Goal: Task Accomplishment & Management: Manage account settings

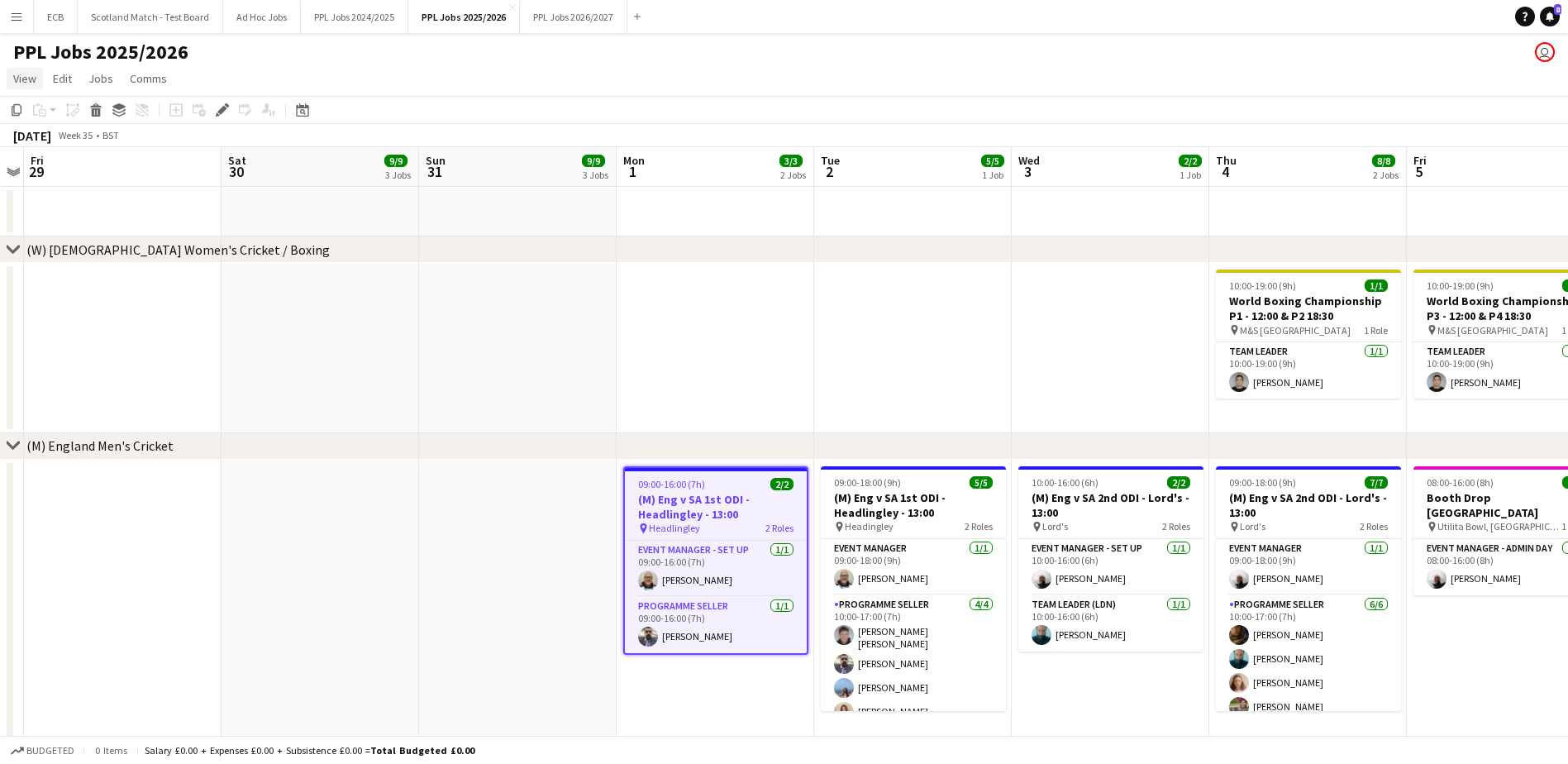
click at [15, 85] on span "View" at bounding box center [25, 79] width 23 height 15
click at [17, 12] on app-icon "Menu" at bounding box center [16, 16] width 13 height 13
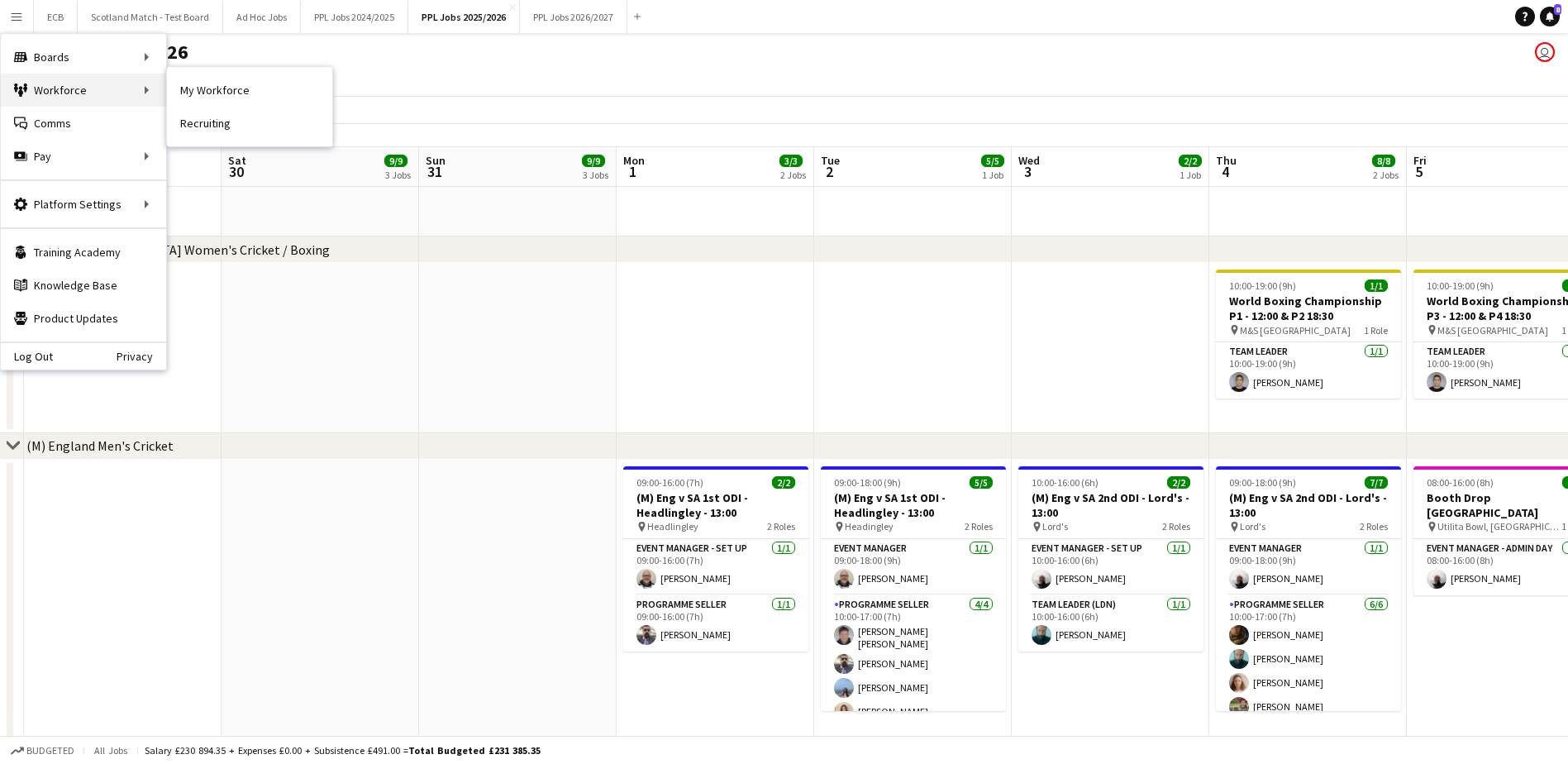
click at [42, 92] on div "Workforce Workforce" at bounding box center [83, 90] width 165 height 33
click at [212, 85] on link "My Workforce" at bounding box center [249, 90] width 165 height 33
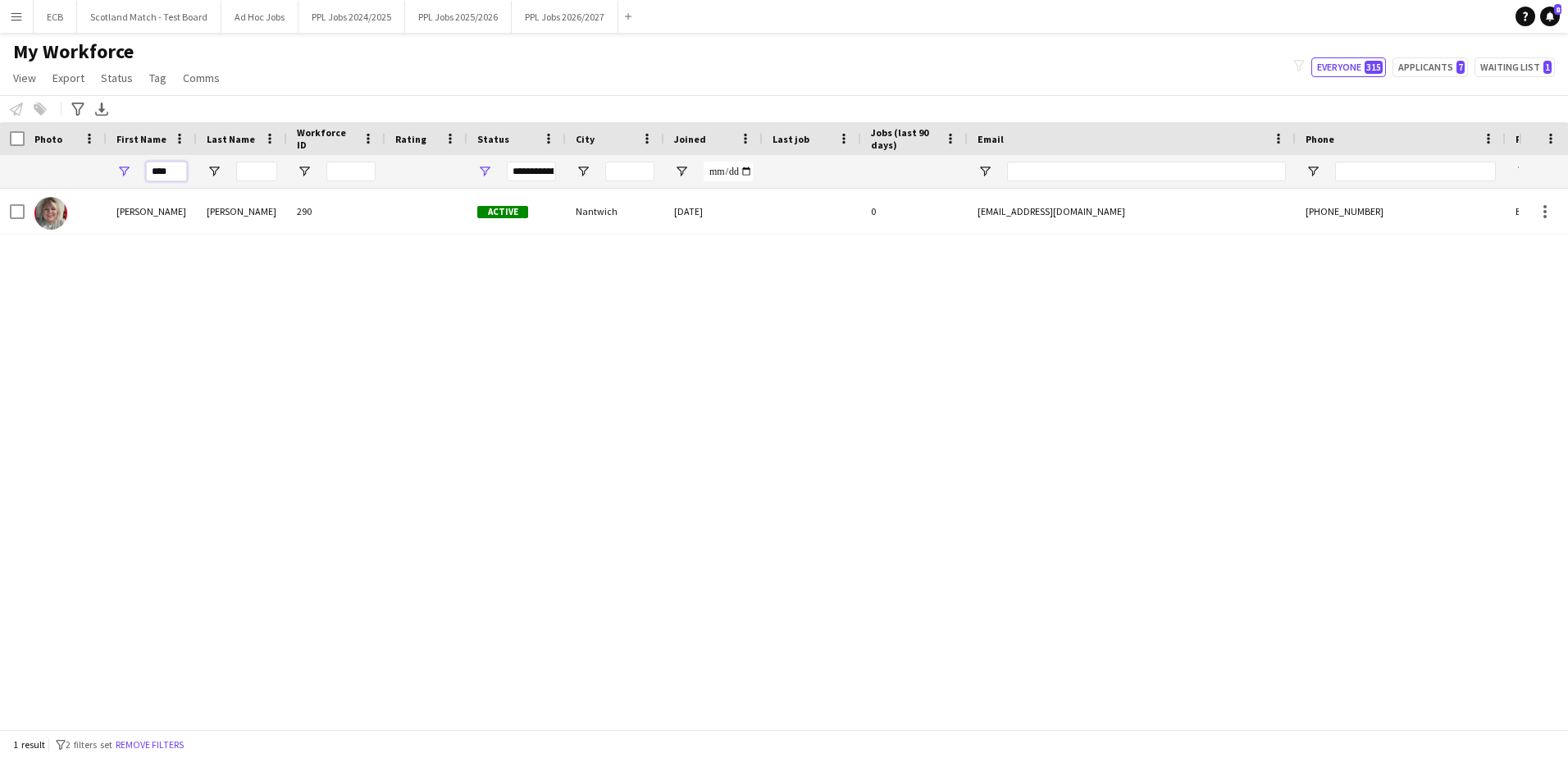
drag, startPoint x: 176, startPoint y: 170, endPoint x: 86, endPoint y: 174, distance: 90.1
click at [86, 174] on div "****" at bounding box center [888, 171] width 1778 height 33
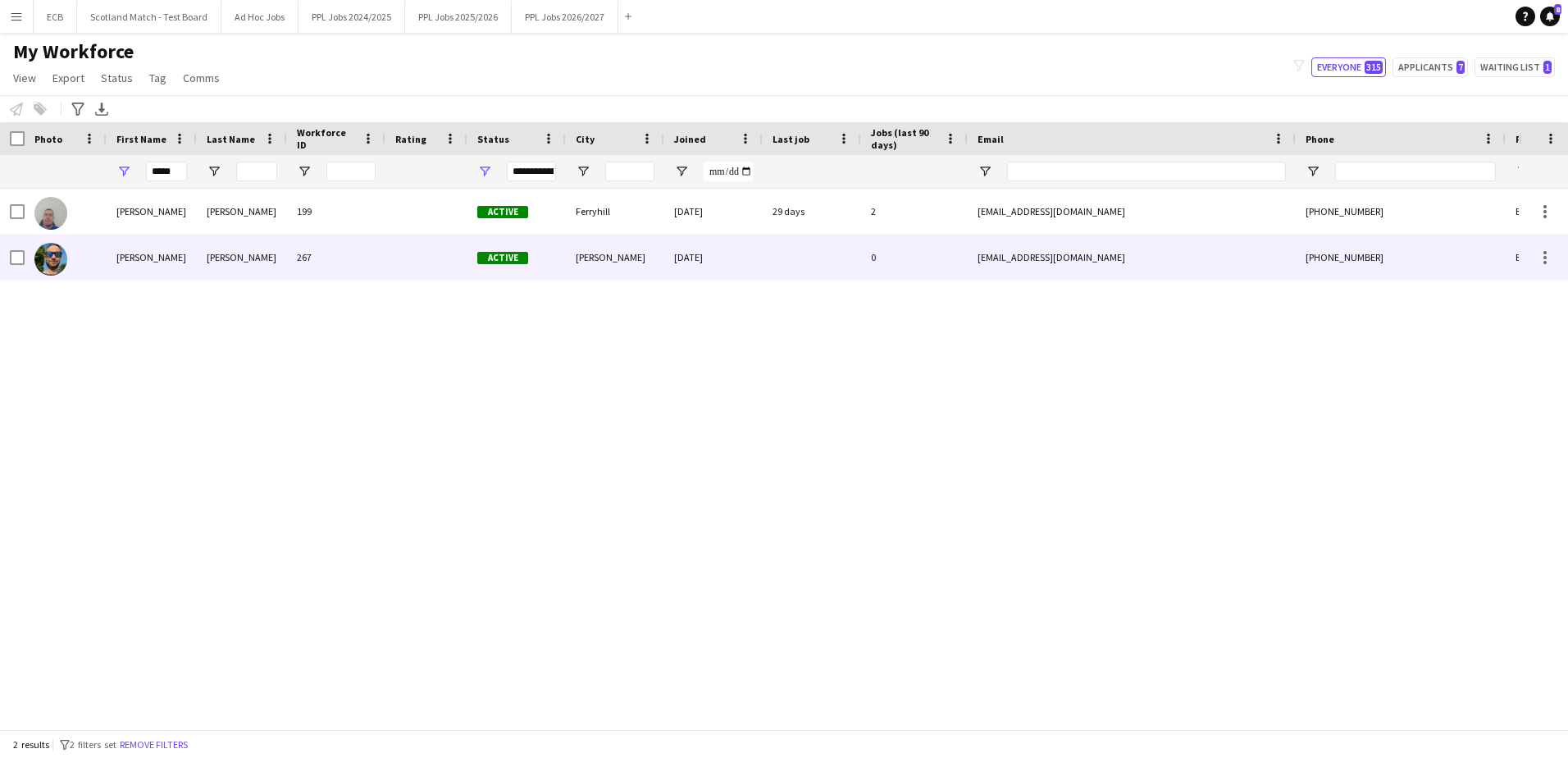
click at [154, 246] on div "[PERSON_NAME]" at bounding box center [151, 257] width 90 height 45
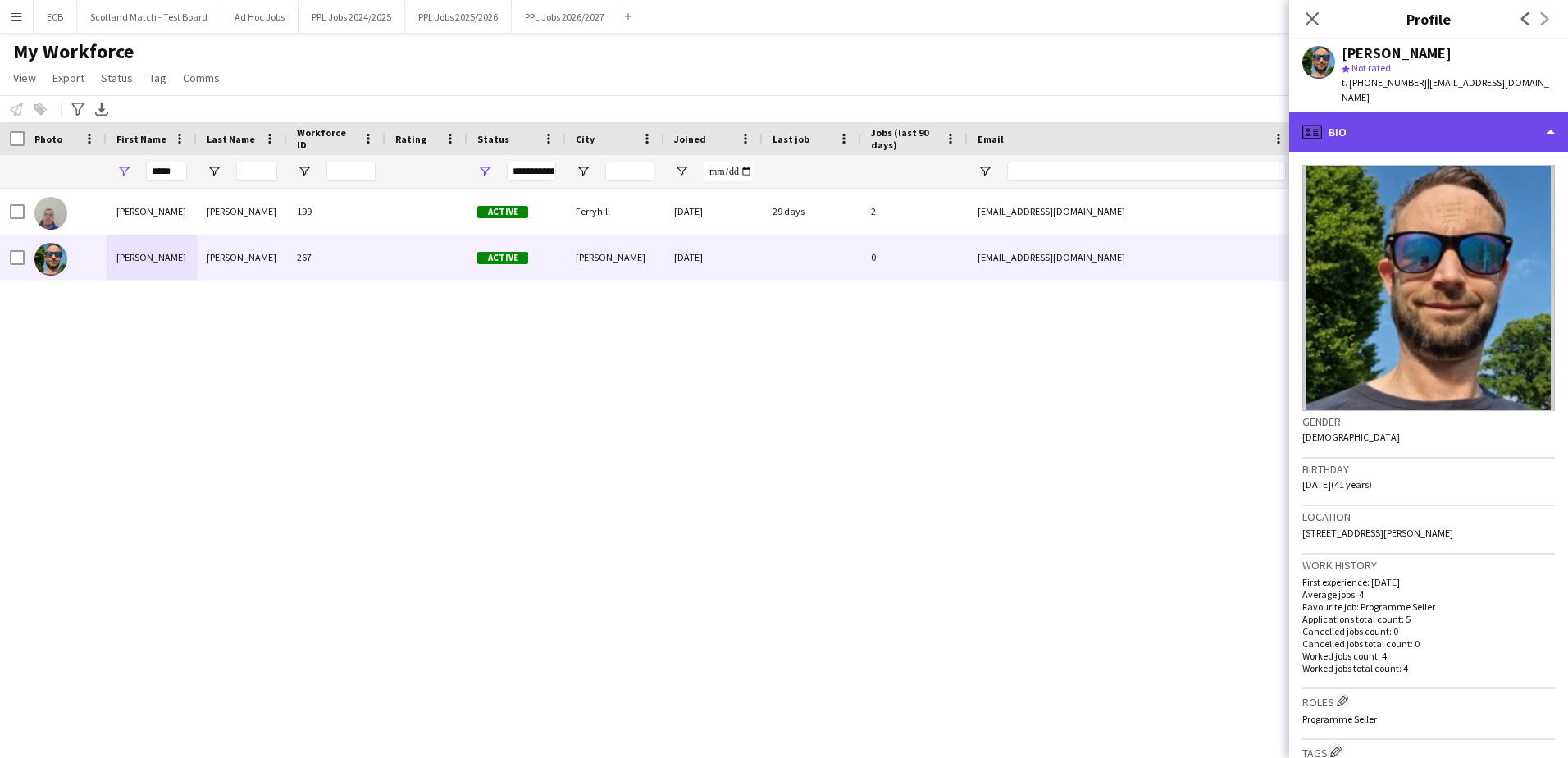
click at [1427, 127] on div "profile Bio" at bounding box center [1428, 132] width 279 height 39
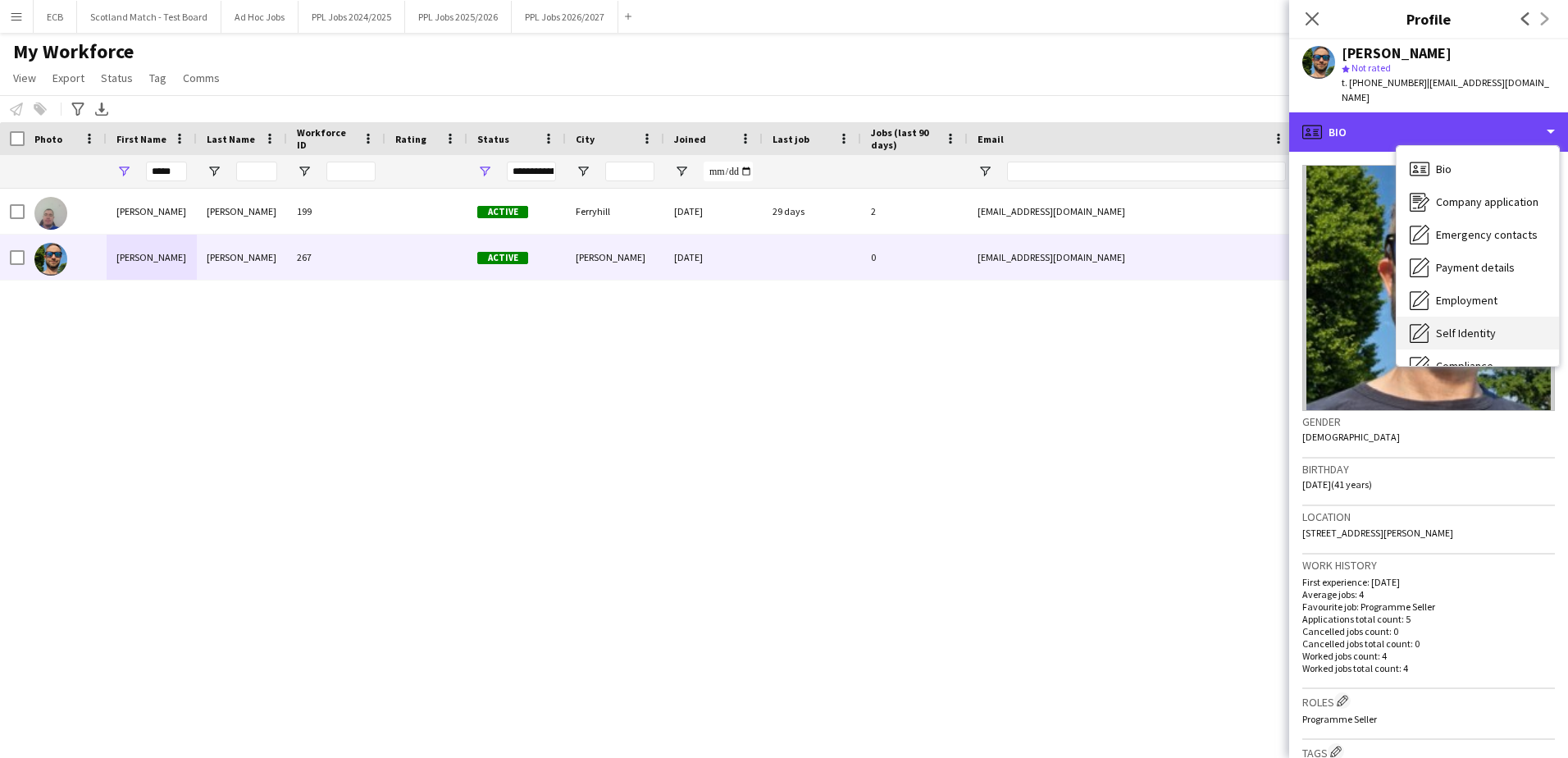
scroll to position [121, 0]
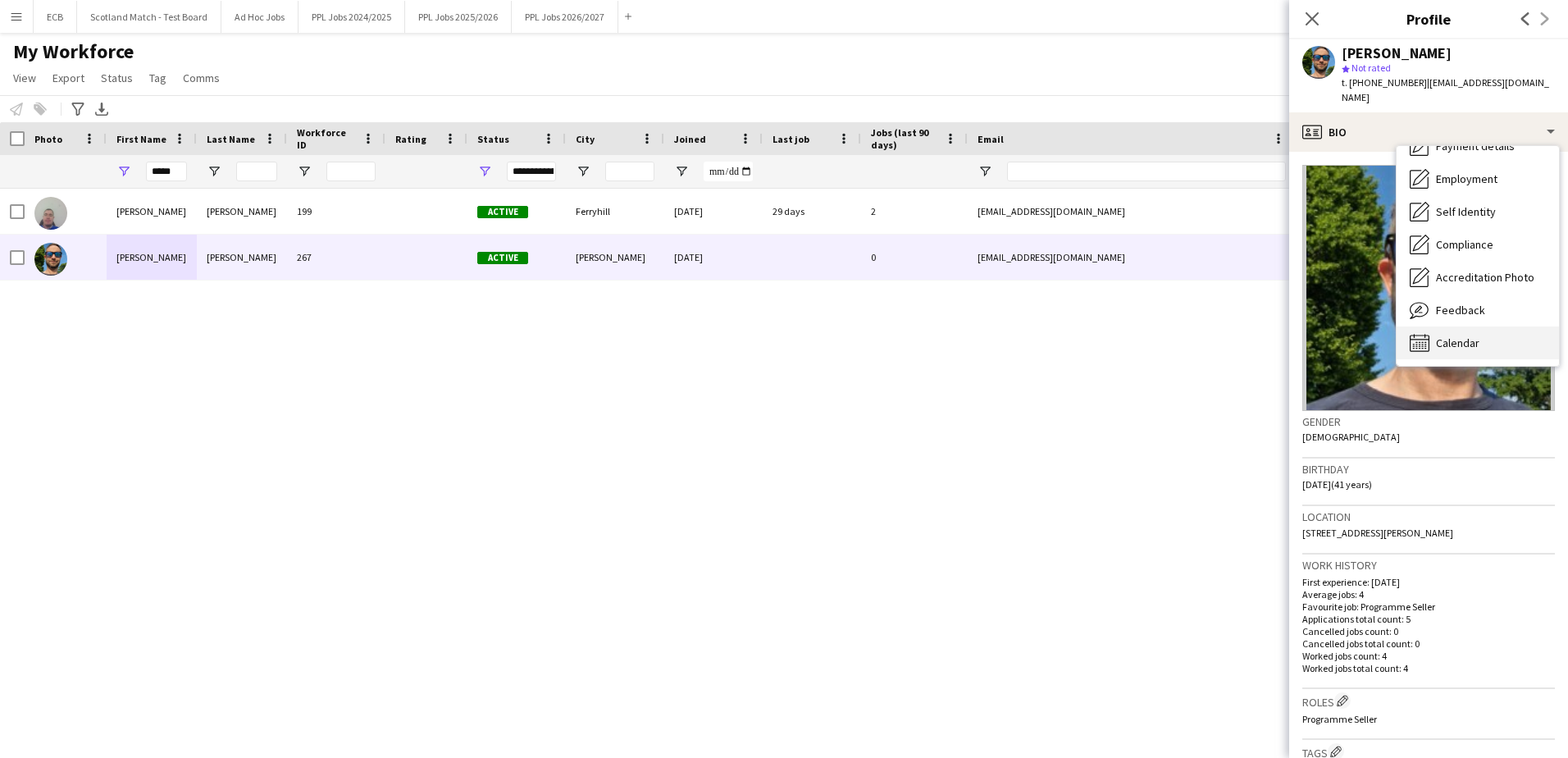
drag, startPoint x: 1459, startPoint y: 337, endPoint x: 1477, endPoint y: 331, distance: 19.0
click at [1477, 331] on div "Calendar Calendar" at bounding box center [1477, 342] width 163 height 33
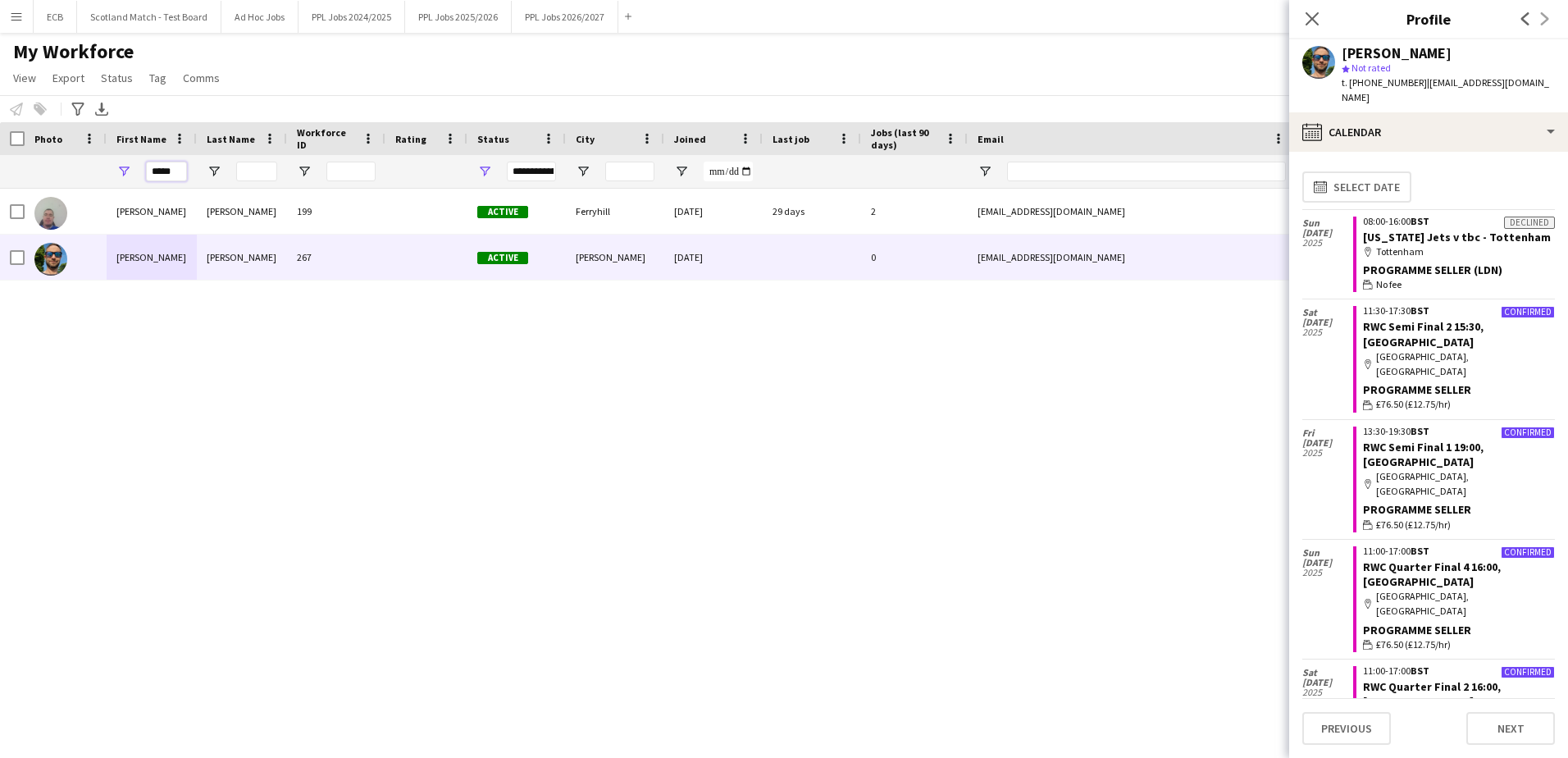
drag, startPoint x: 176, startPoint y: 170, endPoint x: 11, endPoint y: 189, distance: 166.1
click at [11, 189] on div "Workforce Details Photo First Name" at bounding box center [784, 425] width 1568 height 607
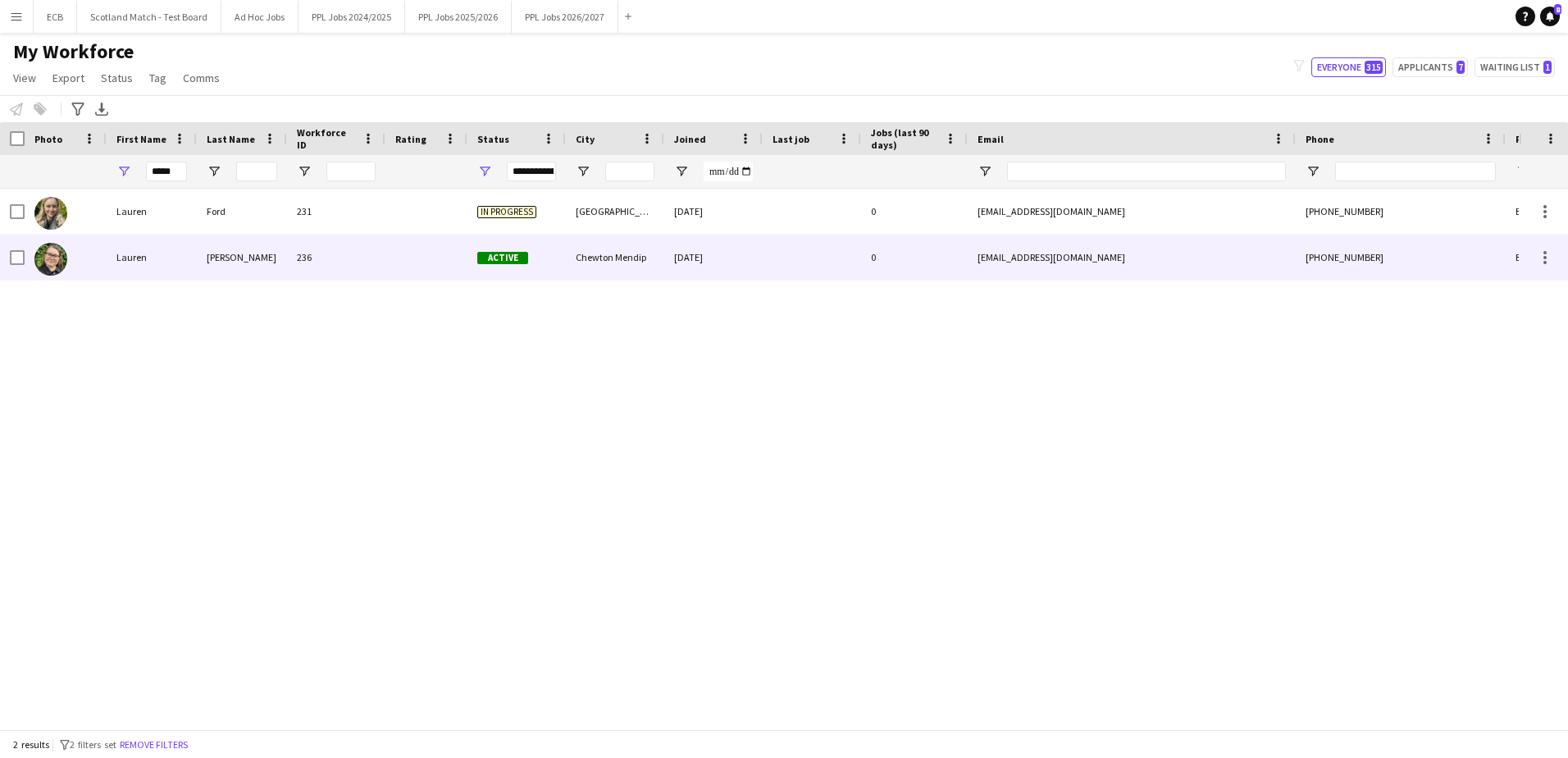
click at [1253, 261] on div "[EMAIL_ADDRESS][DOMAIN_NAME]" at bounding box center [1131, 257] width 328 height 45
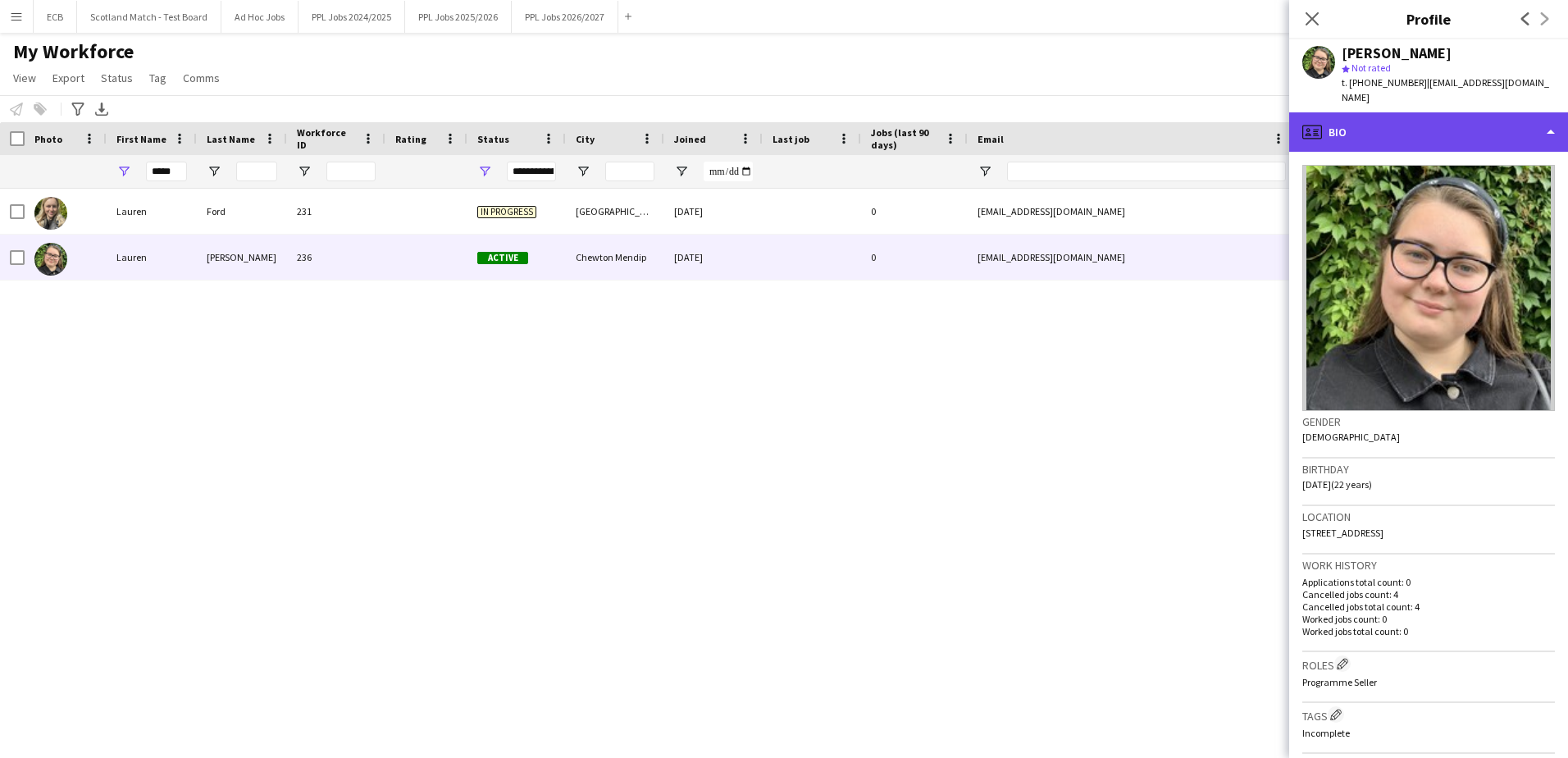
click at [1466, 122] on div "profile Bio" at bounding box center [1428, 132] width 279 height 39
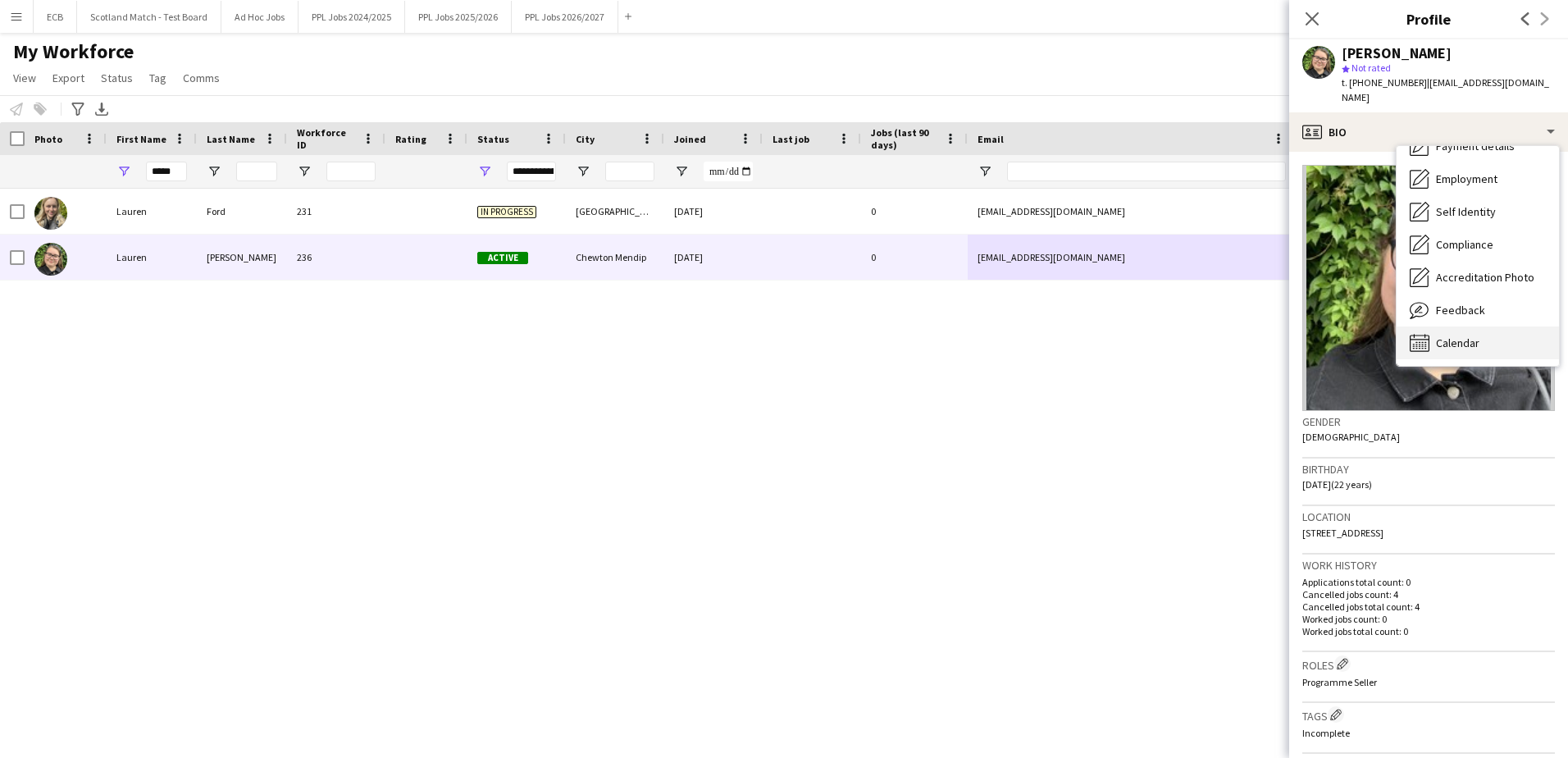
click at [1469, 336] on span "Calendar" at bounding box center [1457, 343] width 43 height 15
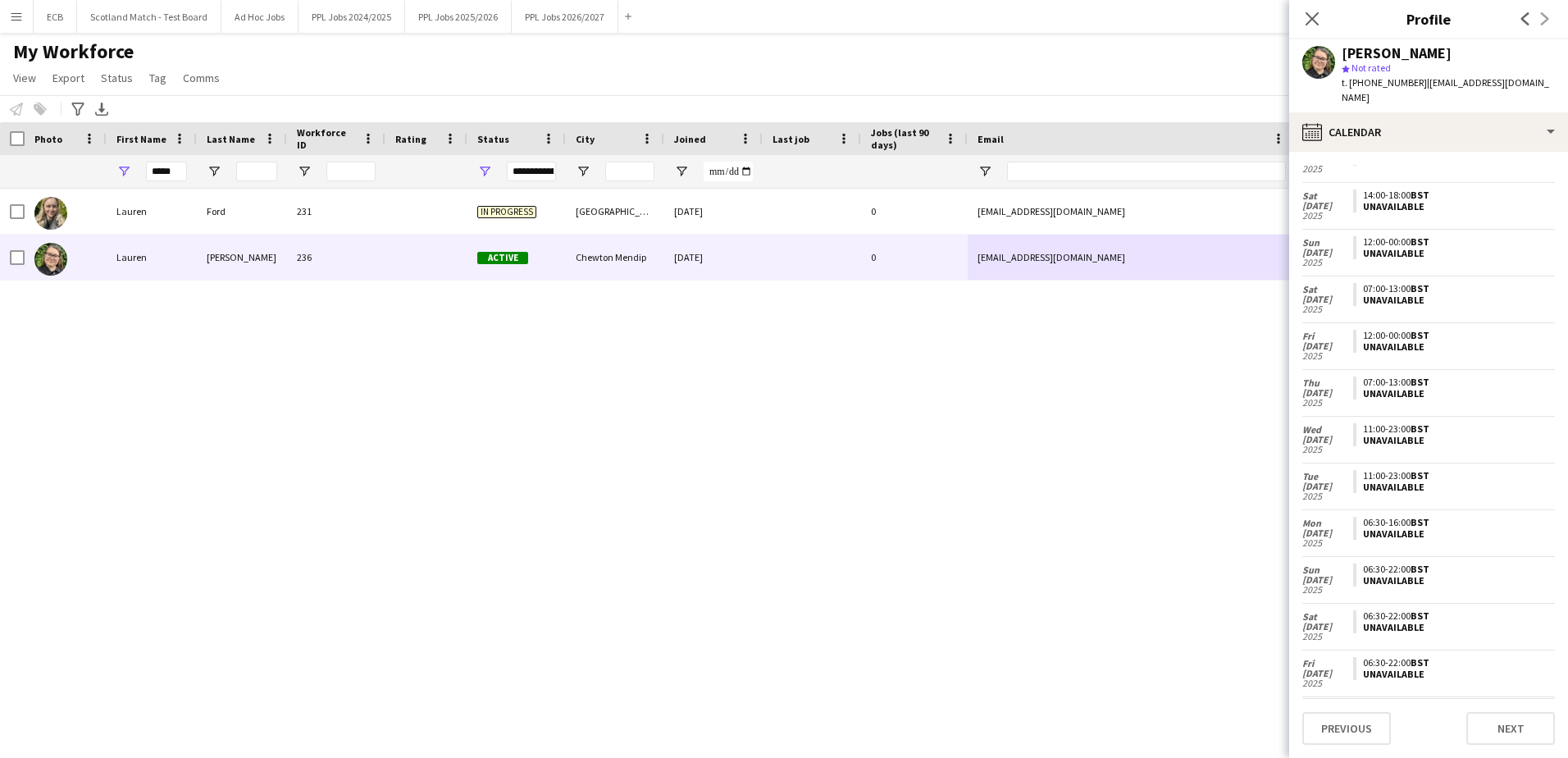
scroll to position [0, 0]
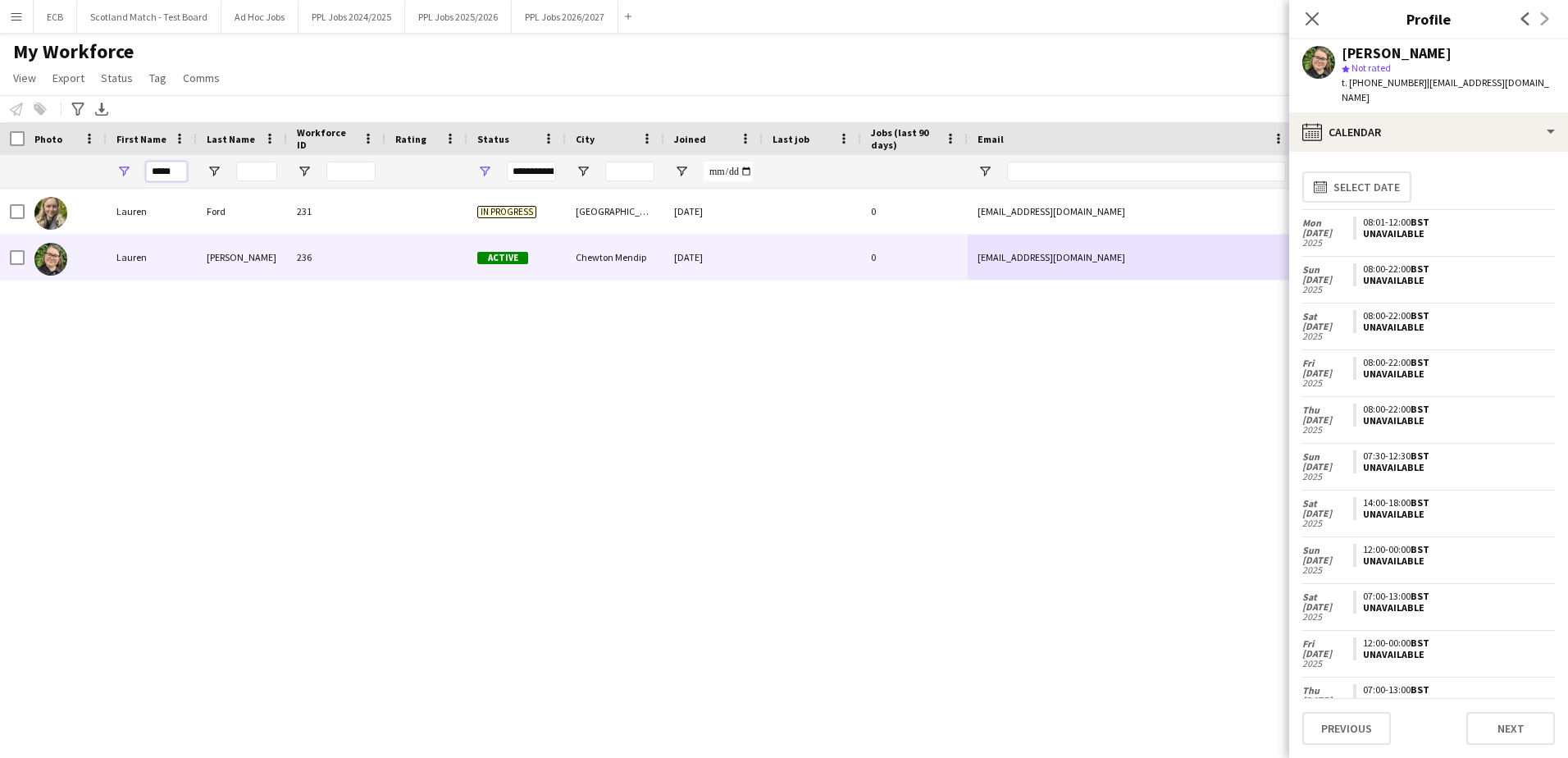
drag, startPoint x: 177, startPoint y: 172, endPoint x: 8, endPoint y: 167, distance: 169.1
click at [8, 167] on div "*****" at bounding box center [888, 171] width 1778 height 33
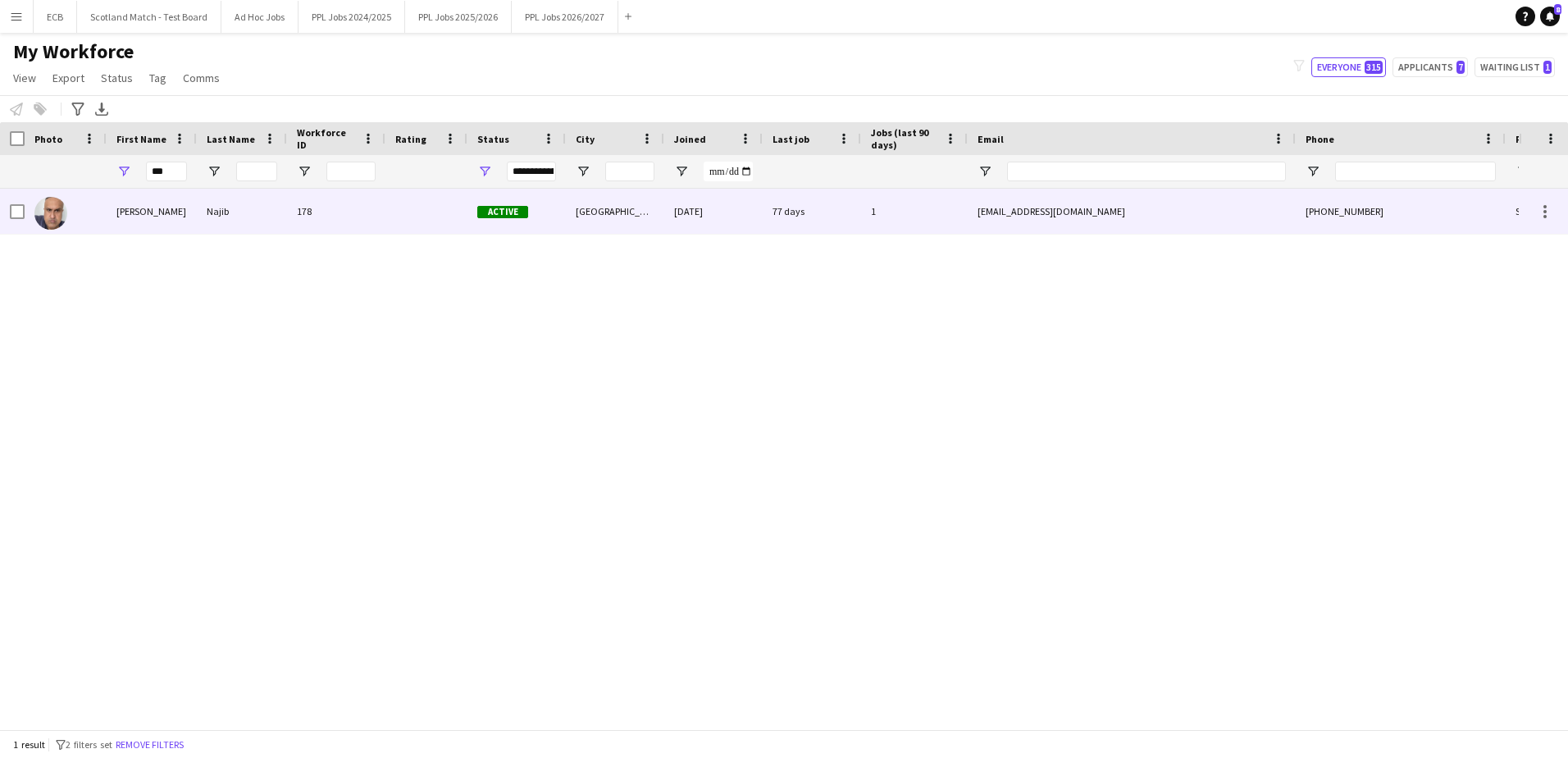
click at [794, 211] on div "77 days" at bounding box center [811, 212] width 99 height 45
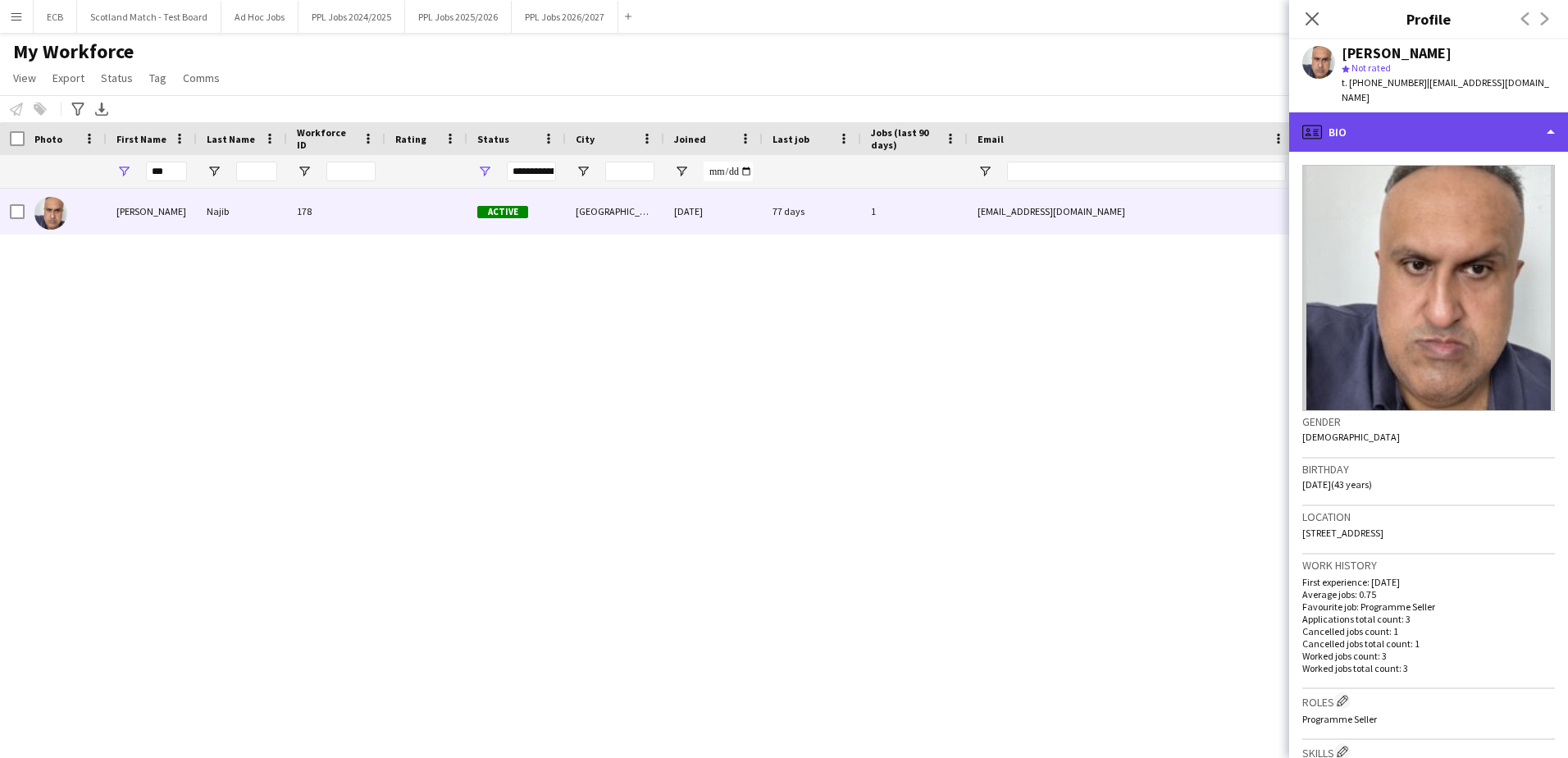
click at [1464, 119] on div "profile Bio" at bounding box center [1428, 132] width 279 height 39
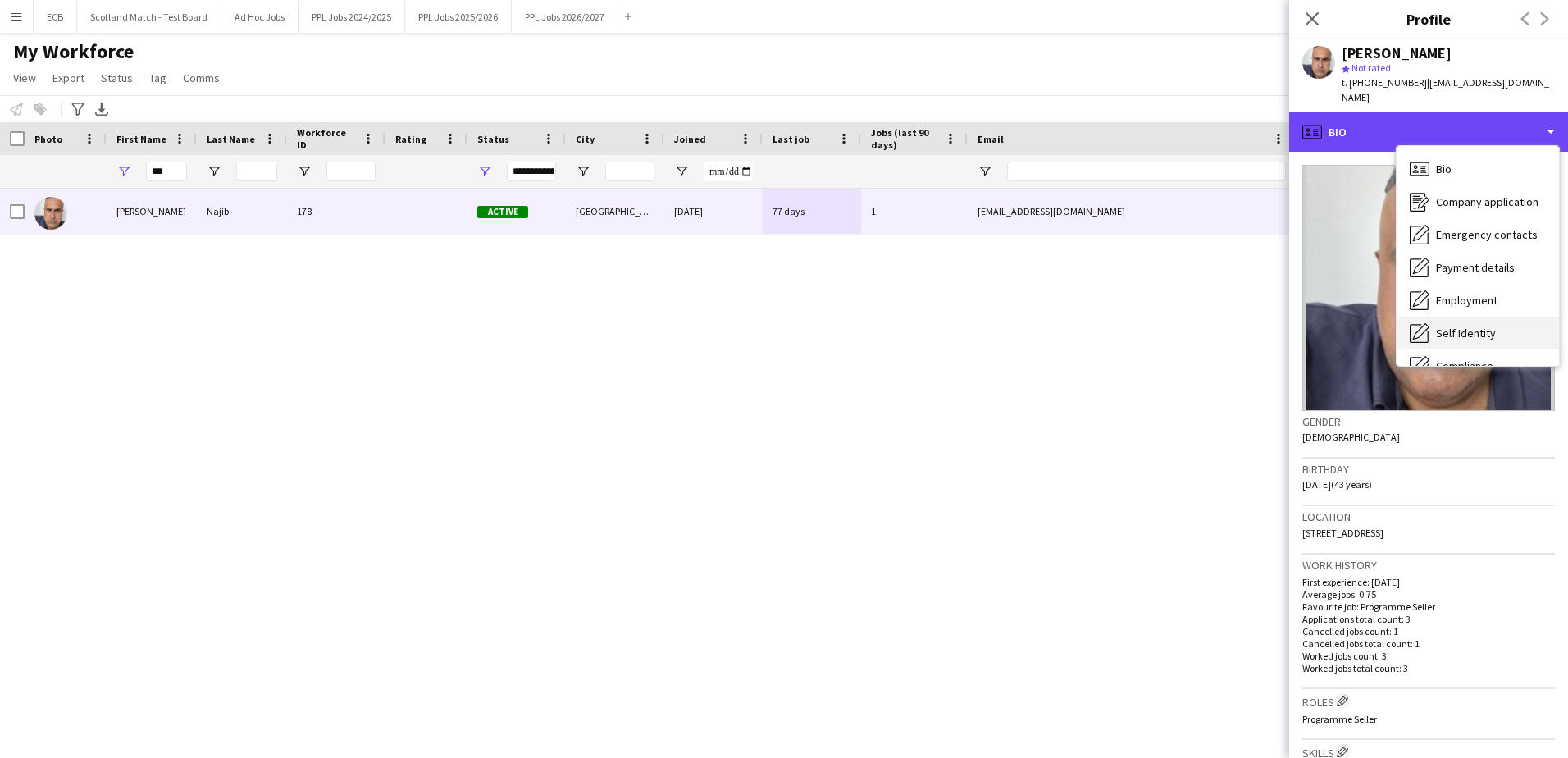
scroll to position [121, 0]
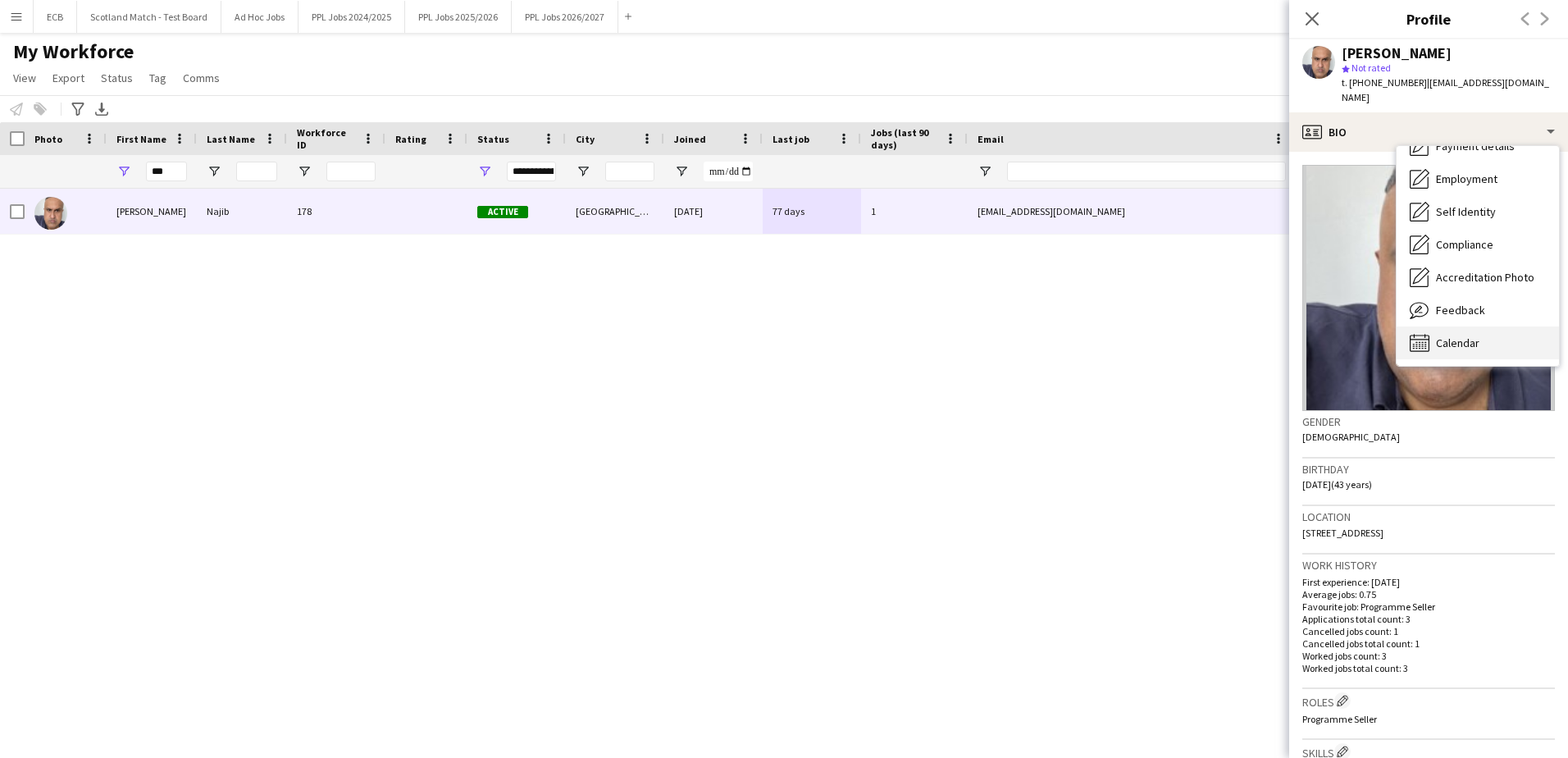
click at [1472, 326] on div "Calendar Calendar" at bounding box center [1477, 342] width 163 height 33
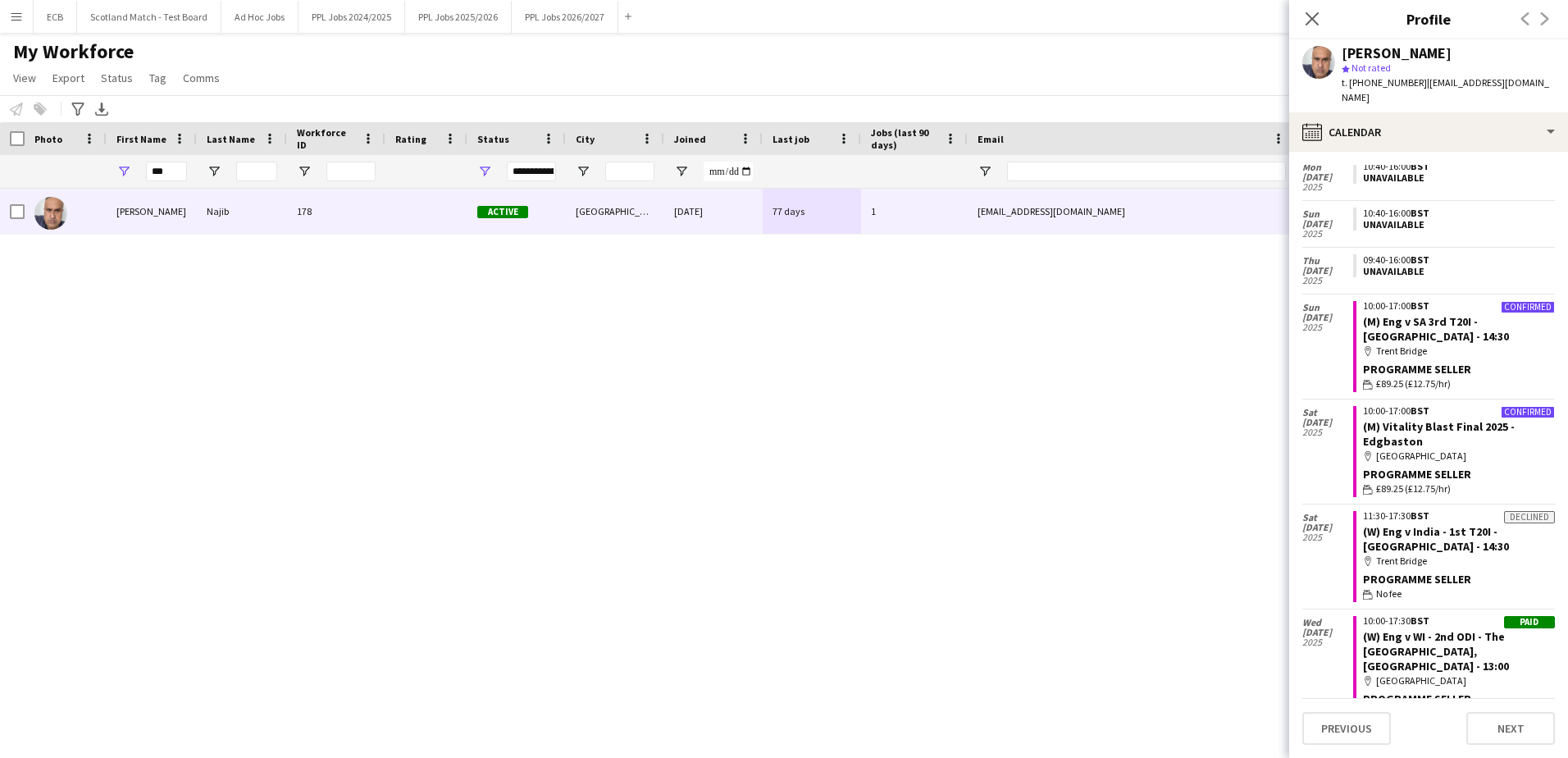
scroll to position [242, 0]
drag, startPoint x: 179, startPoint y: 169, endPoint x: 109, endPoint y: 170, distance: 70.0
click at [109, 170] on div "***" at bounding box center [151, 171] width 90 height 33
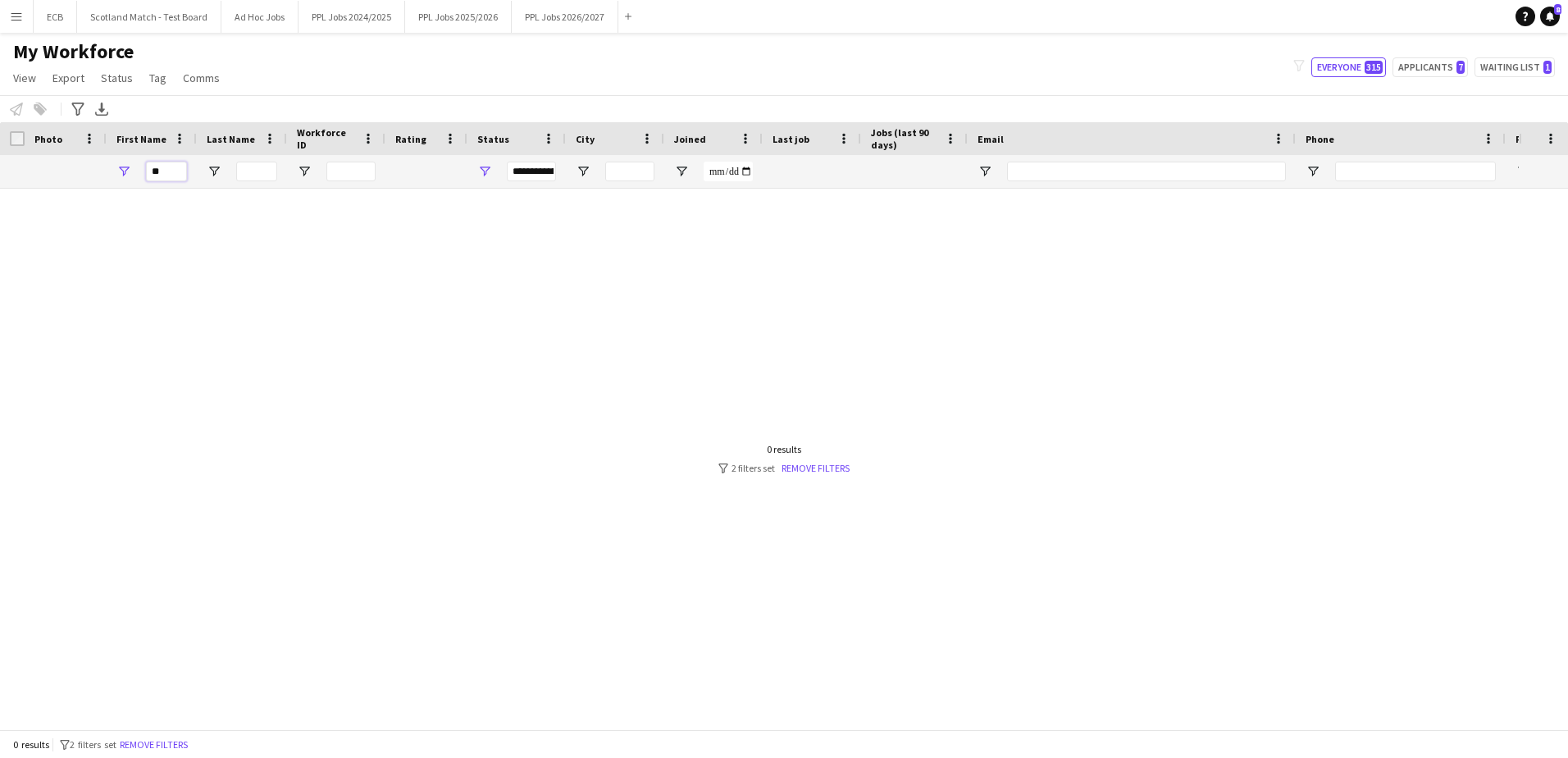
type input "*"
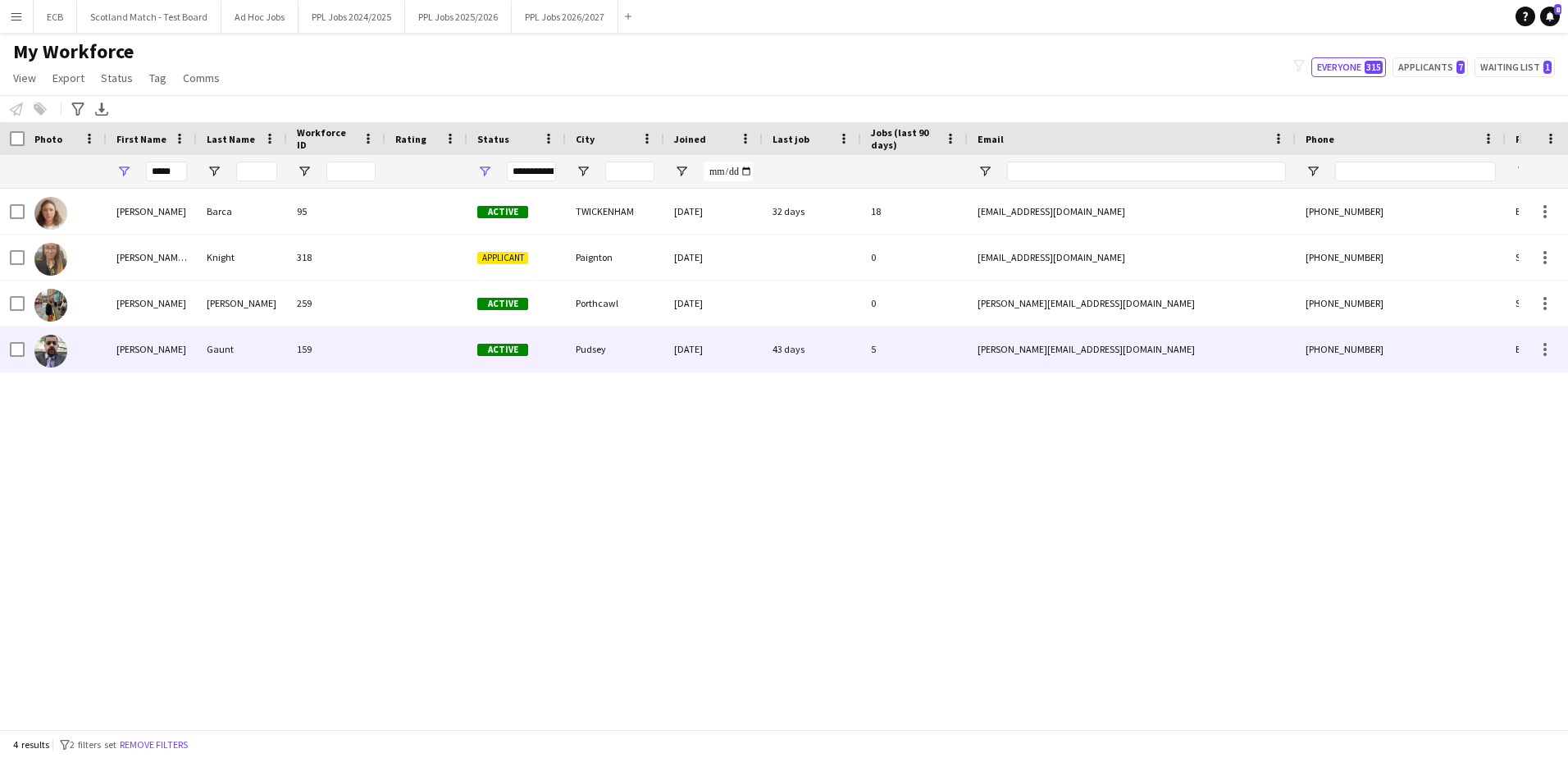
click at [180, 343] on div "[PERSON_NAME]" at bounding box center [151, 349] width 90 height 45
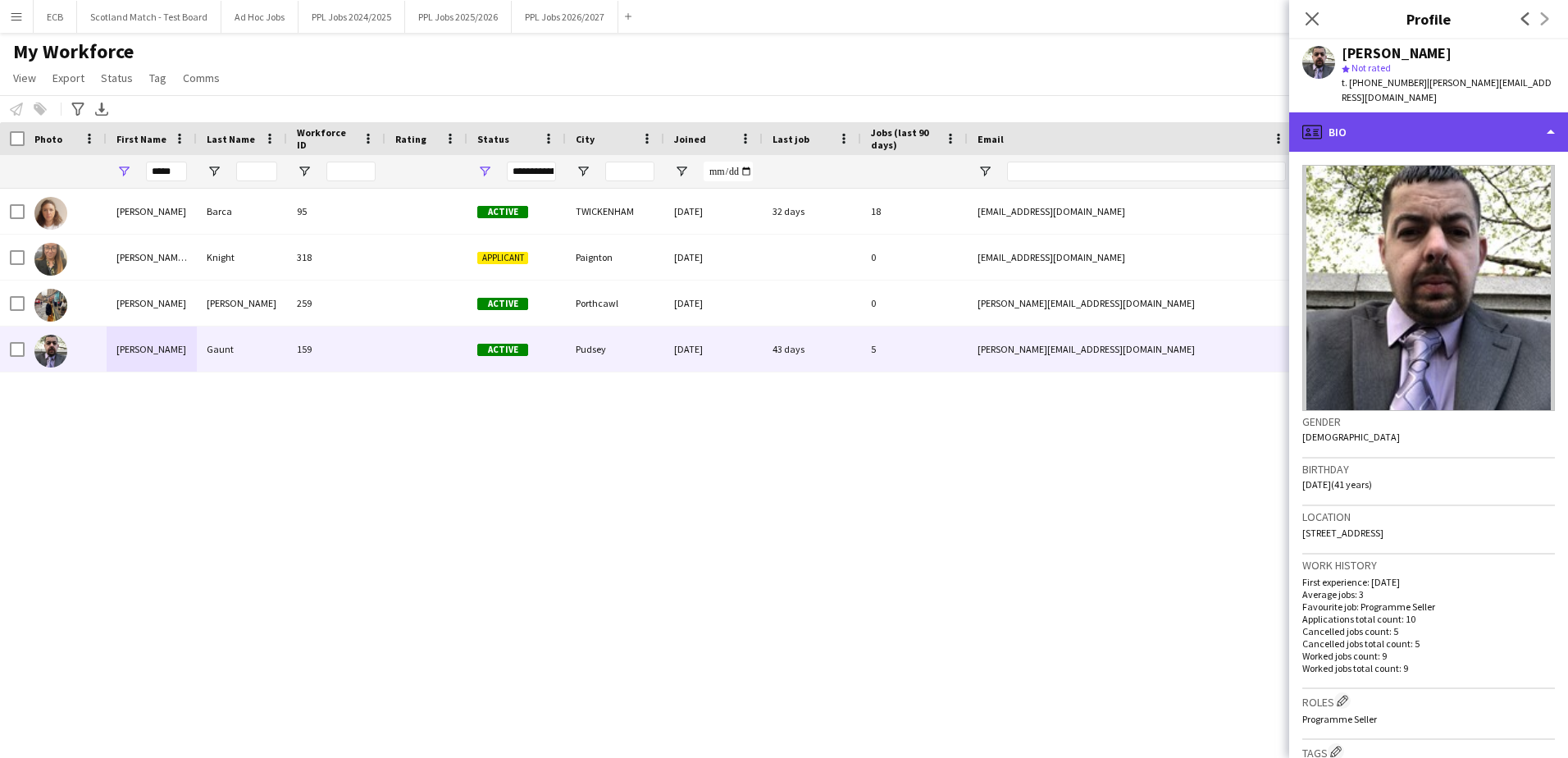
click at [1414, 125] on div "profile Bio" at bounding box center [1428, 132] width 279 height 39
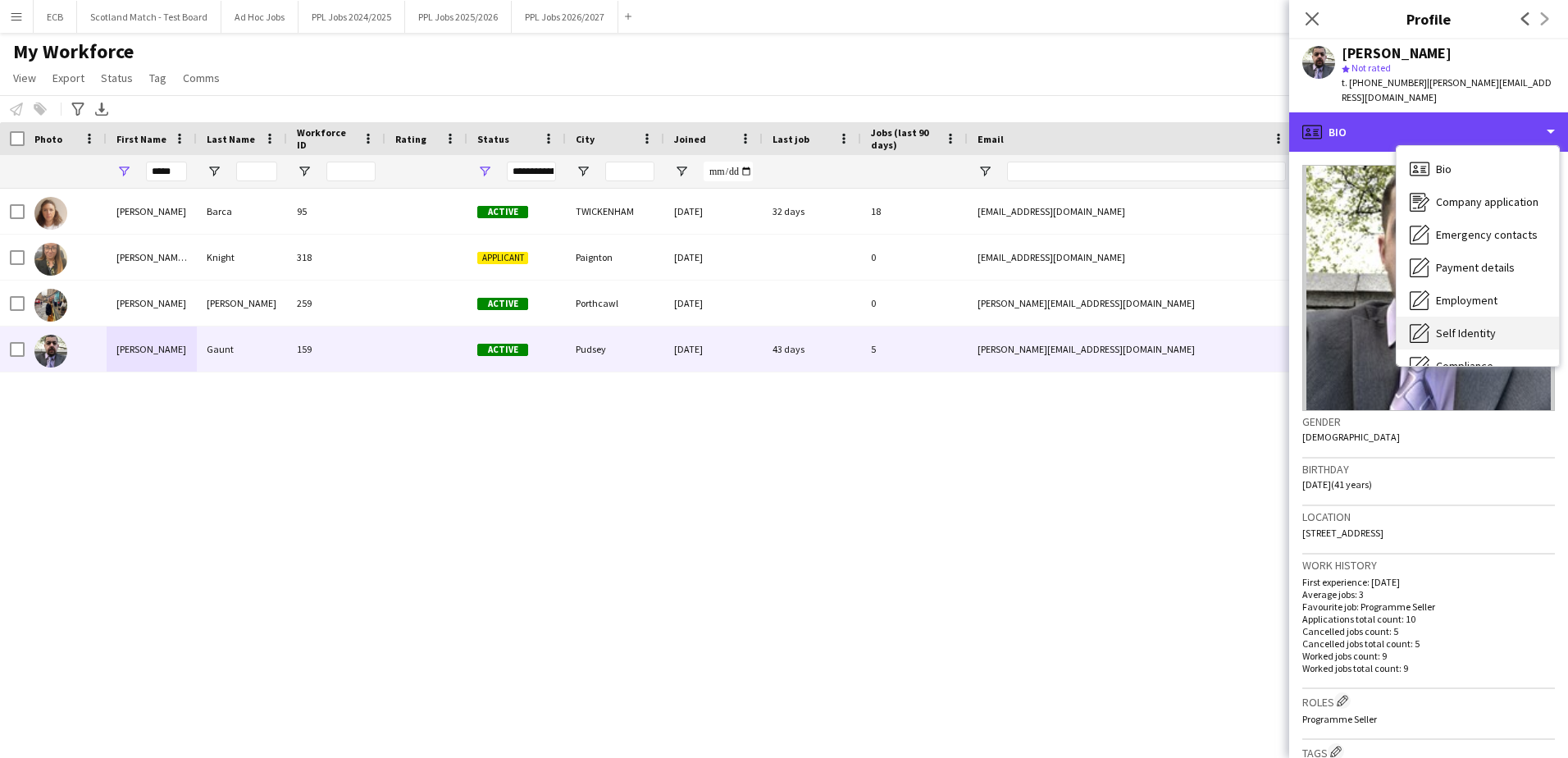
scroll to position [121, 0]
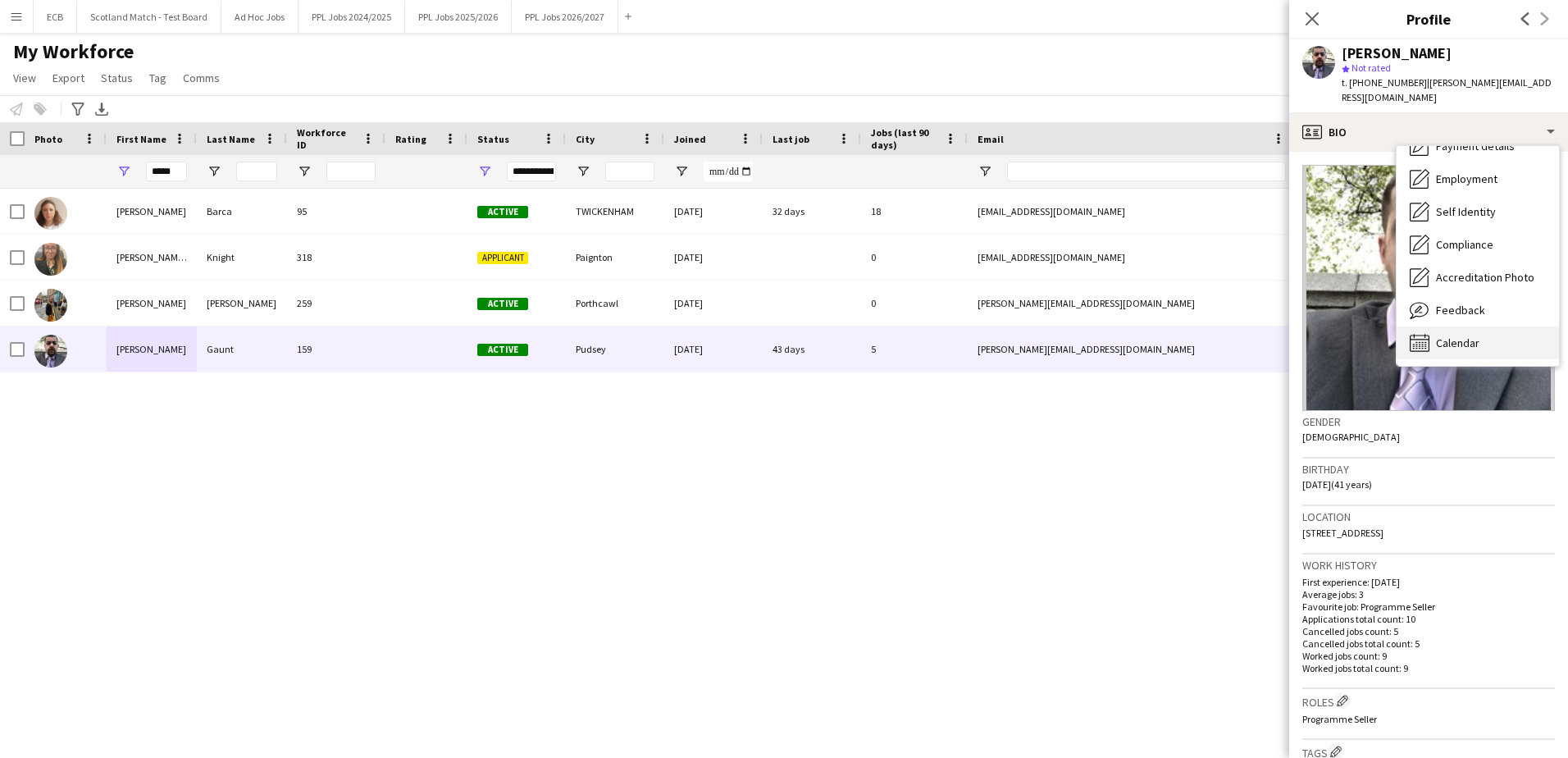
click at [1449, 336] on span "Calendar" at bounding box center [1457, 343] width 43 height 15
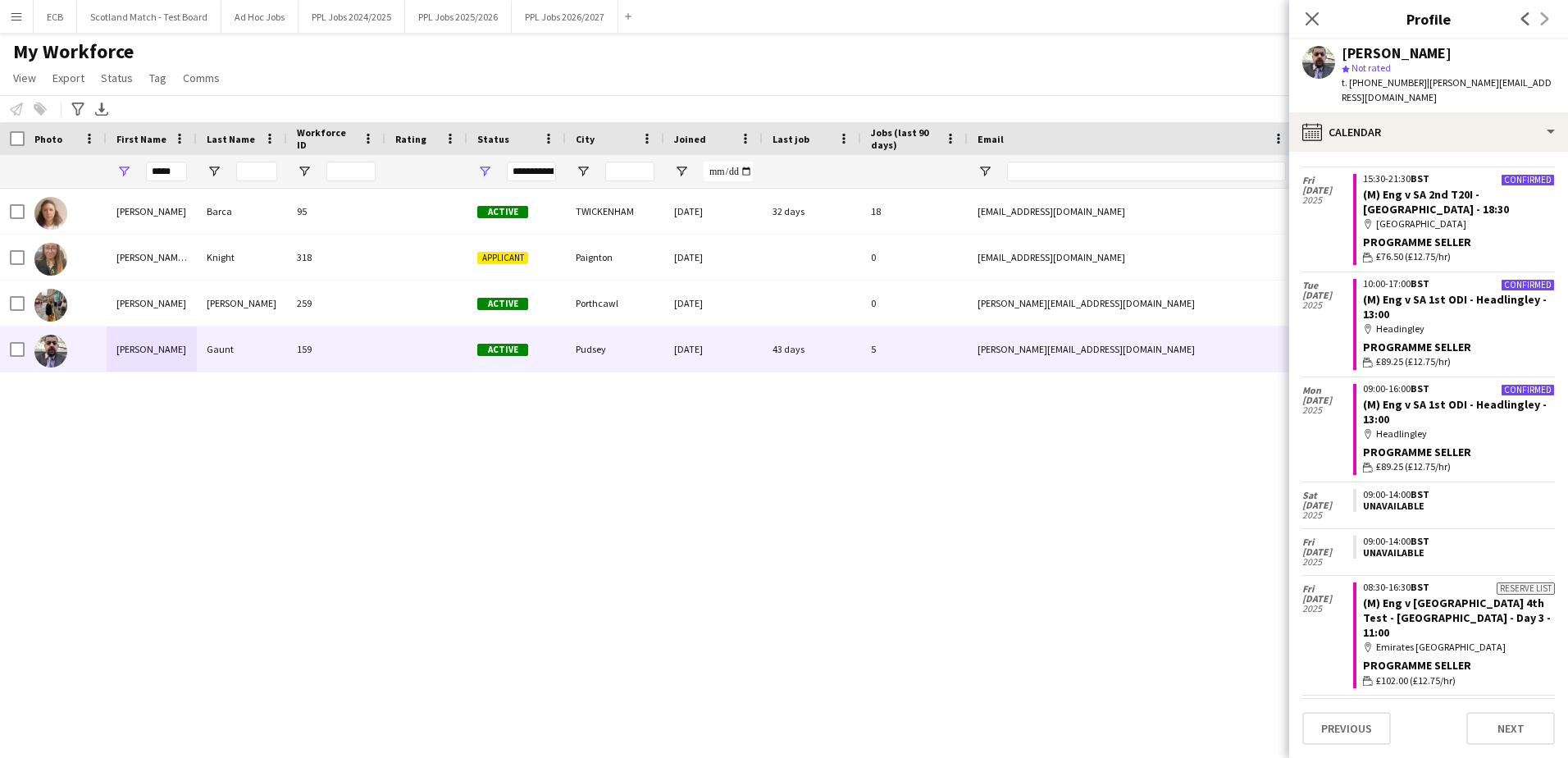
scroll to position [569, 0]
click at [1464, 404] on app-crew-calendar-job-card "Confirmed 09:00-16:00 BST (M) Eng v SA 1st ODI - Headlingley - 13:00 map-marker…" at bounding box center [1453, 428] width 202 height 91
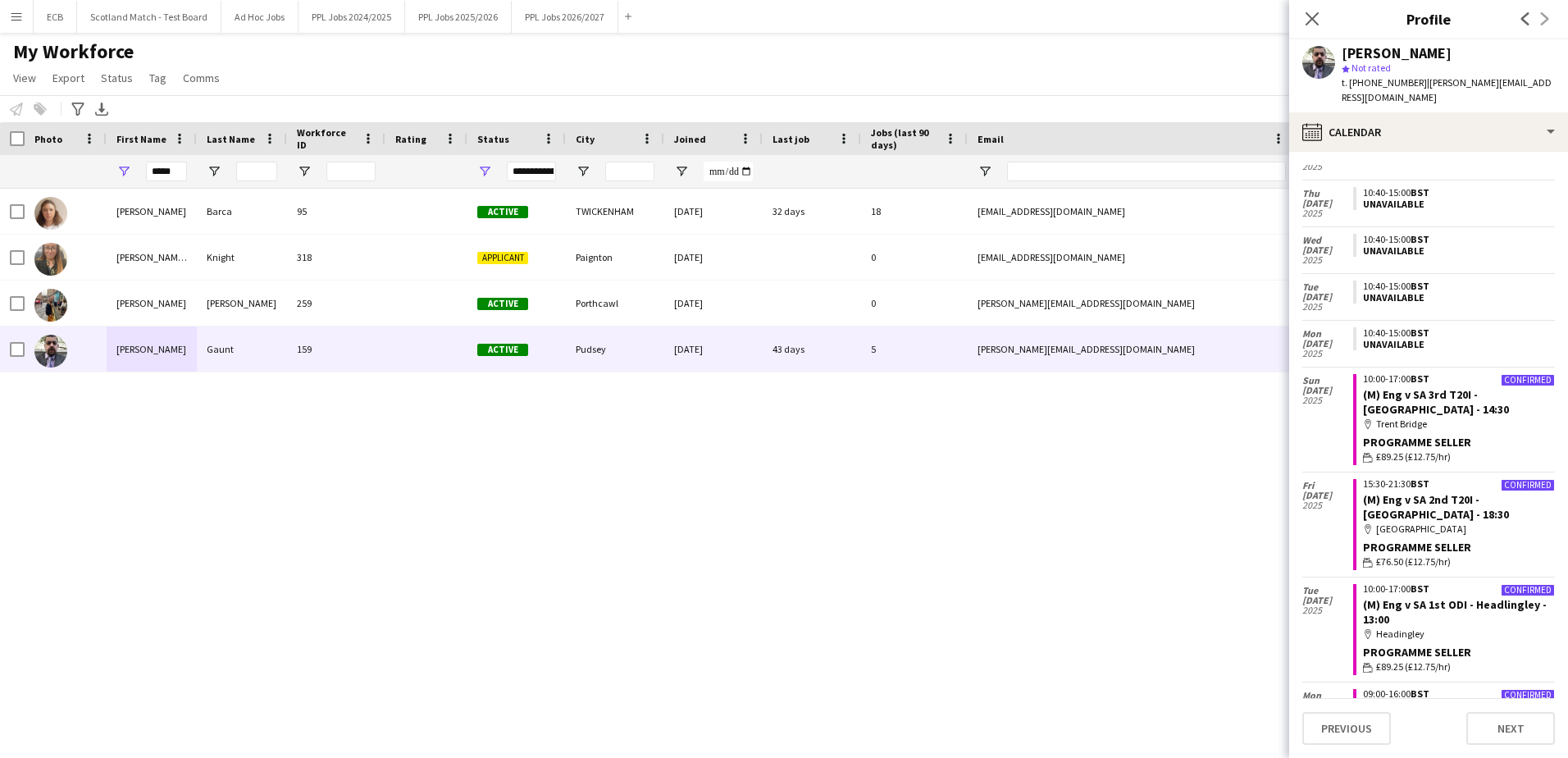
scroll to position [267, 0]
drag, startPoint x: 177, startPoint y: 166, endPoint x: 72, endPoint y: 182, distance: 106.2
click at [72, 182] on div "*****" at bounding box center [888, 171] width 1778 height 33
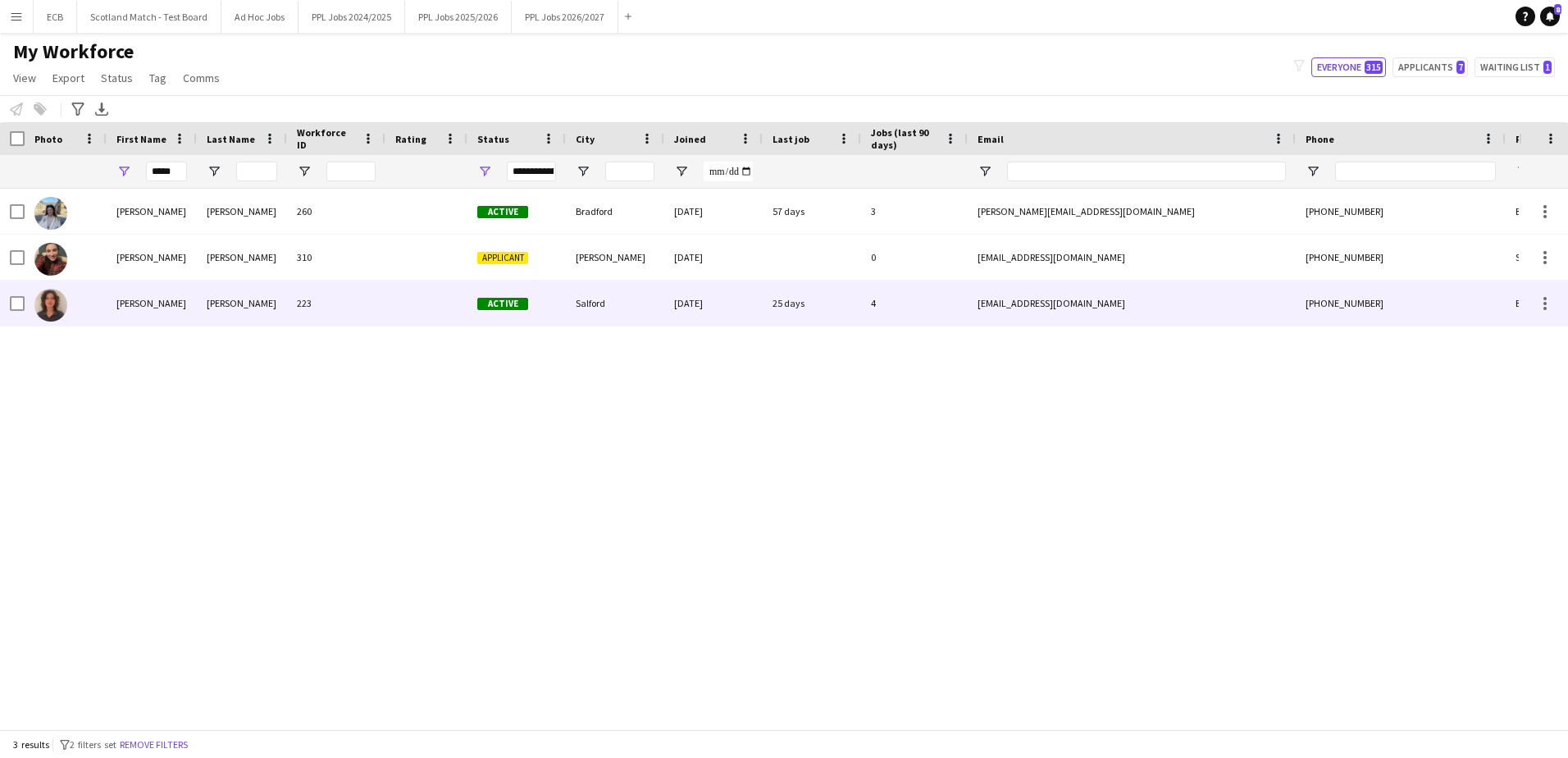
click at [145, 303] on div "[PERSON_NAME]" at bounding box center [151, 303] width 90 height 45
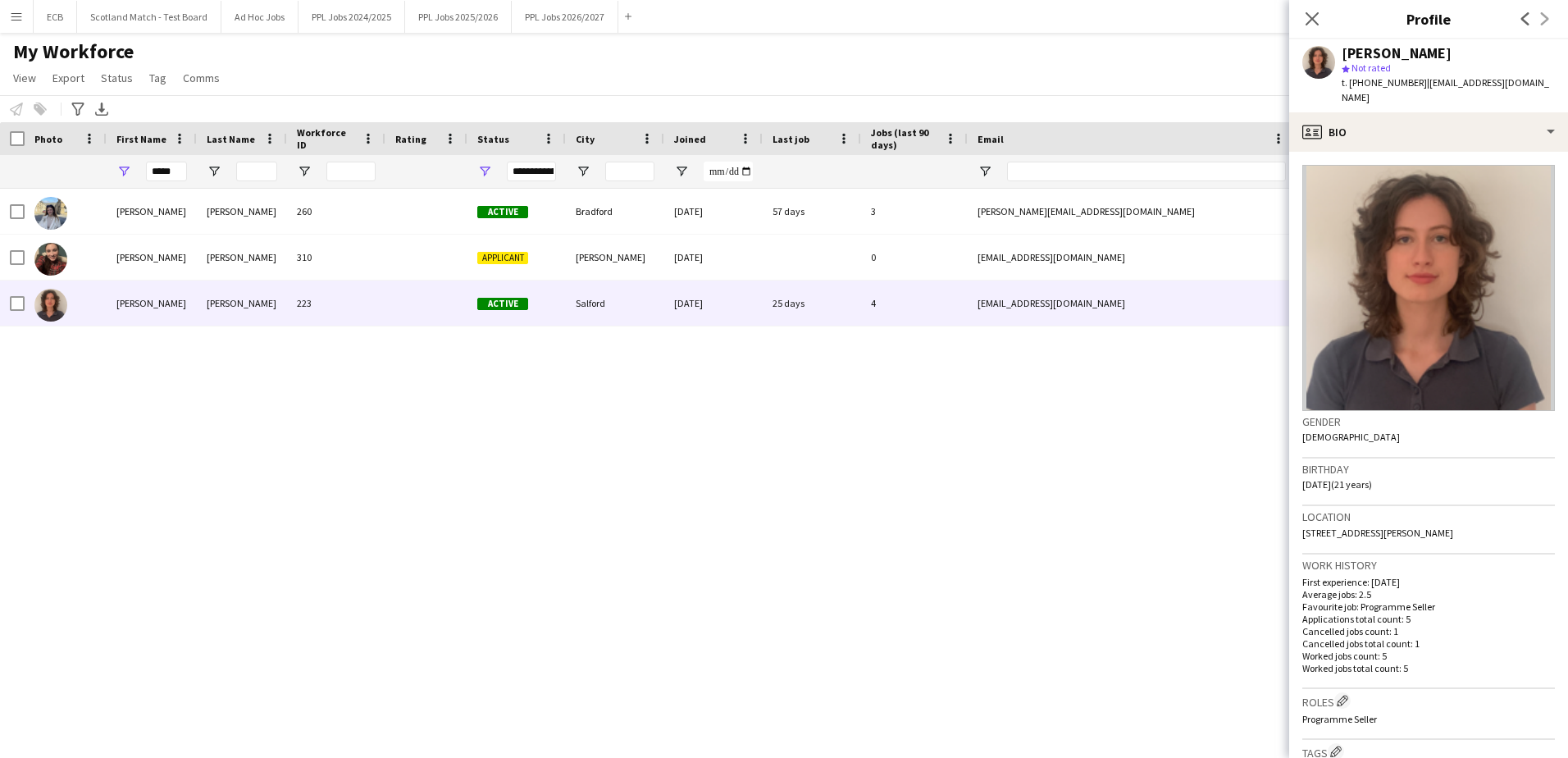
click at [1434, 108] on div "[PERSON_NAME] star Not rated t. [PHONE_NUMBER] | [EMAIL_ADDRESS][DOMAIN_NAME]" at bounding box center [1428, 76] width 279 height 73
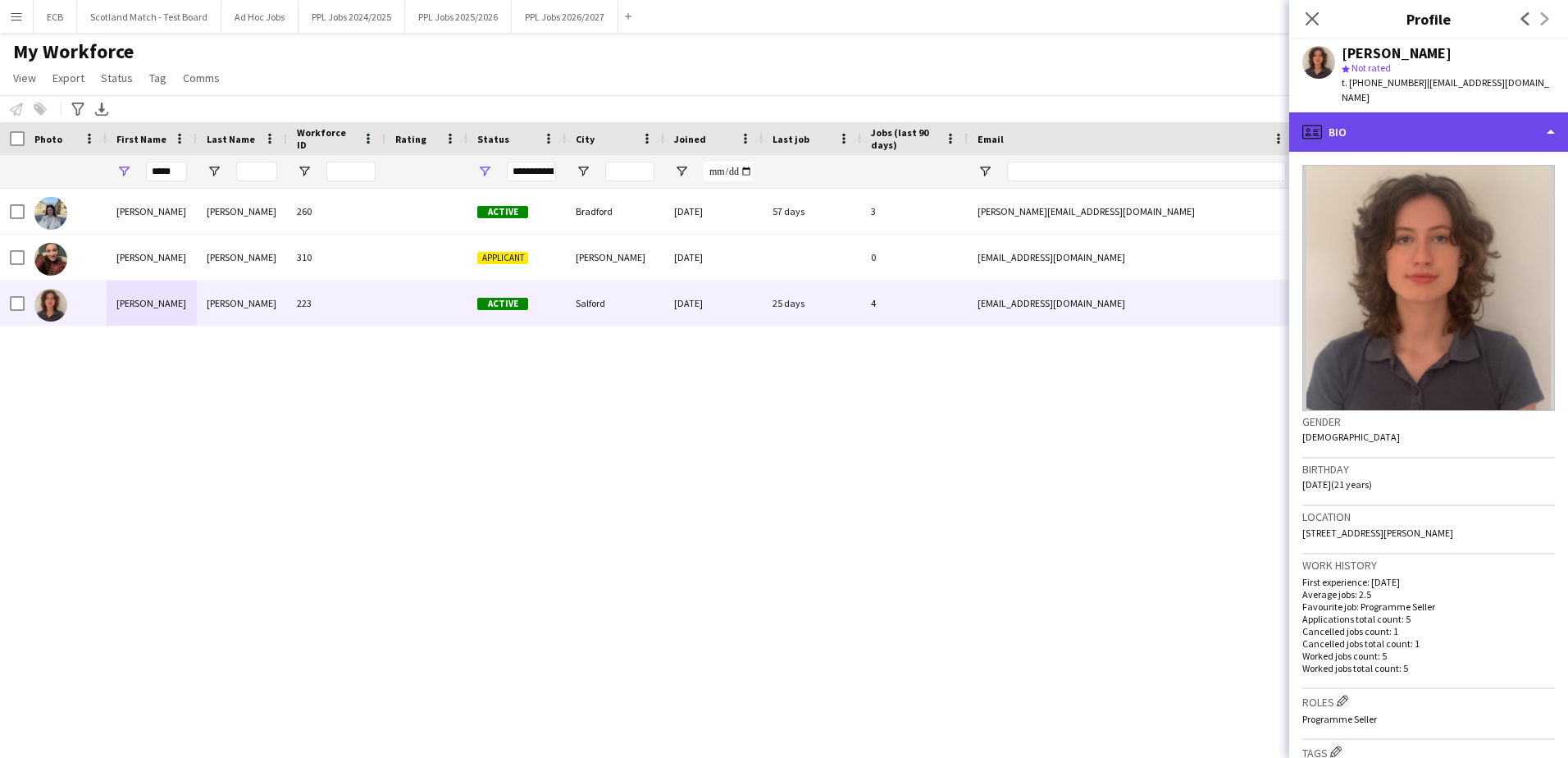
click at [1435, 129] on div "profile Bio" at bounding box center [1428, 132] width 279 height 39
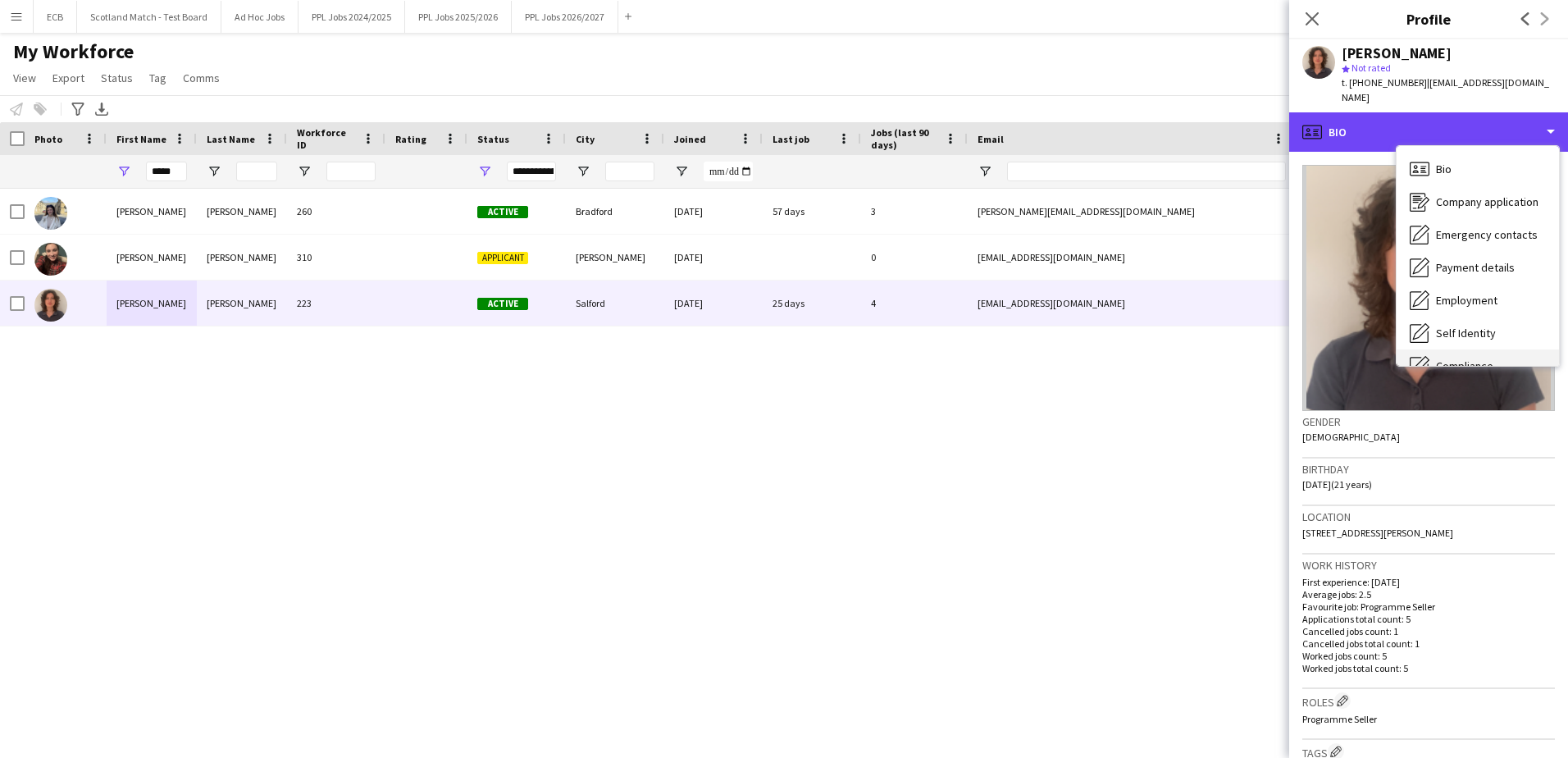
scroll to position [121, 0]
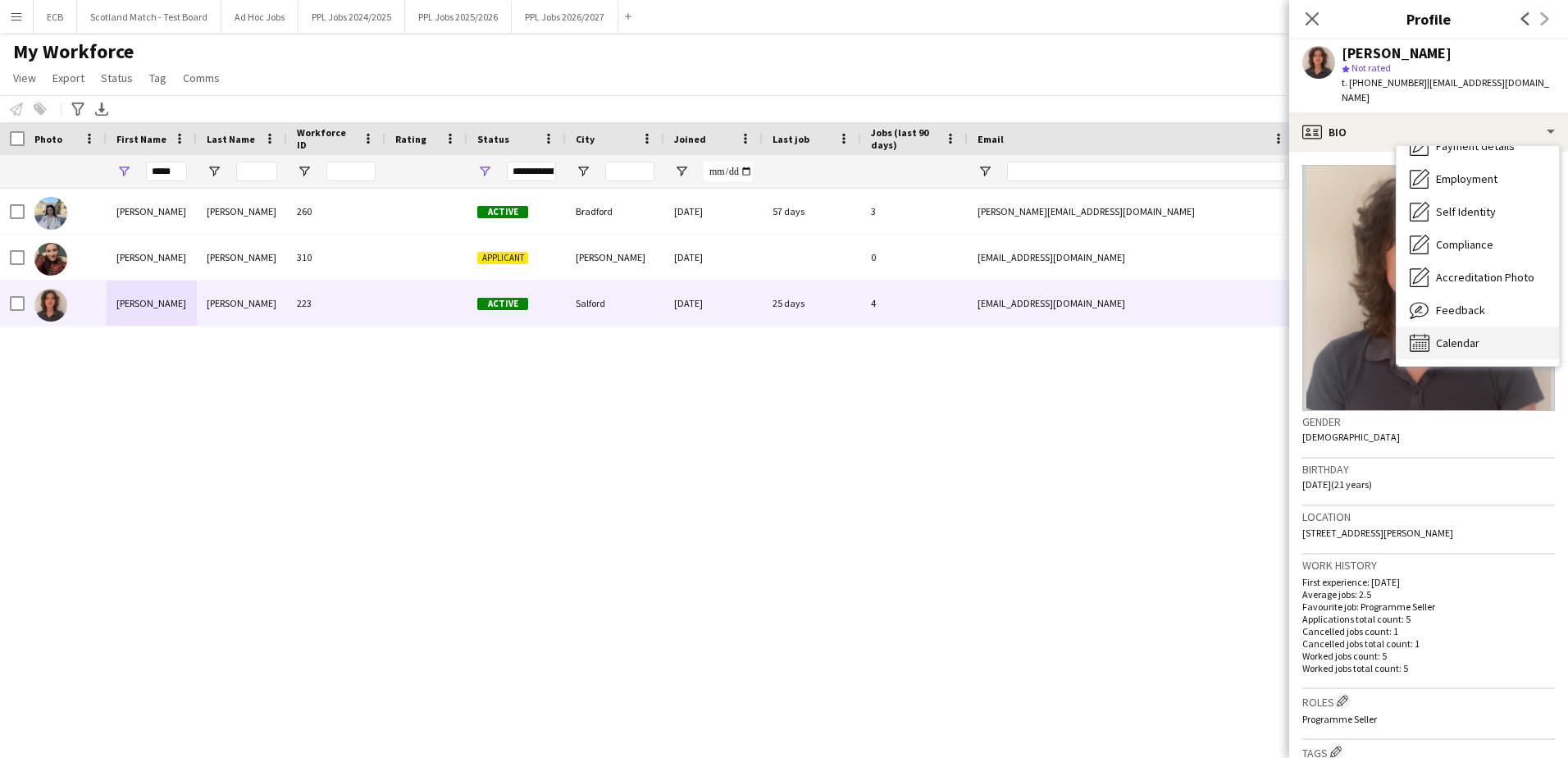
click at [1444, 347] on span "Calendar" at bounding box center [1457, 343] width 43 height 15
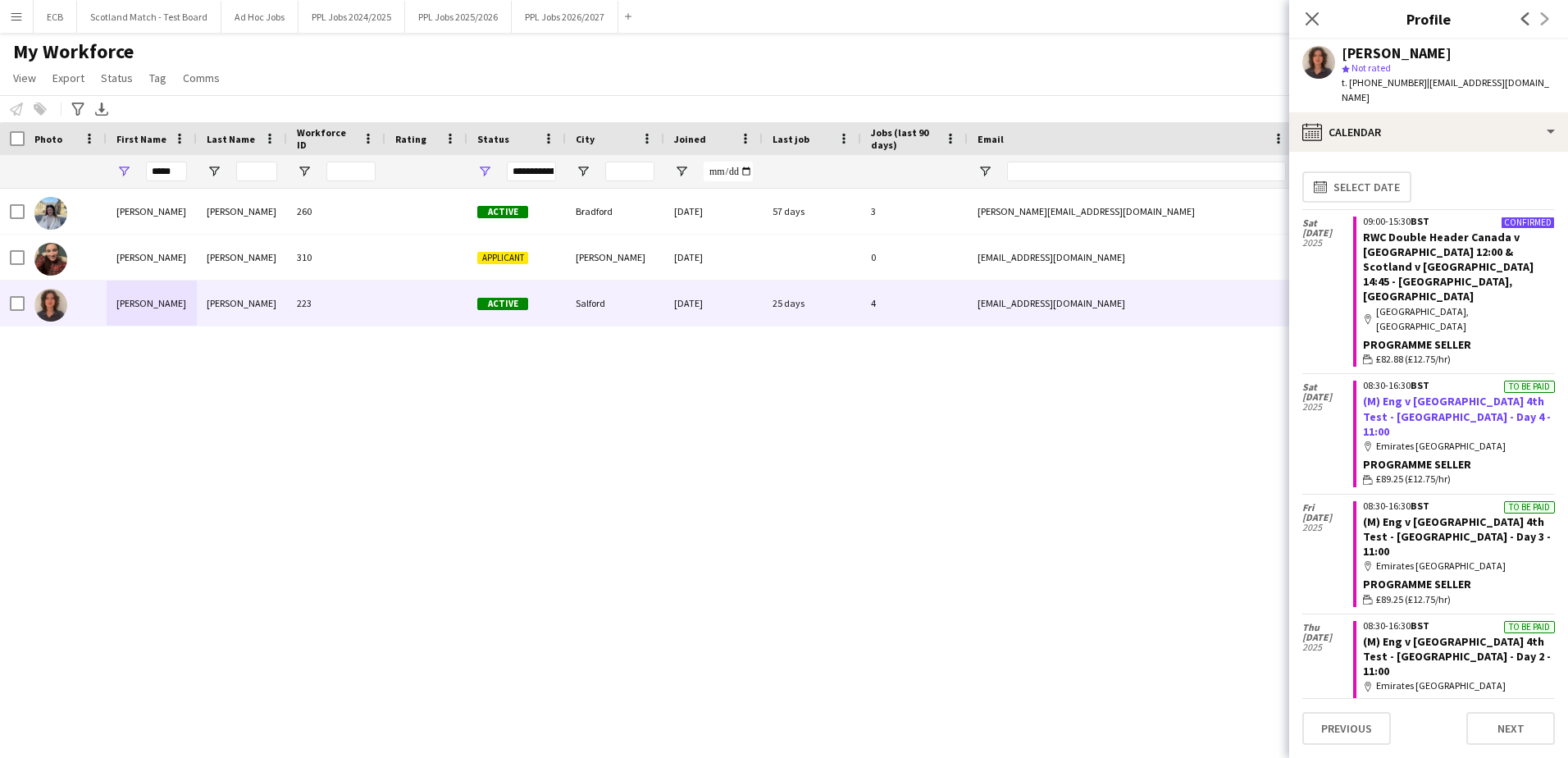
scroll to position [0, 0]
click at [176, 166] on input "*****" at bounding box center [166, 171] width 41 height 20
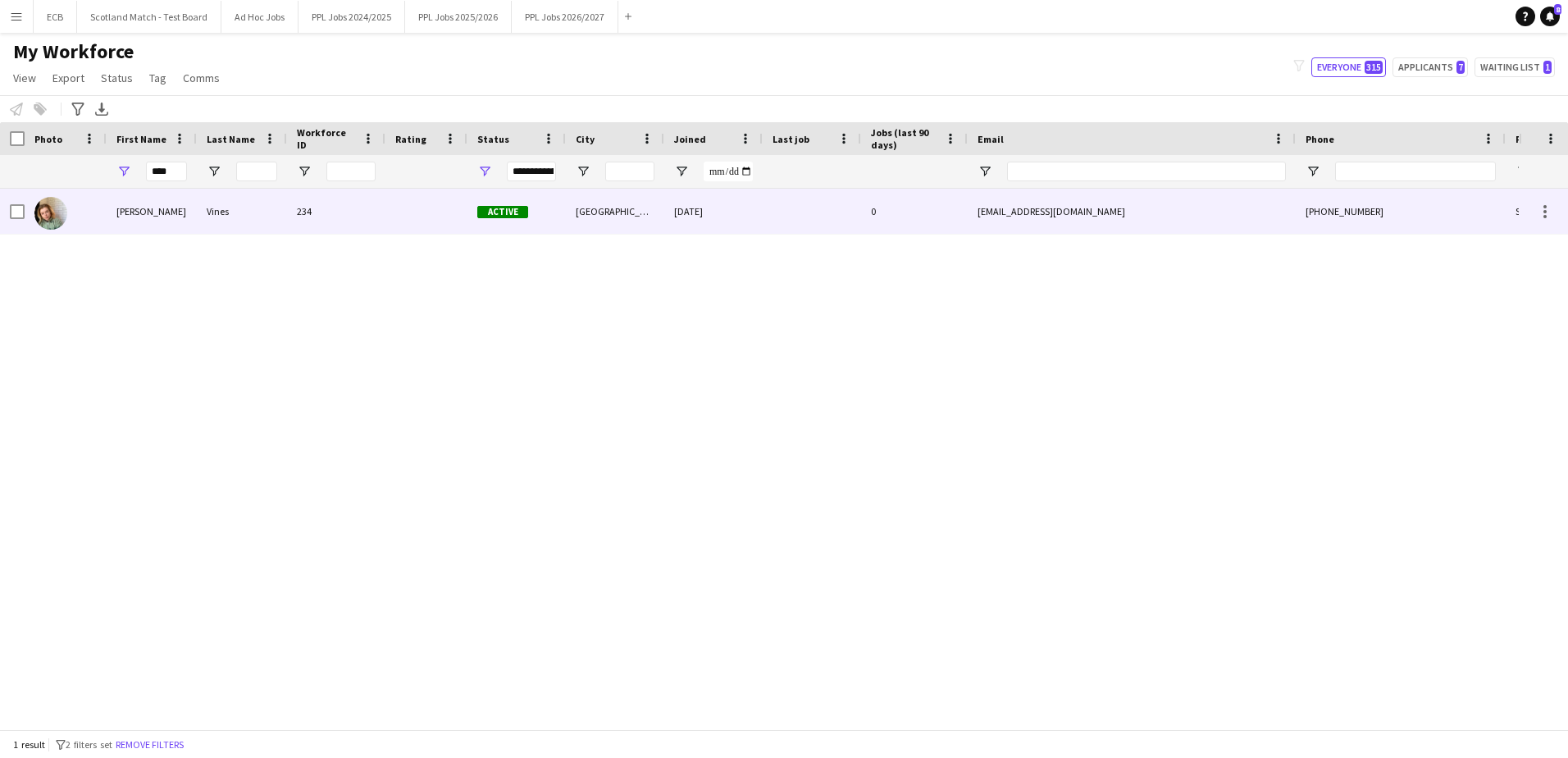
click at [213, 215] on div "Vines" at bounding box center [242, 212] width 90 height 45
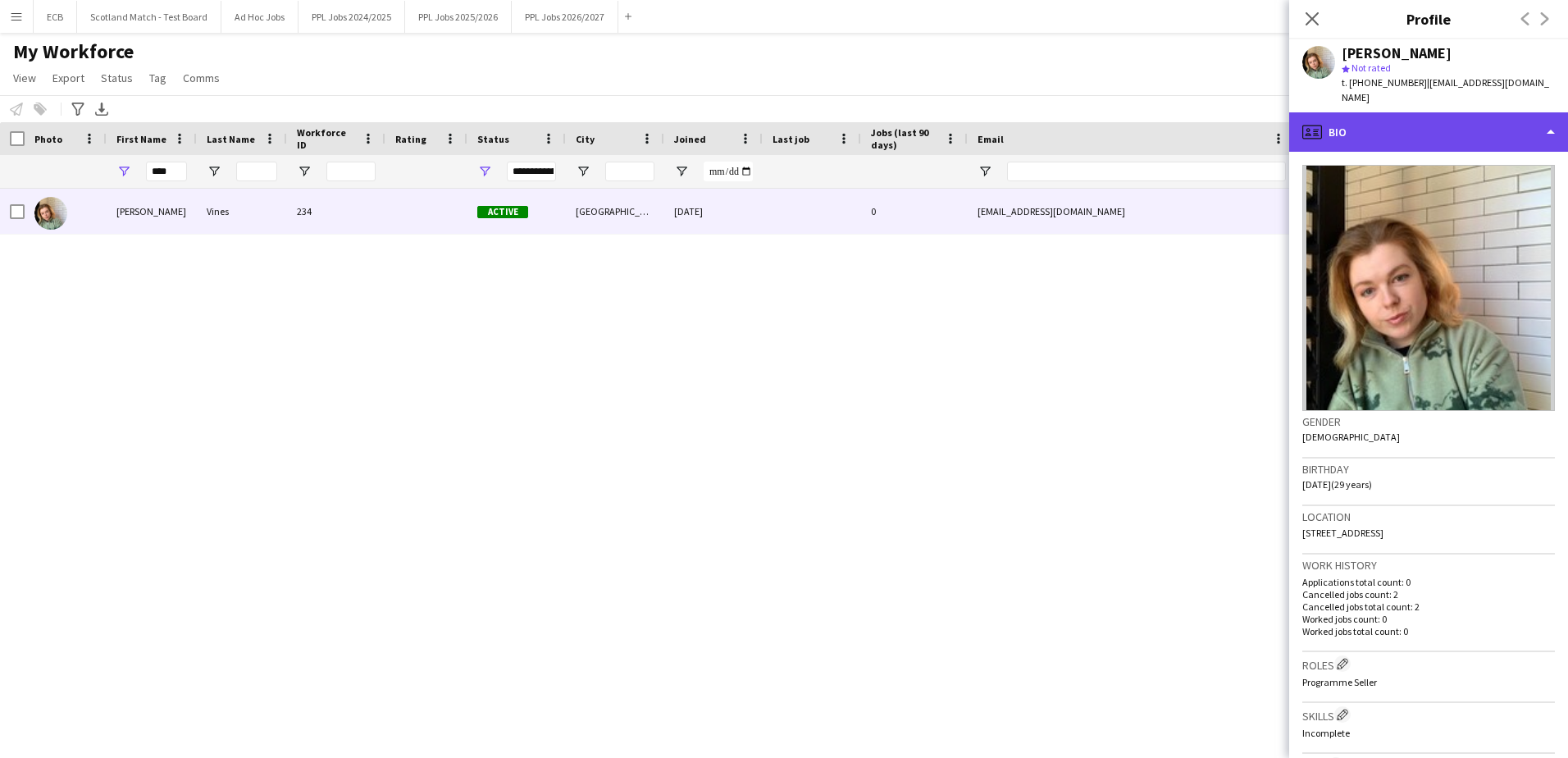
click at [1448, 114] on div "profile Bio" at bounding box center [1428, 132] width 279 height 39
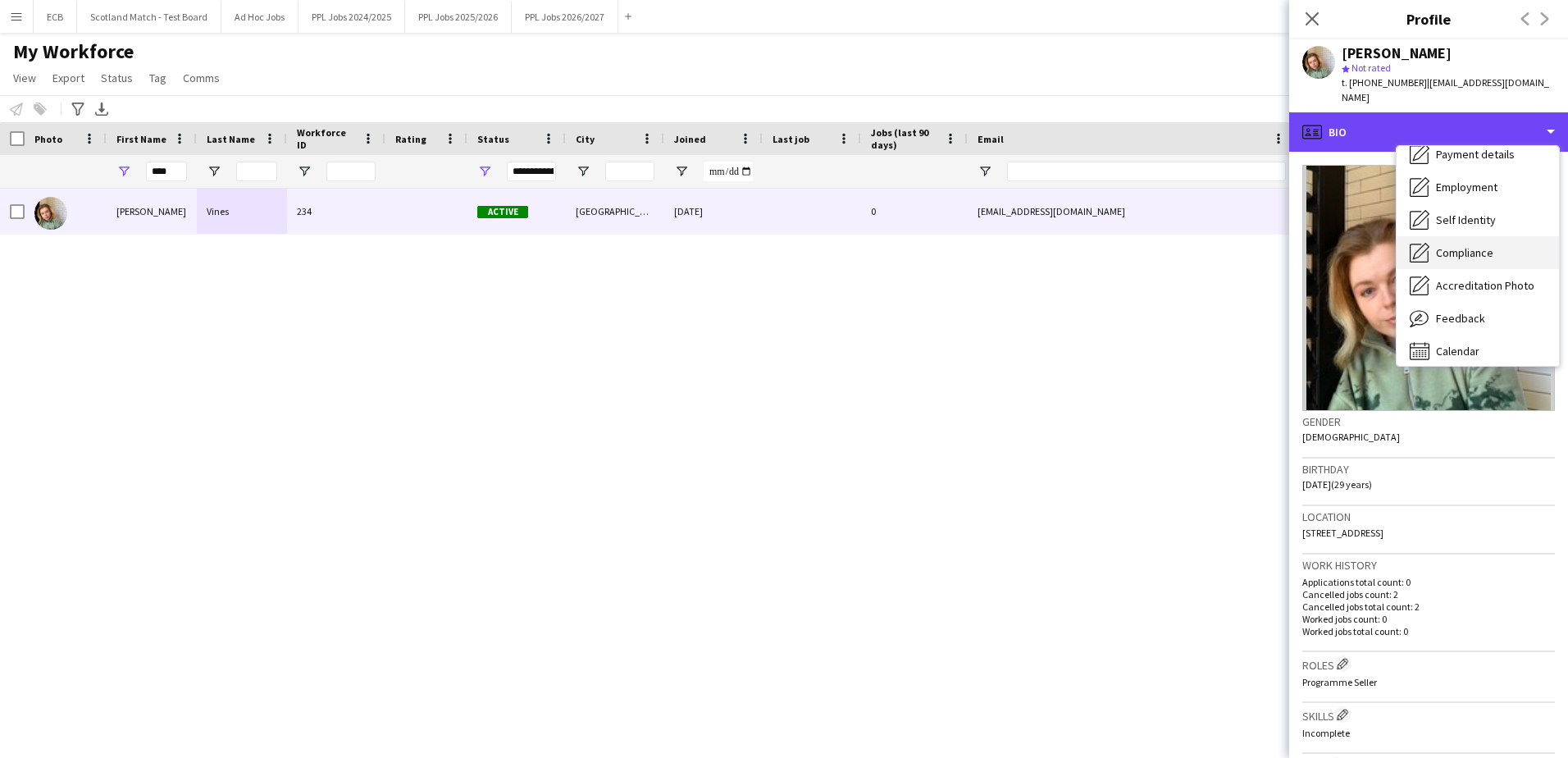
scroll to position [121, 0]
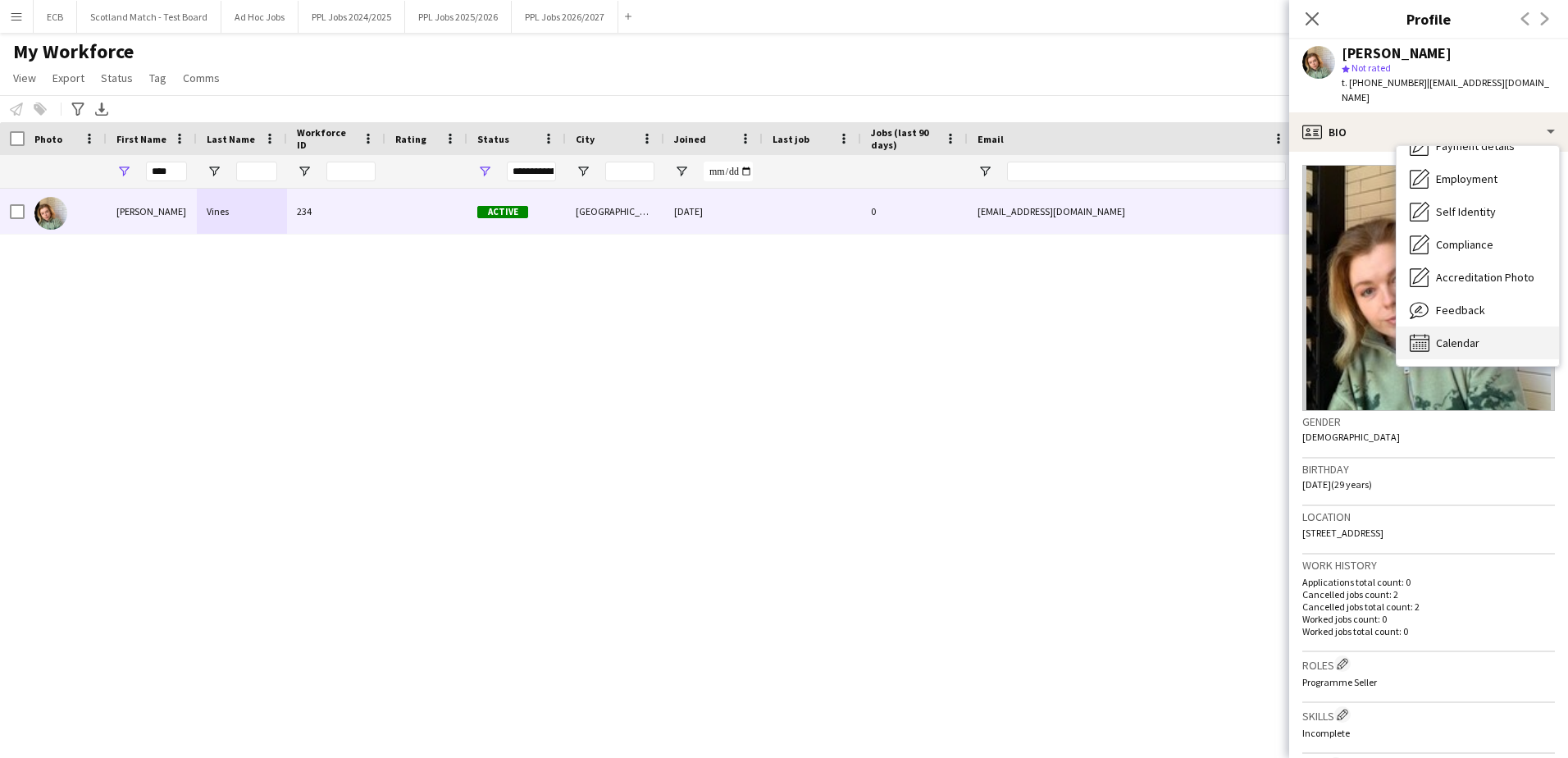
click at [1459, 336] on span "Calendar" at bounding box center [1457, 343] width 43 height 15
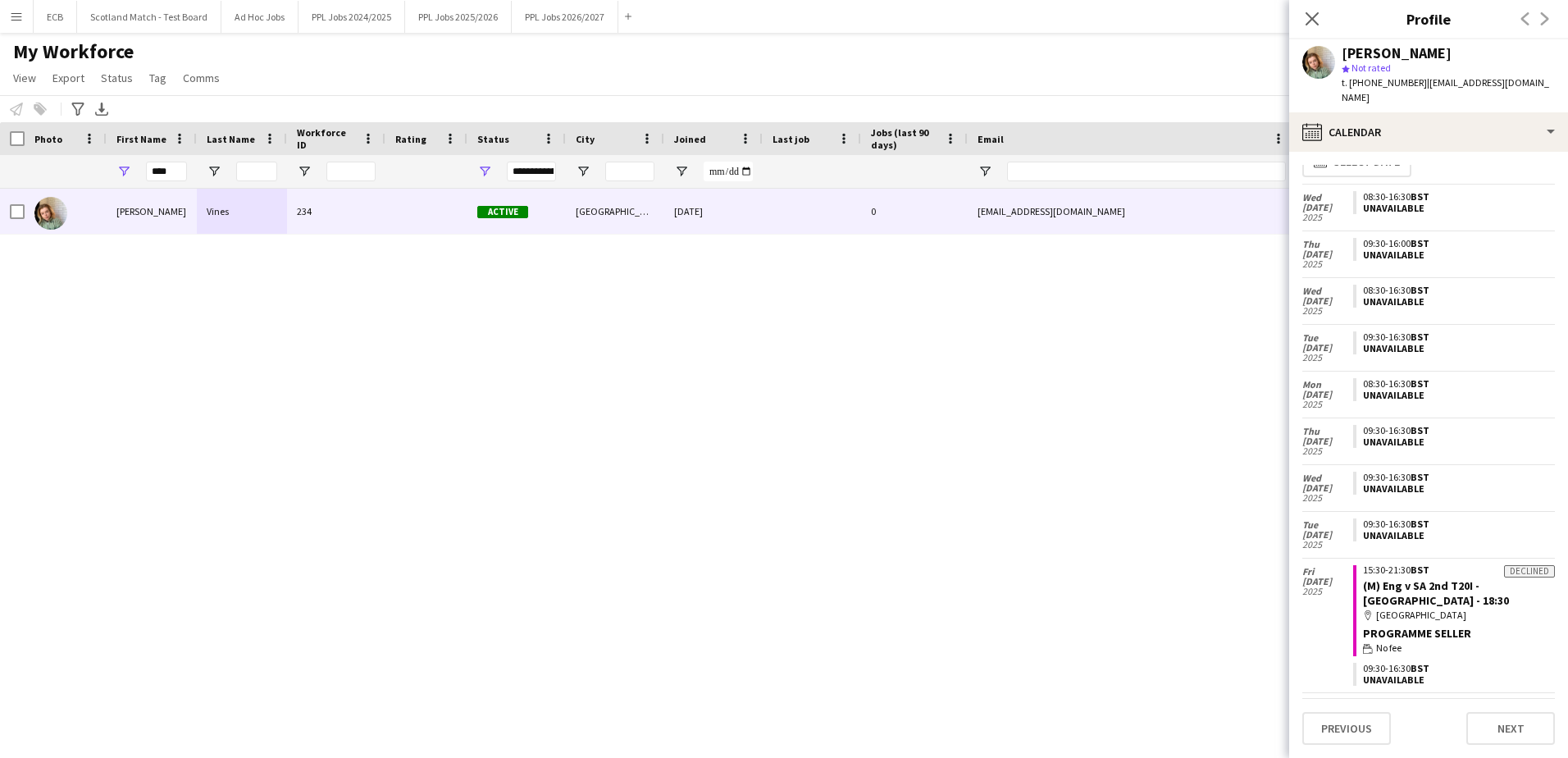
scroll to position [24, 0]
drag, startPoint x: 170, startPoint y: 172, endPoint x: 16, endPoint y: 161, distance: 154.4
click at [16, 161] on div "****" at bounding box center [888, 171] width 1778 height 33
type input "*"
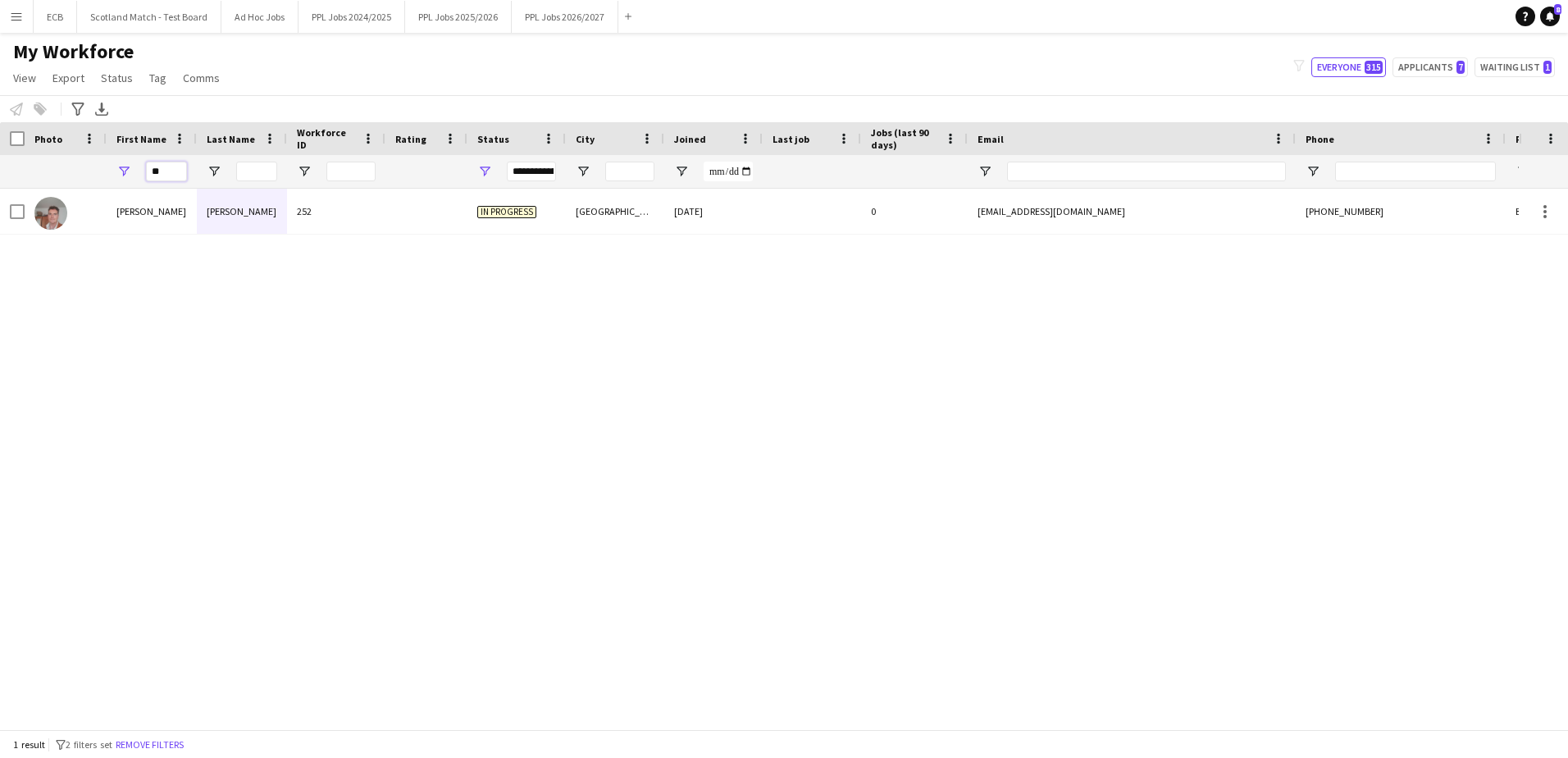
type input "*"
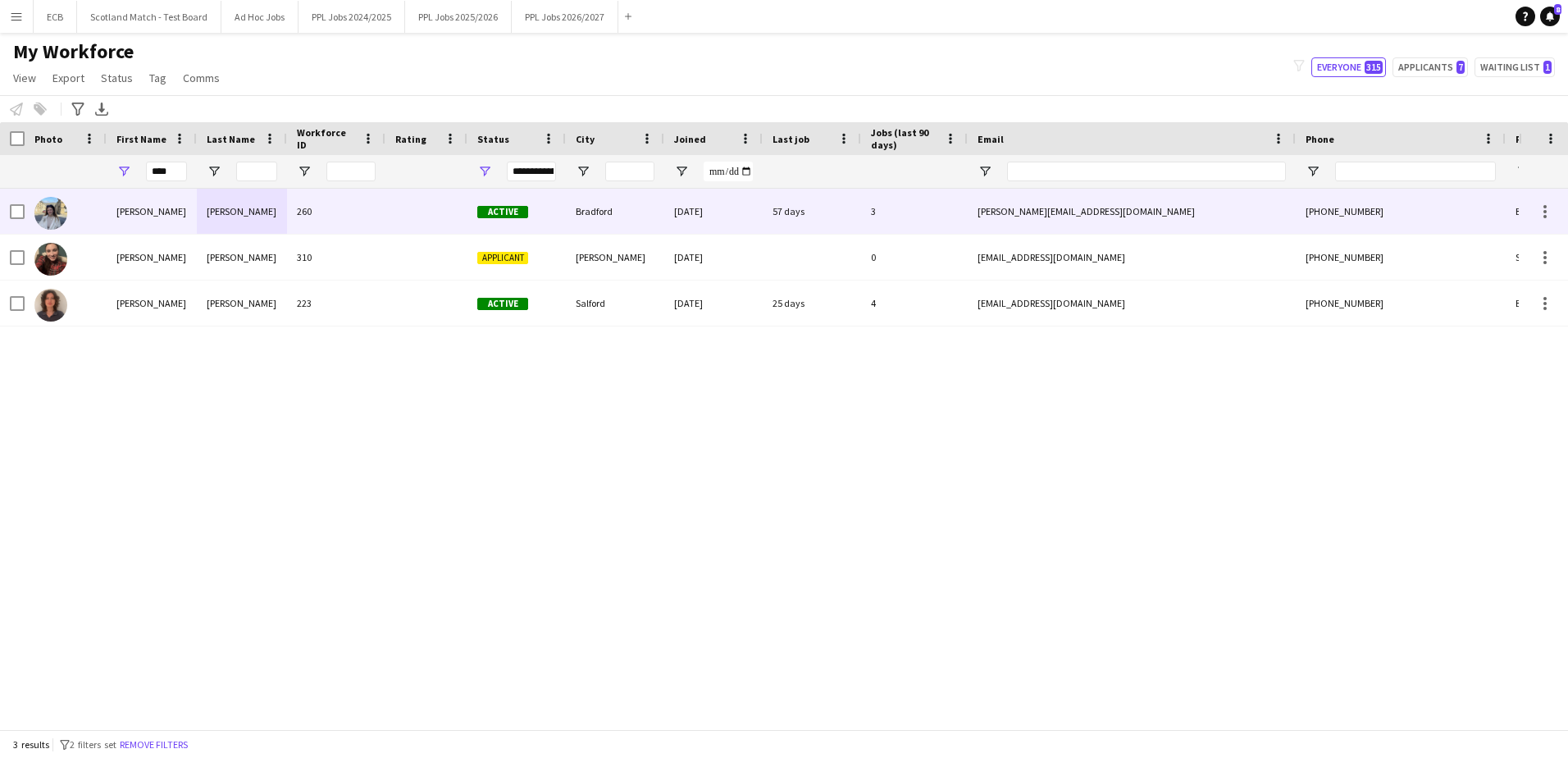
click at [156, 221] on div "[PERSON_NAME]" at bounding box center [151, 212] width 90 height 45
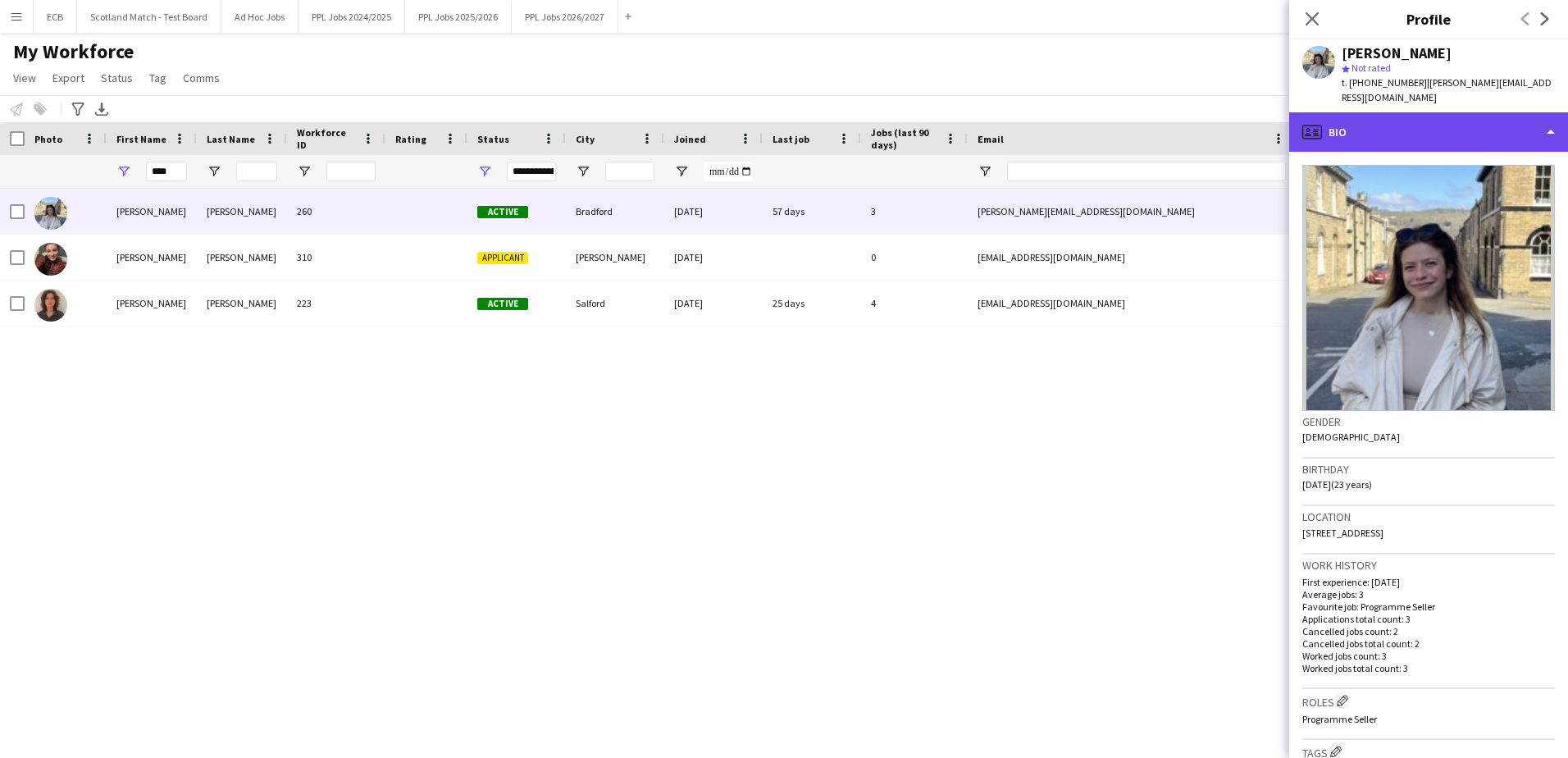
click at [1403, 122] on div "profile Bio" at bounding box center [1428, 132] width 279 height 39
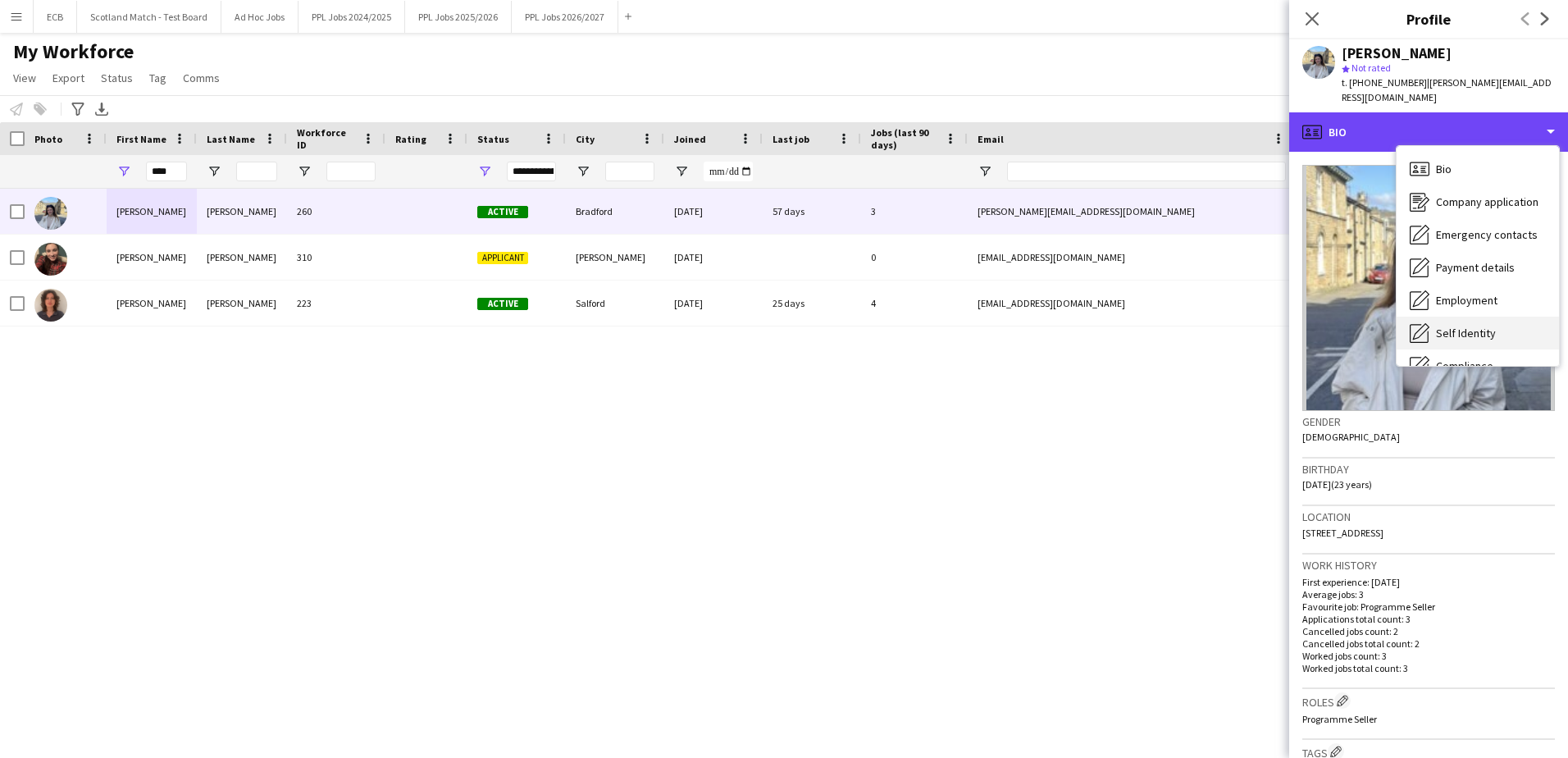
scroll to position [121, 0]
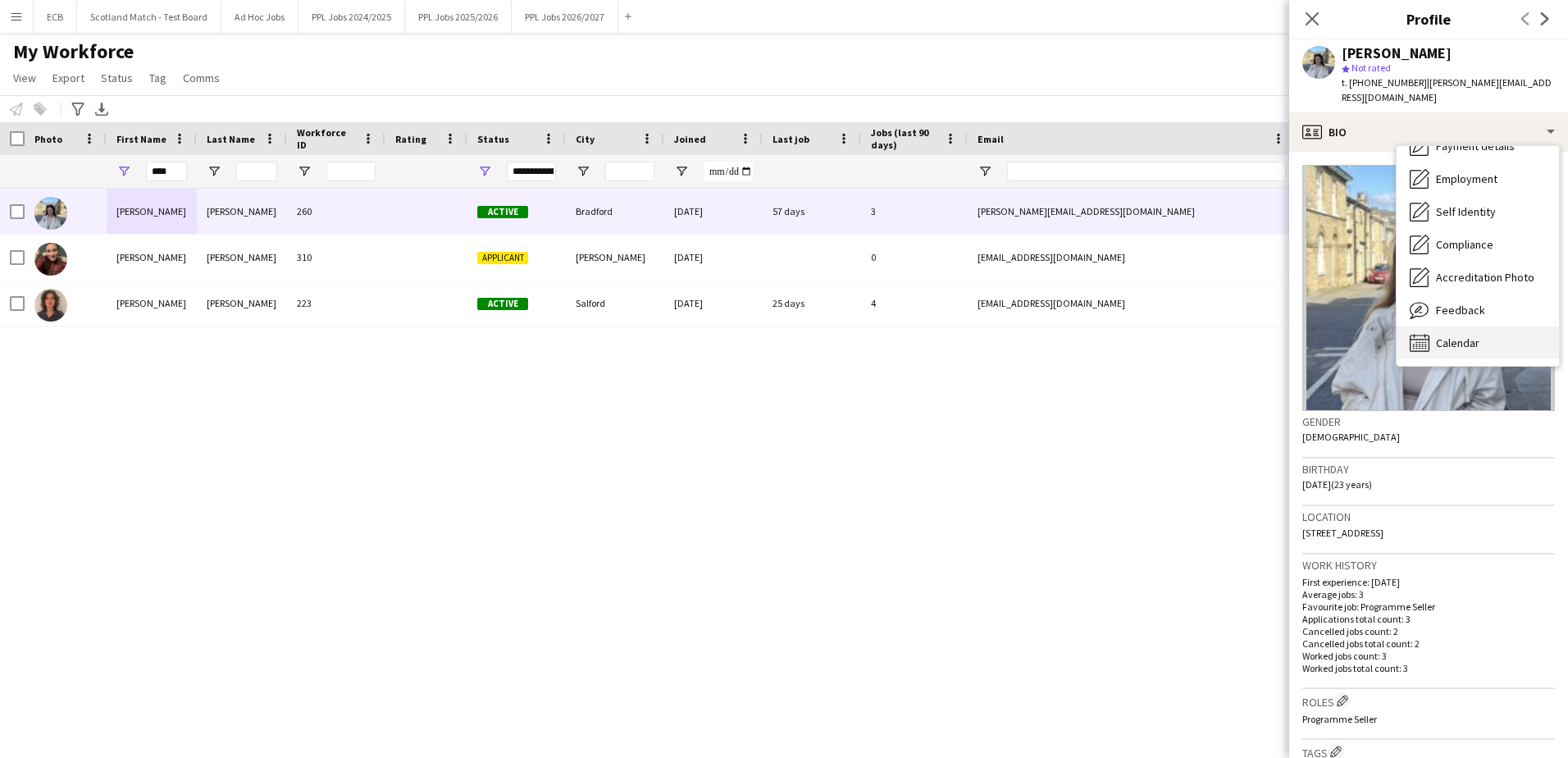
click at [1444, 336] on span "Calendar" at bounding box center [1457, 343] width 43 height 15
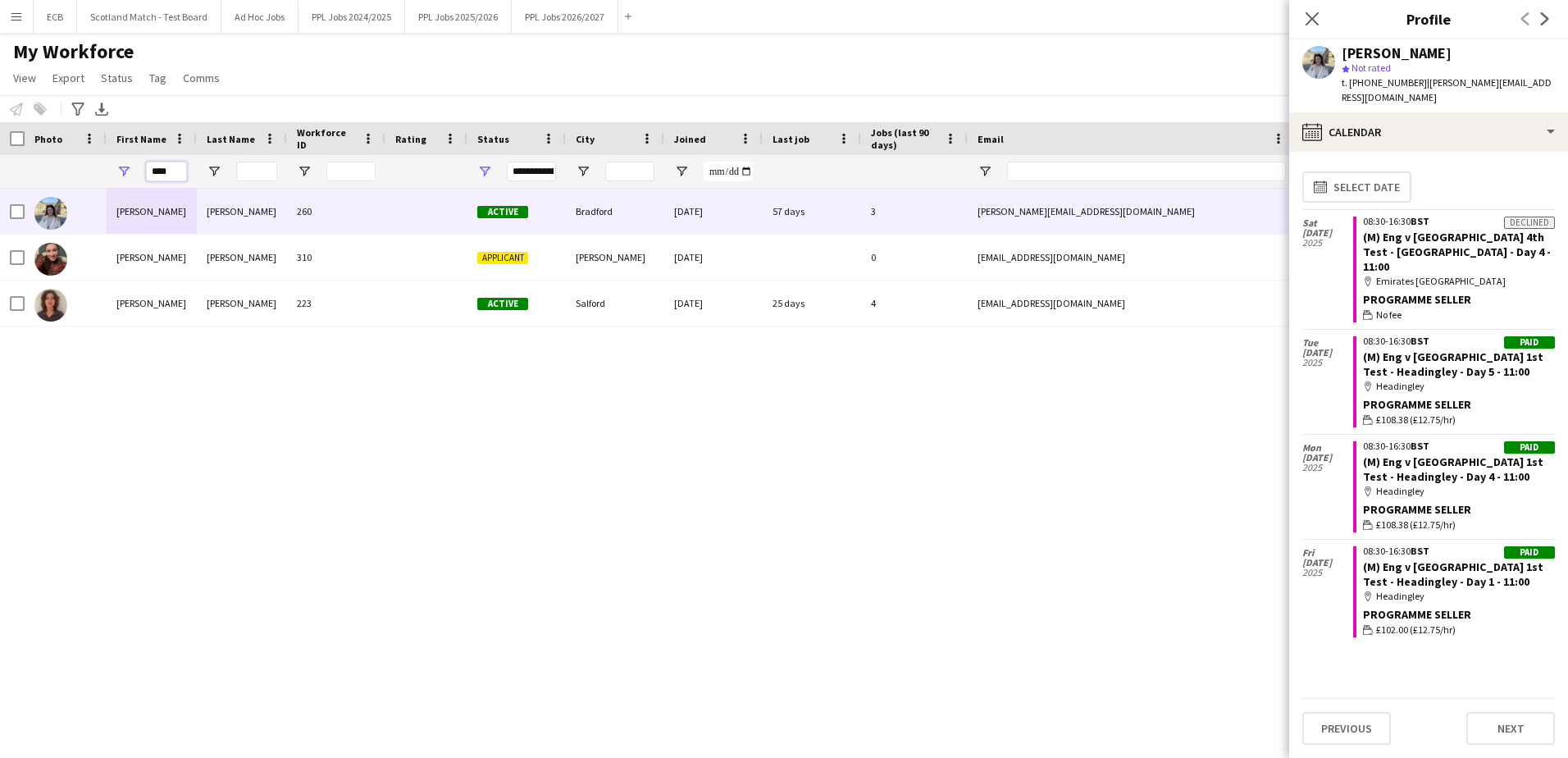
drag, startPoint x: 178, startPoint y: 165, endPoint x: 8, endPoint y: 164, distance: 170.0
click at [8, 164] on div "****" at bounding box center [888, 171] width 1778 height 33
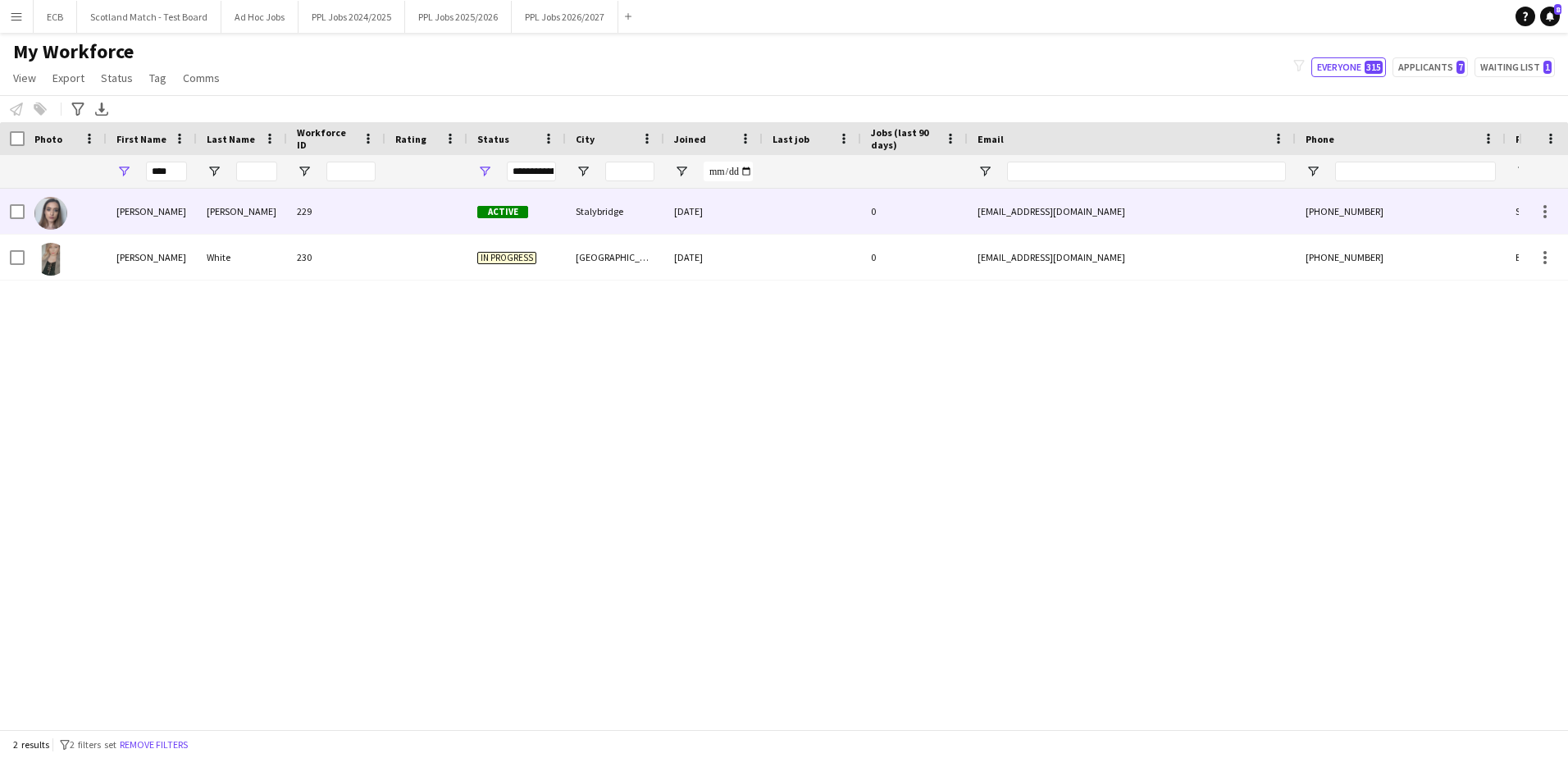
click at [406, 205] on div at bounding box center [426, 212] width 82 height 45
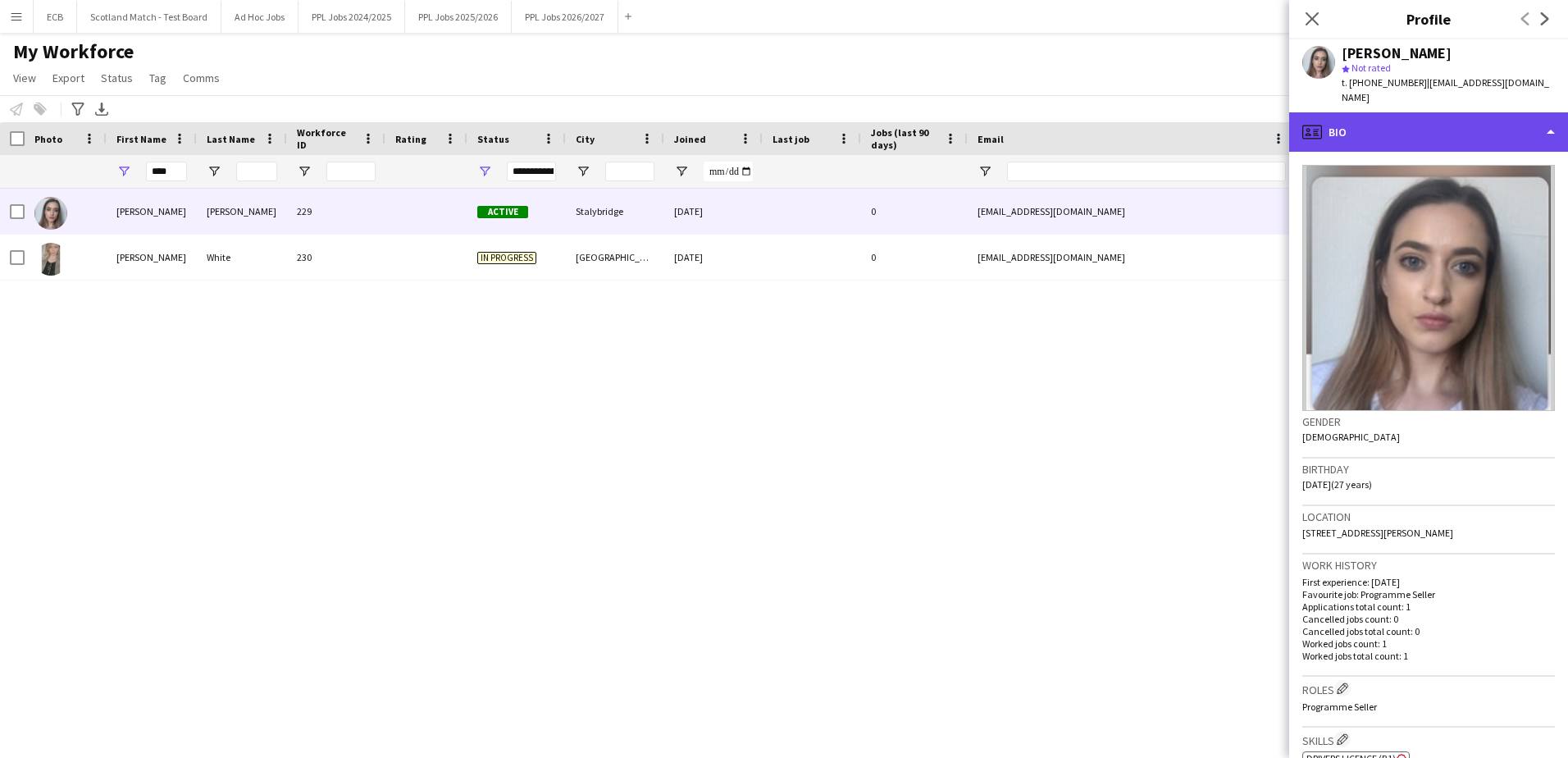
click at [1471, 112] on div "profile Bio" at bounding box center [1428, 132] width 279 height 39
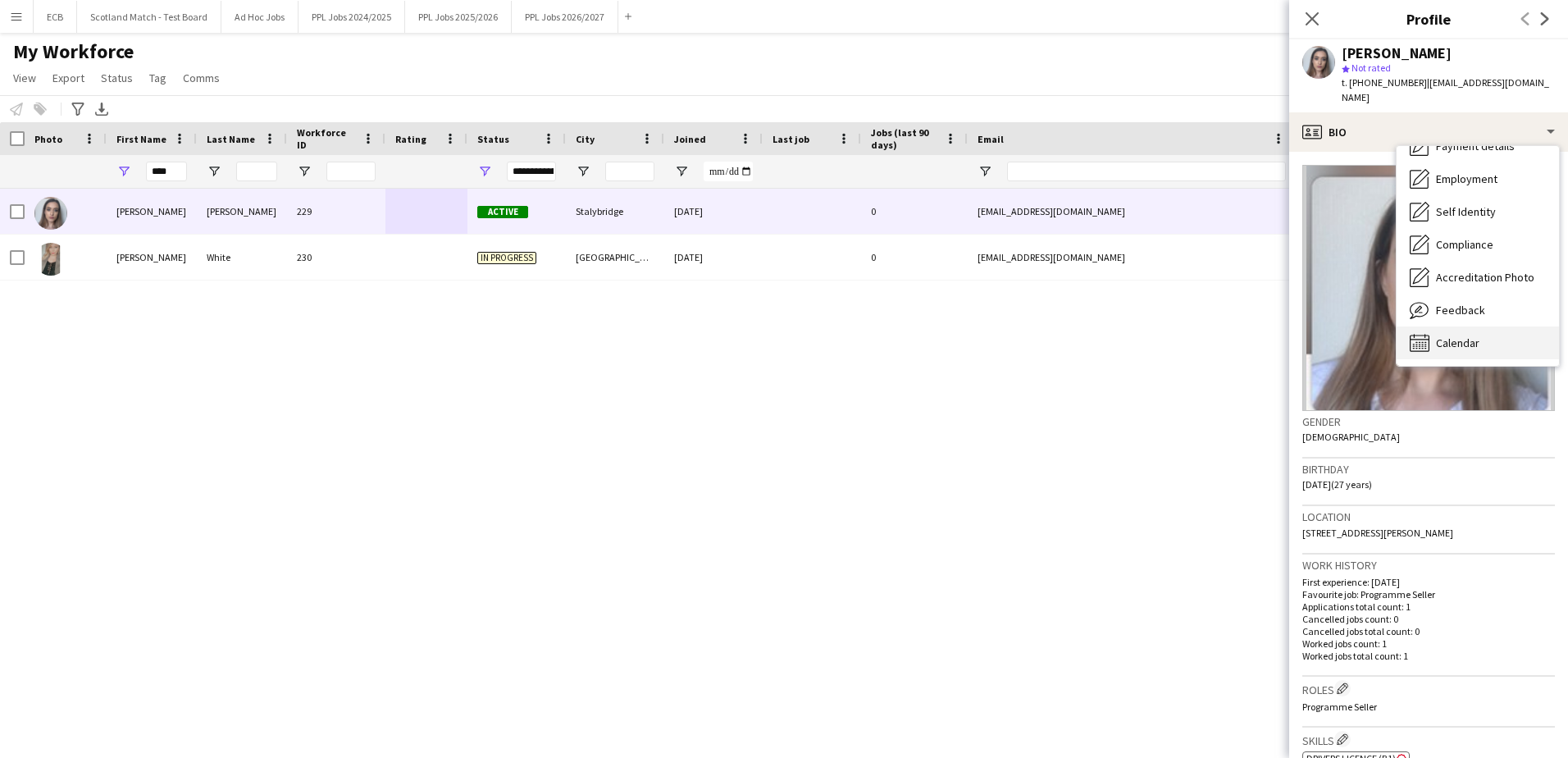
click at [1477, 336] on span "Calendar" at bounding box center [1457, 343] width 43 height 15
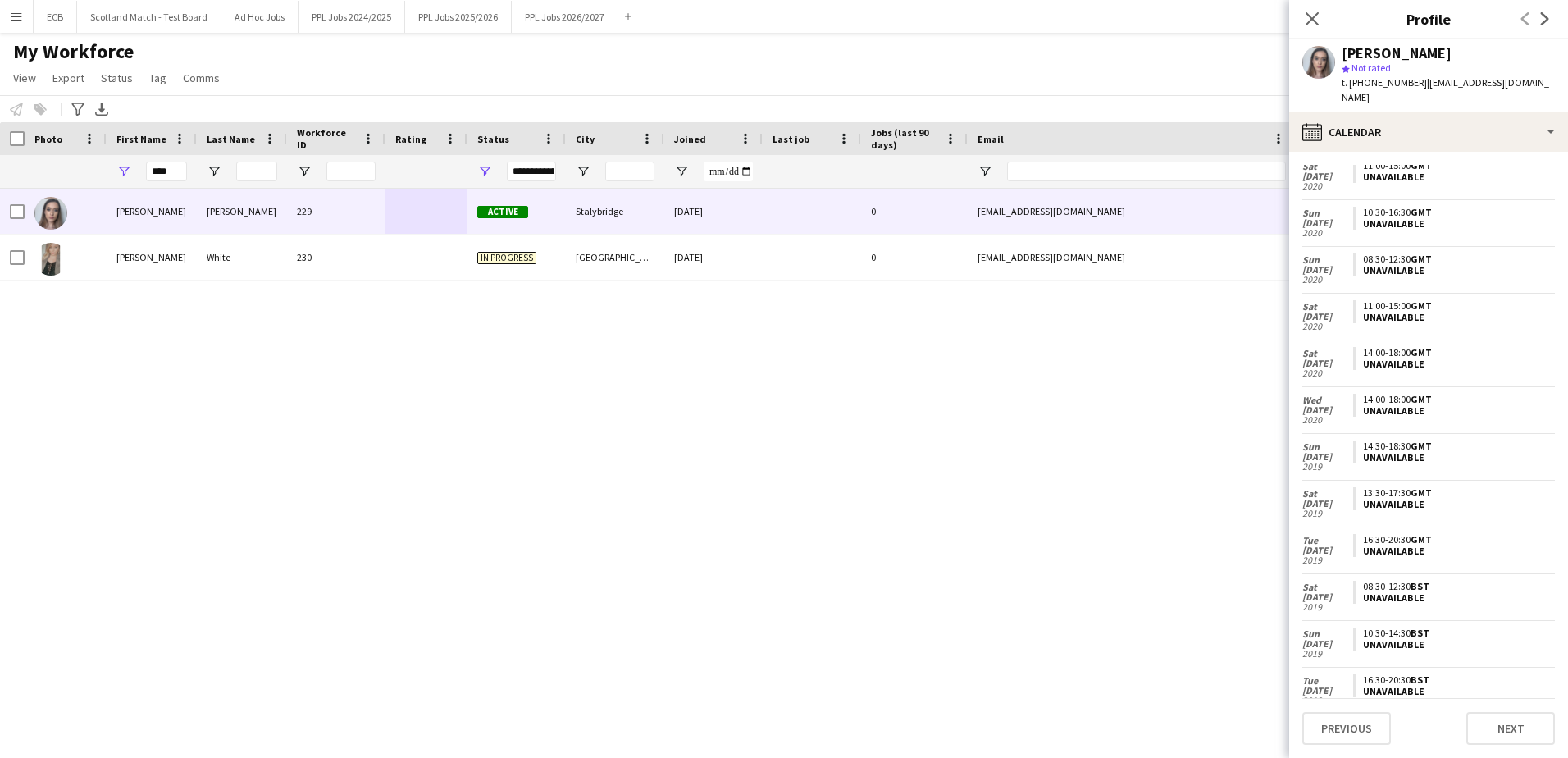
scroll to position [0, 0]
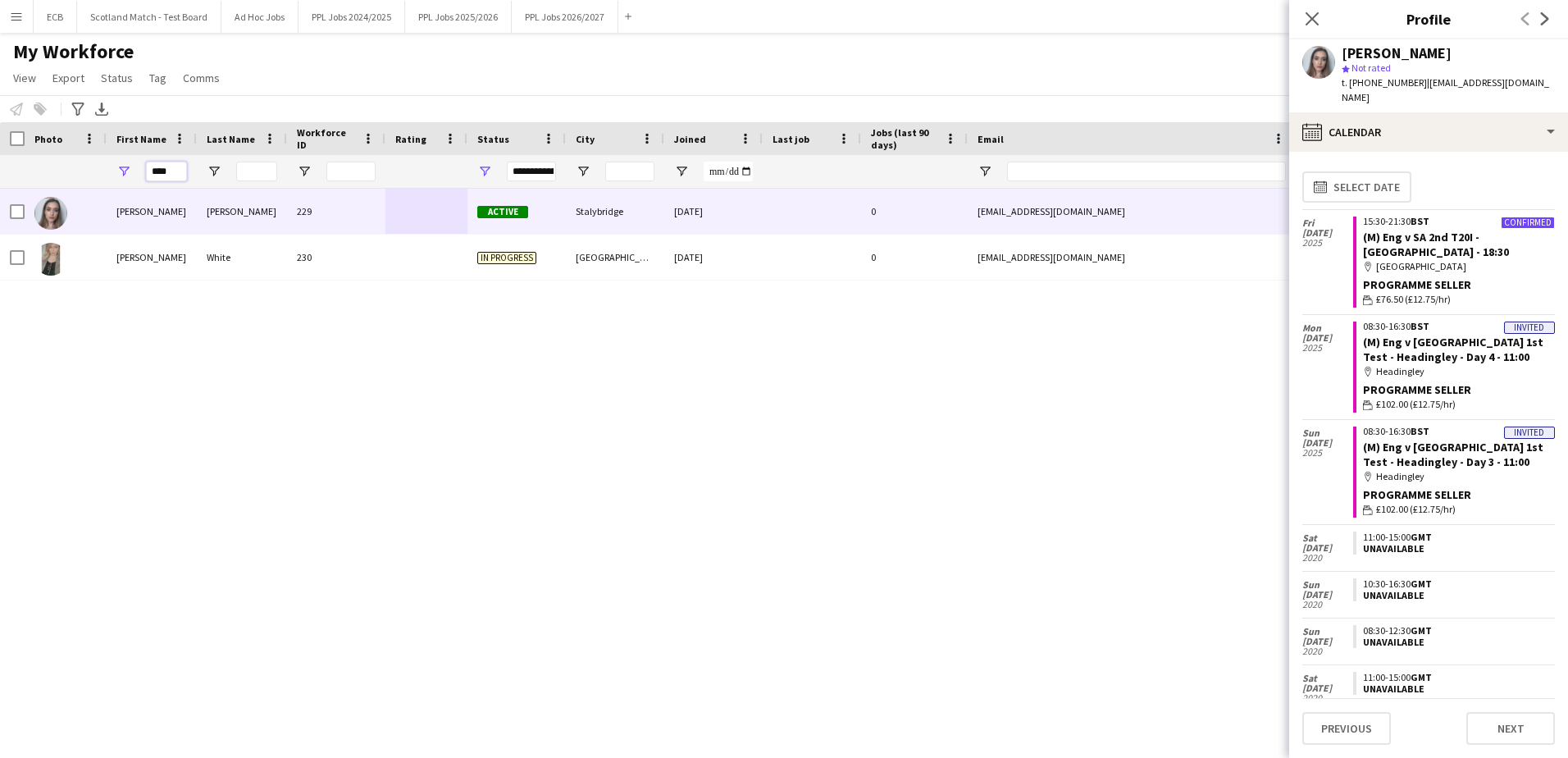
drag, startPoint x: 177, startPoint y: 176, endPoint x: 48, endPoint y: 176, distance: 129.0
click at [48, 176] on div "****" at bounding box center [888, 171] width 1778 height 33
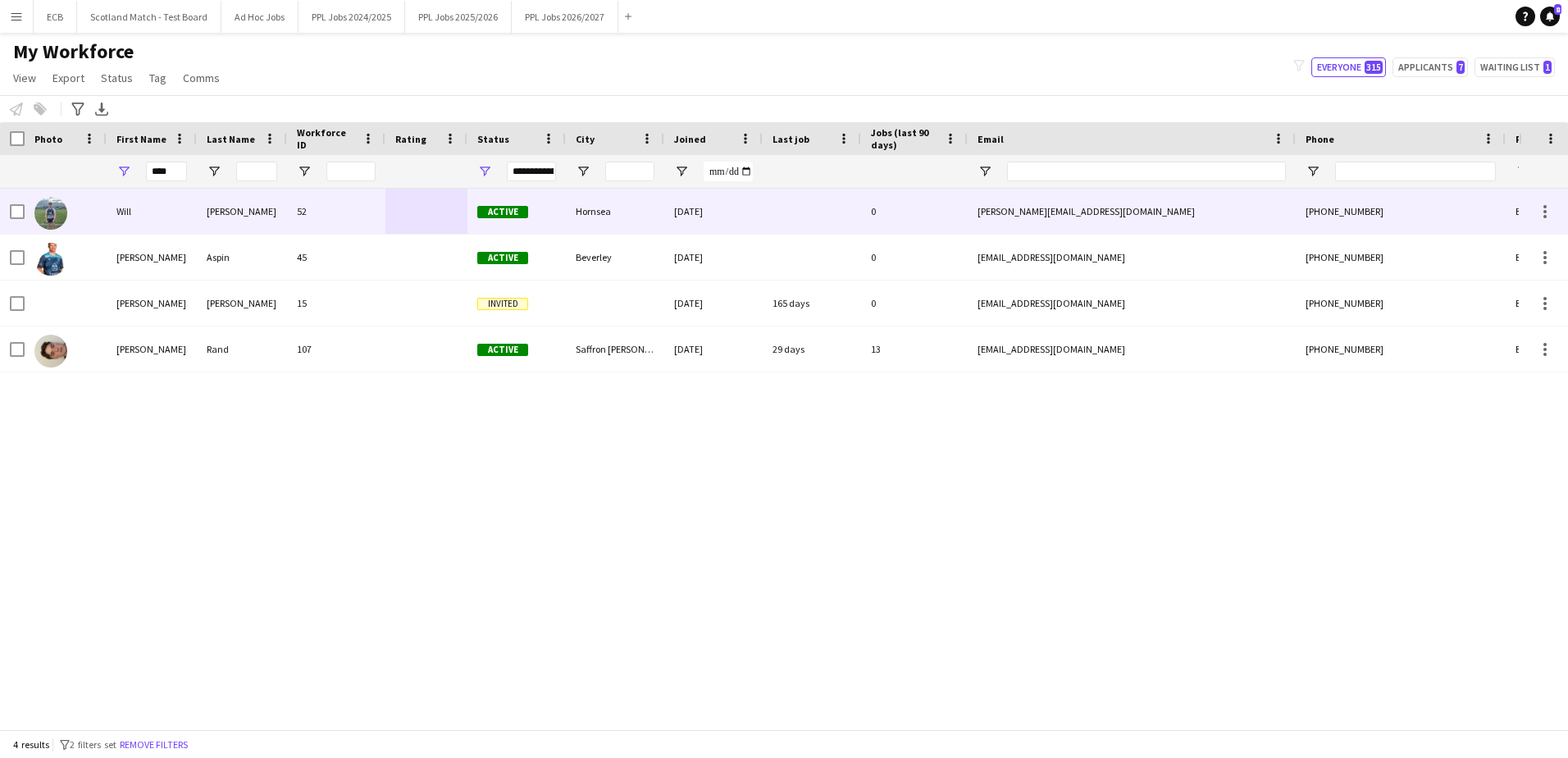
click at [209, 196] on div "[PERSON_NAME]" at bounding box center [242, 212] width 90 height 45
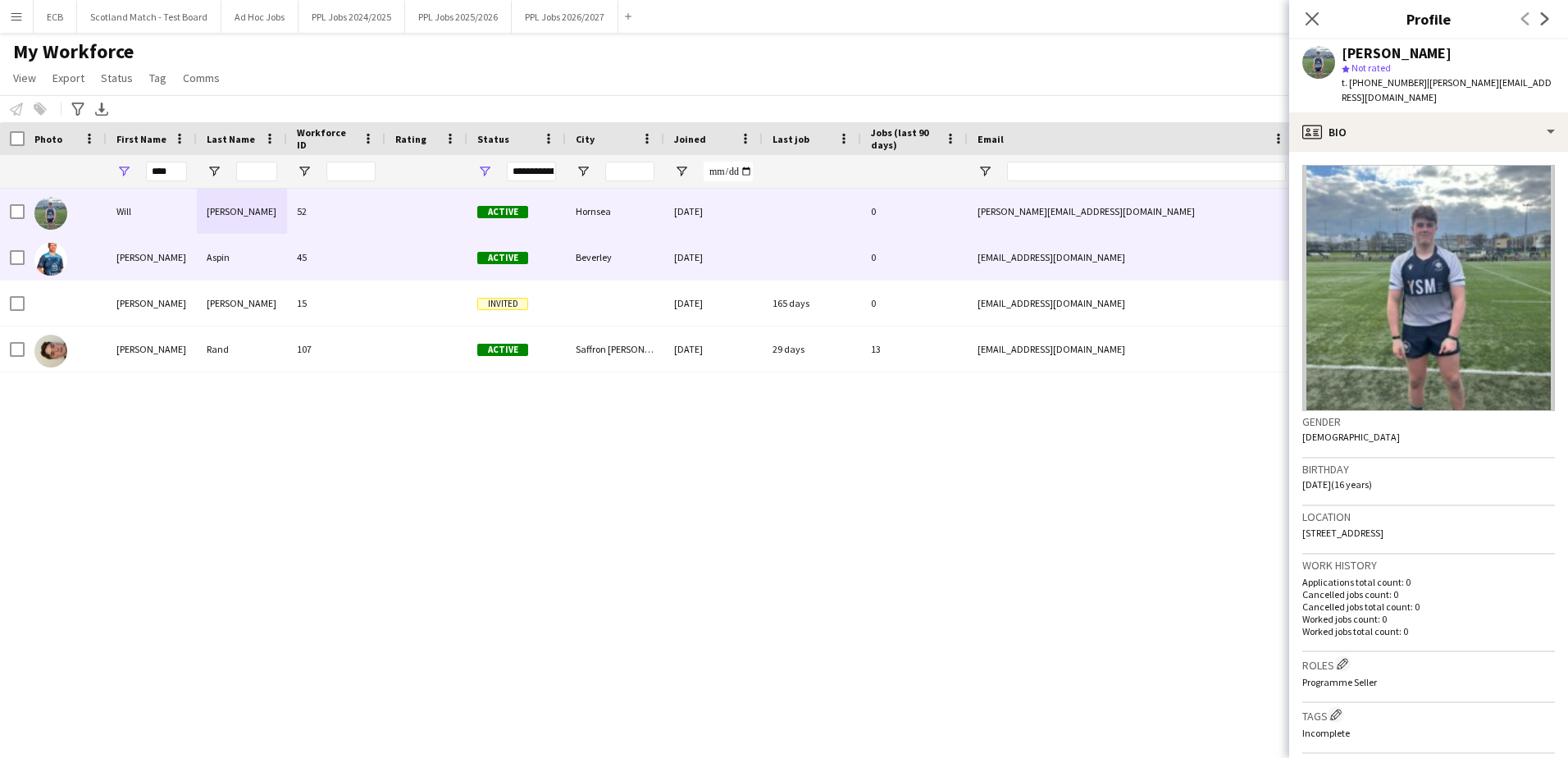
click at [368, 254] on div "45" at bounding box center [336, 257] width 99 height 45
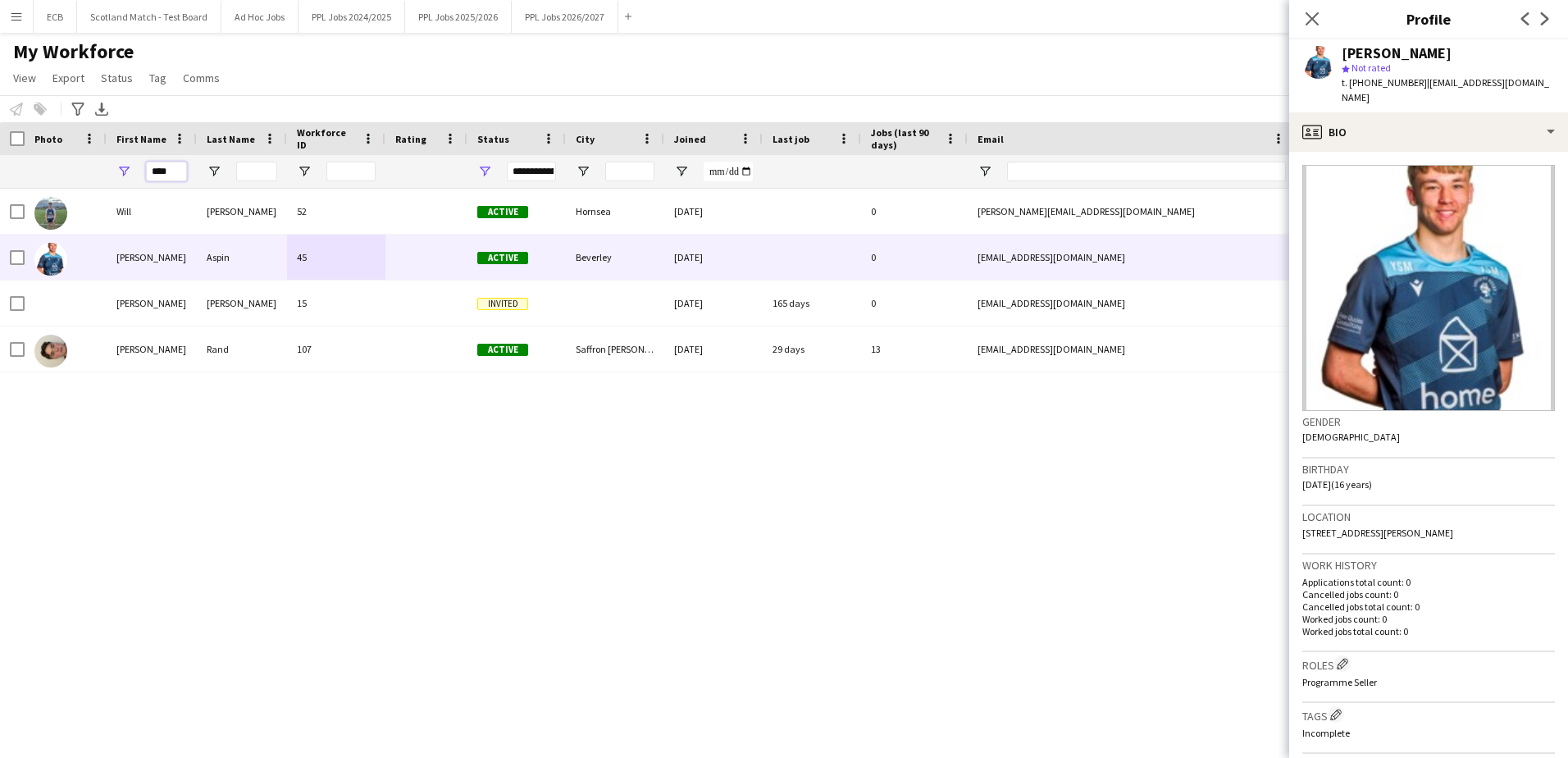
drag, startPoint x: 168, startPoint y: 168, endPoint x: 0, endPoint y: 176, distance: 168.2
click at [0, 176] on html "Menu Boards Boards Boards All jobs Status Workforce Workforce My Workforce Recr…" at bounding box center [784, 379] width 1568 height 758
type input "*"
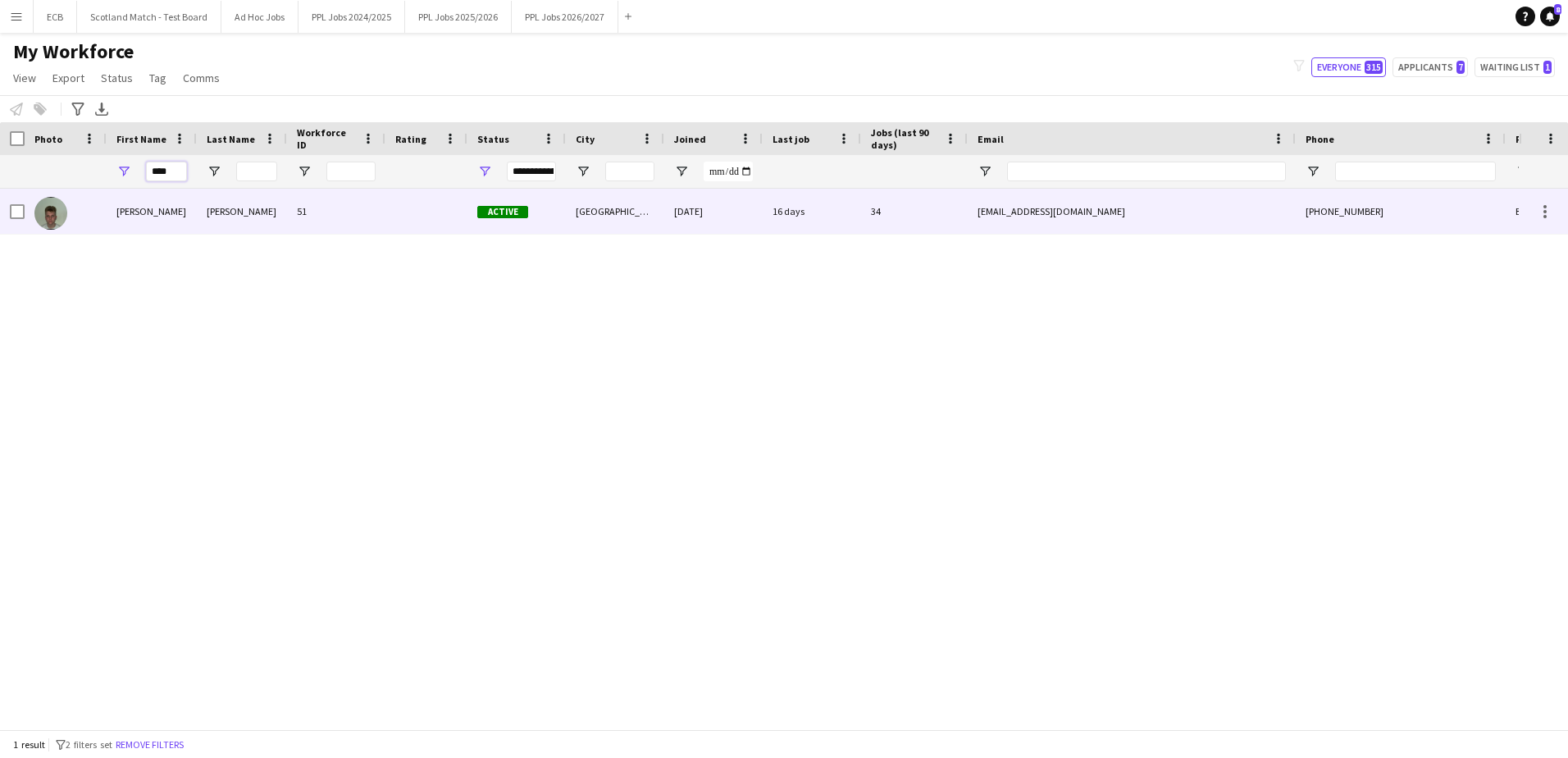
type input "****"
click at [145, 213] on div "[PERSON_NAME]" at bounding box center [151, 212] width 90 height 45
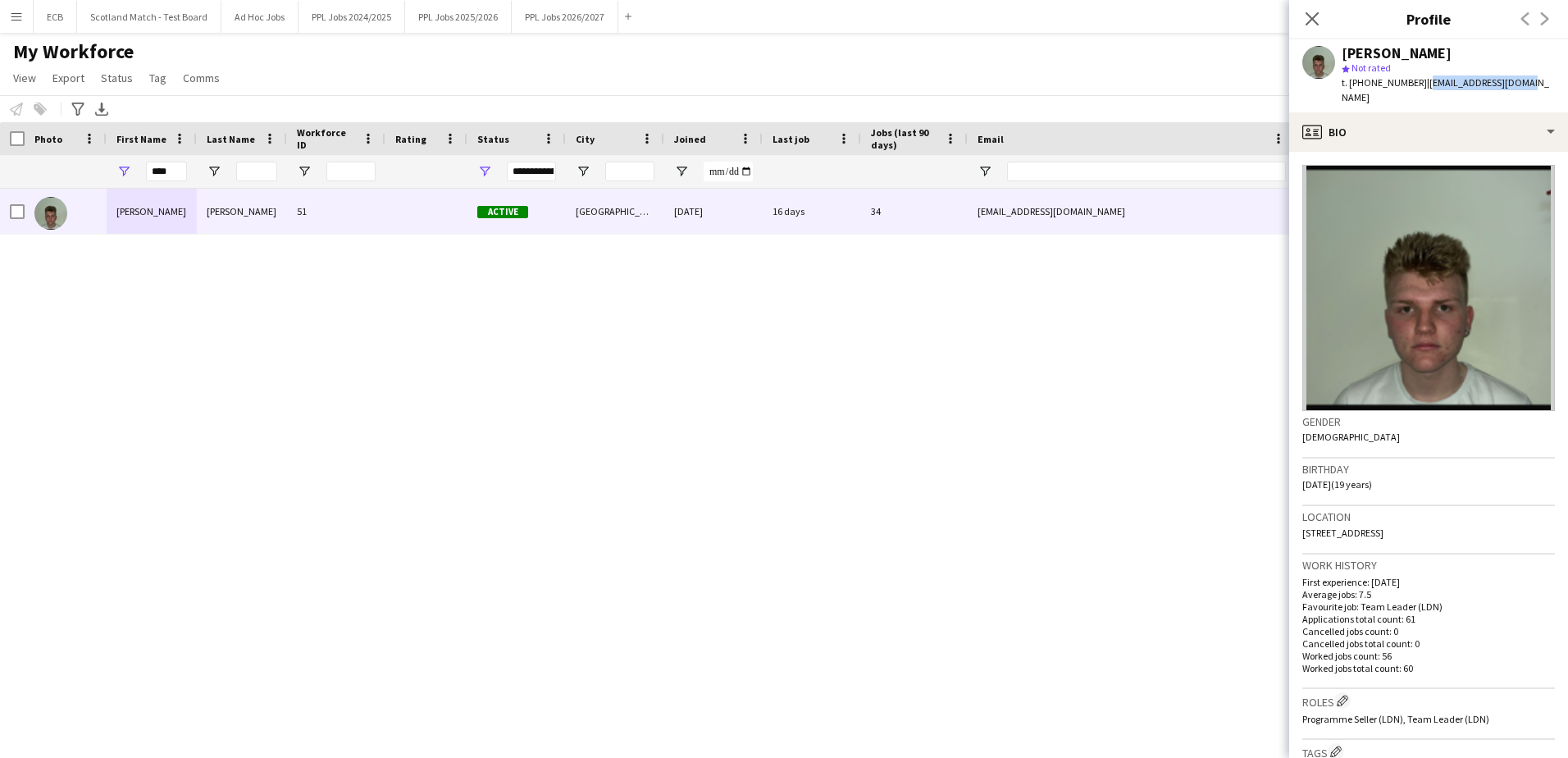
drag, startPoint x: 1425, startPoint y: 85, endPoint x: 1556, endPoint y: 81, distance: 131.1
click at [1556, 81] on app-profile-header "[PERSON_NAME] star Not rated t. [PHONE_NUMBER] | [EMAIL_ADDRESS][DOMAIN_NAME]" at bounding box center [1428, 76] width 279 height 73
copy span "[EMAIL_ADDRESS][DOMAIN_NAME]"
click at [1309, 16] on icon at bounding box center [1311, 18] width 16 height 16
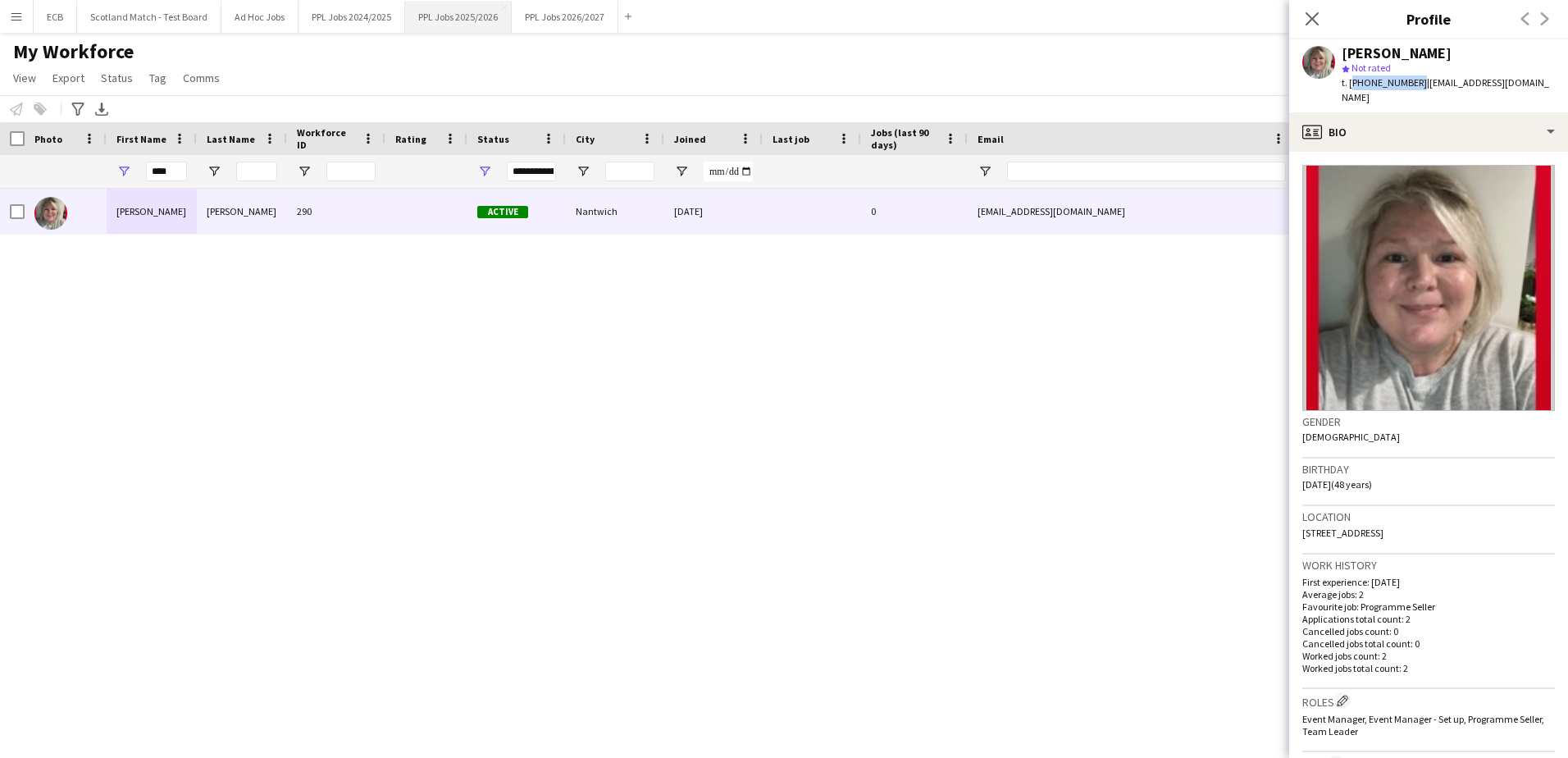
click at [472, 17] on button "PPL Jobs 2025/2026 Close" at bounding box center [458, 17] width 106 height 32
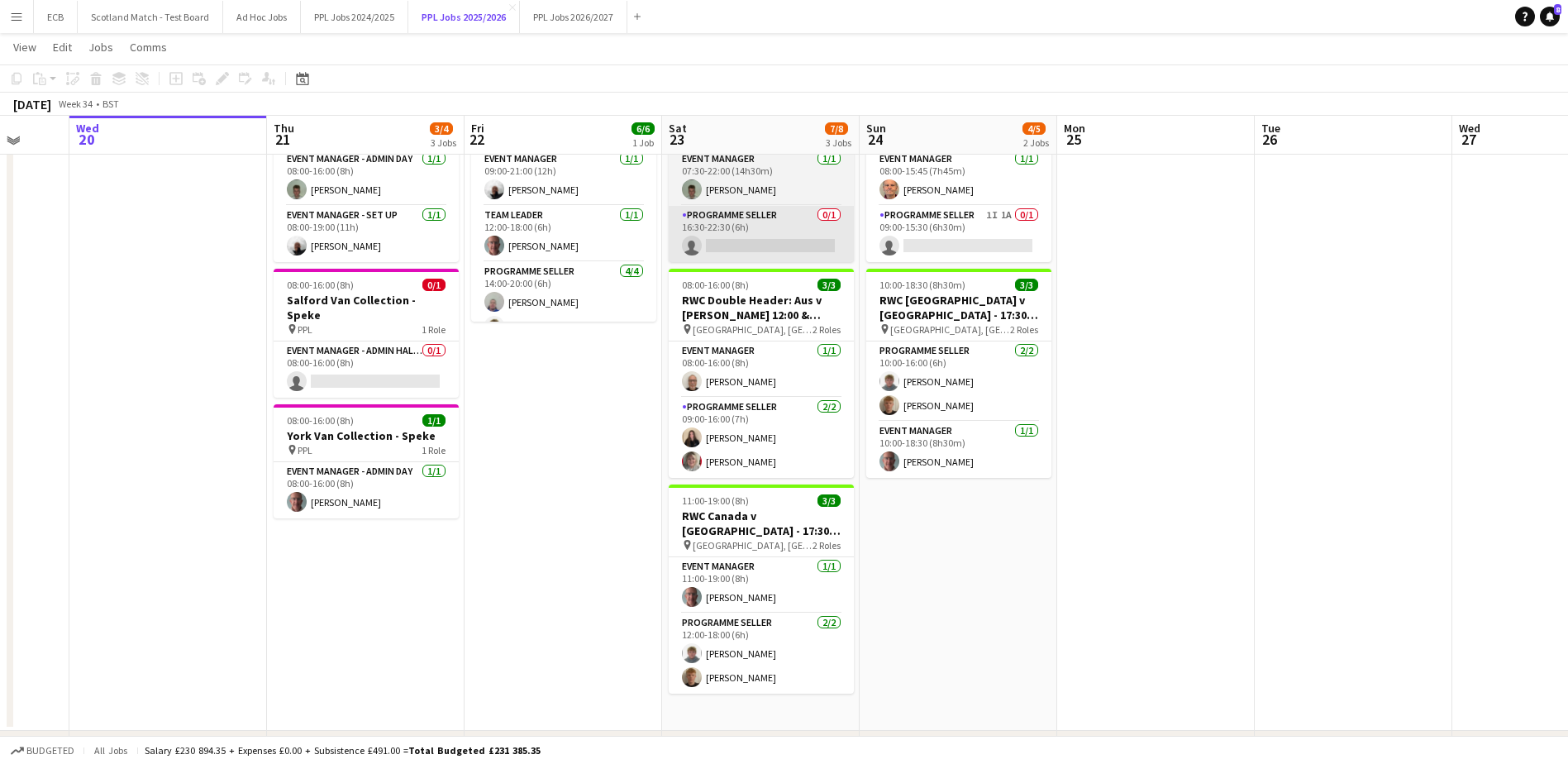
scroll to position [342, 0]
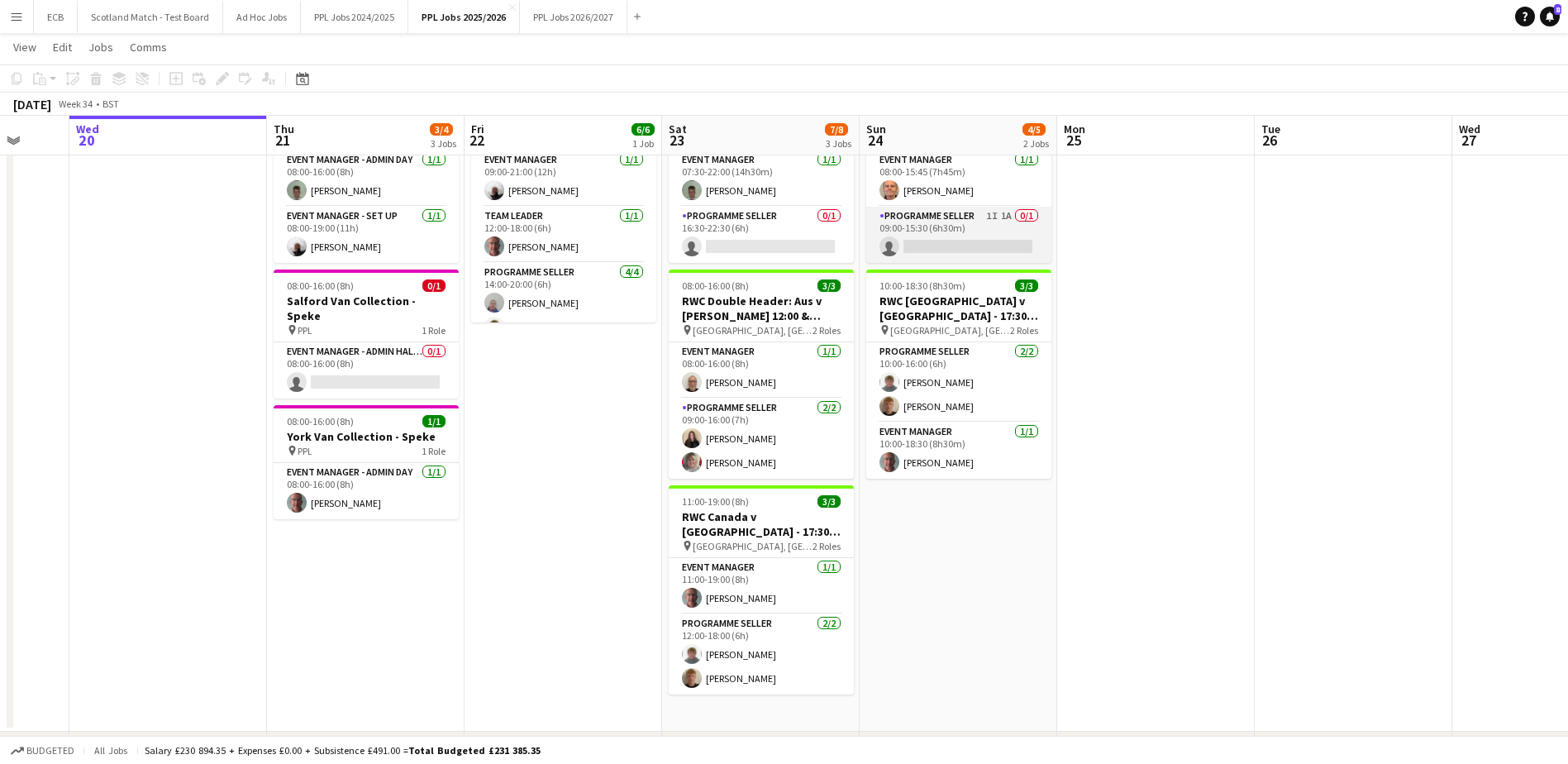
click at [963, 224] on app-card-role "Programme Seller 1I 1A 0/1 09:00-15:30 (6h30m) single-neutral-actions" at bounding box center [958, 234] width 185 height 56
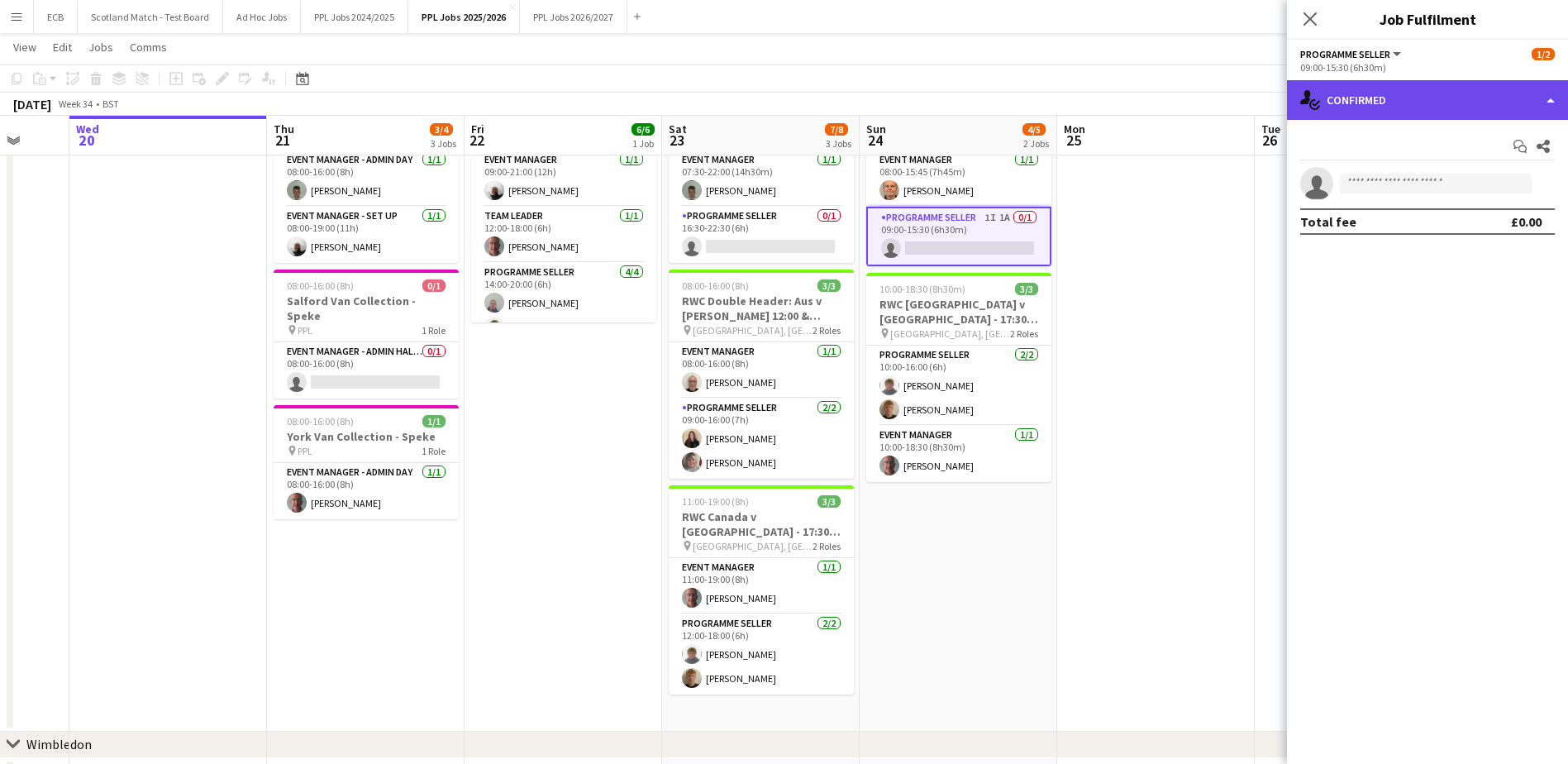
click at [1403, 100] on div "single-neutral-actions-check-2 Confirmed" at bounding box center [1428, 100] width 282 height 40
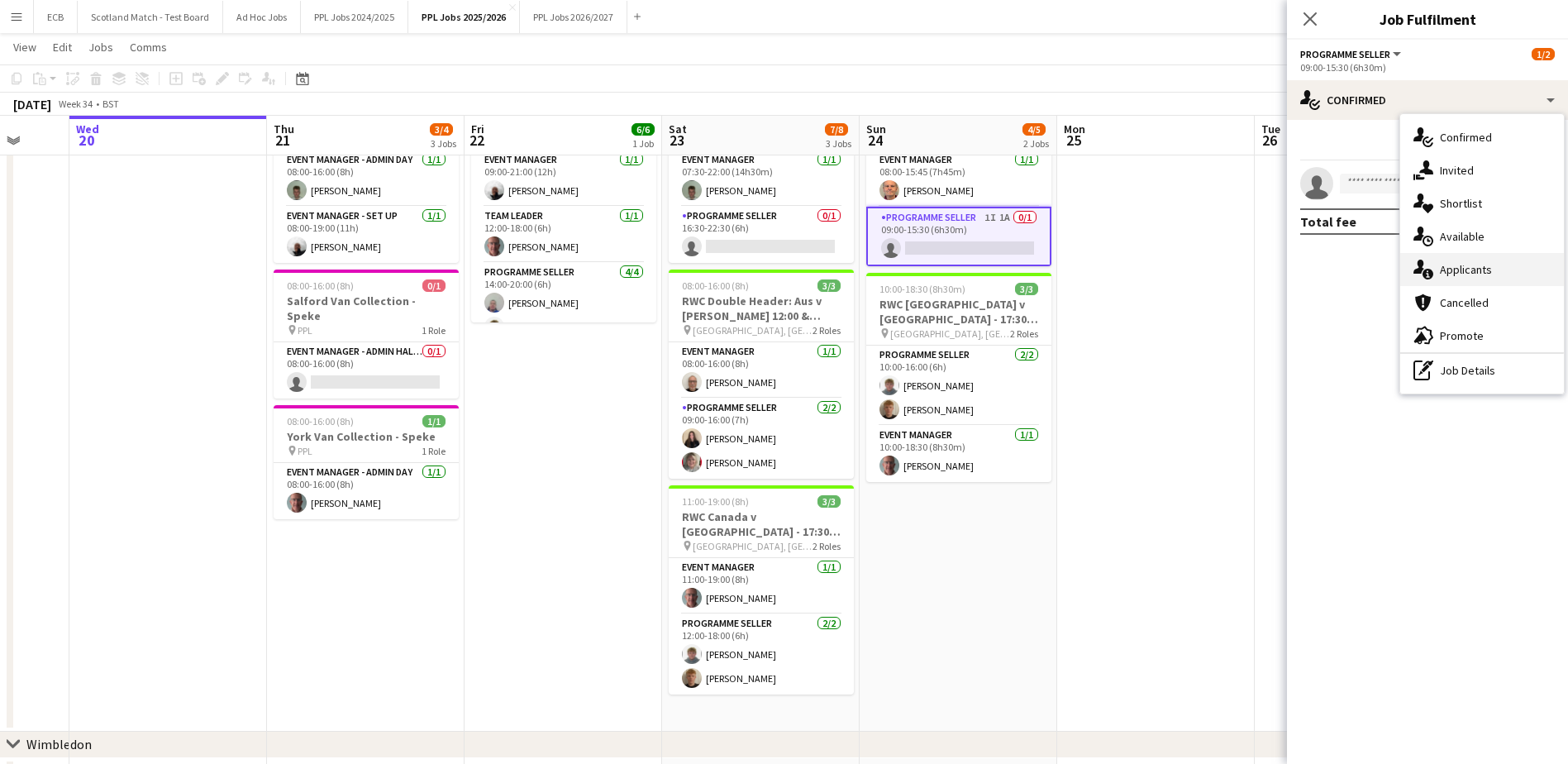
click at [1451, 268] on div "single-neutral-actions-information Applicants" at bounding box center [1482, 269] width 164 height 33
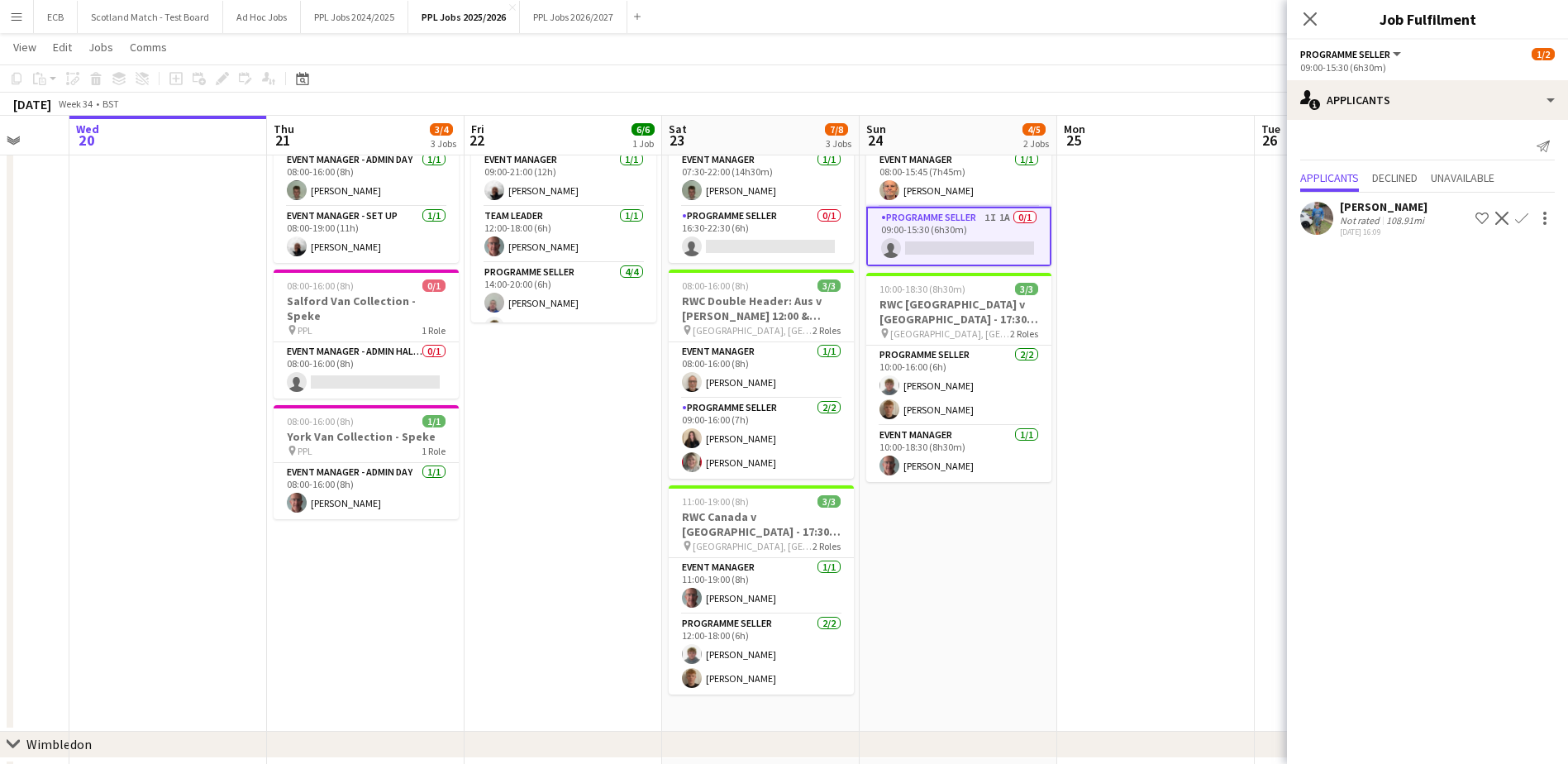
drag, startPoint x: 1522, startPoint y: 216, endPoint x: 1502, endPoint y: 216, distance: 20.0
click at [1502, 216] on div "Shortlist crew Decline Confirm" at bounding box center [1513, 218] width 82 height 20
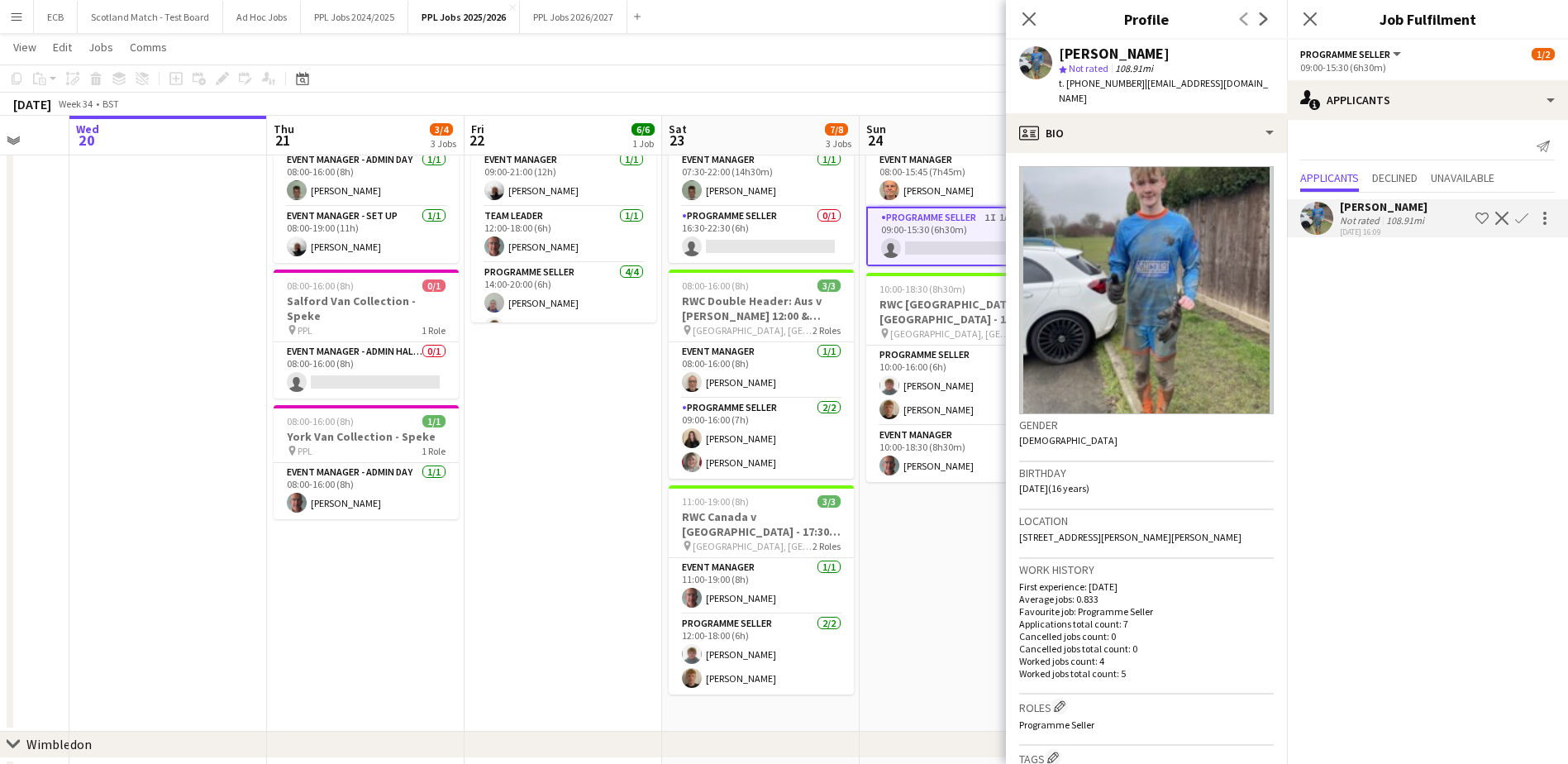
click at [1502, 216] on app-icon "Decline" at bounding box center [1503, 218] width 13 height 13
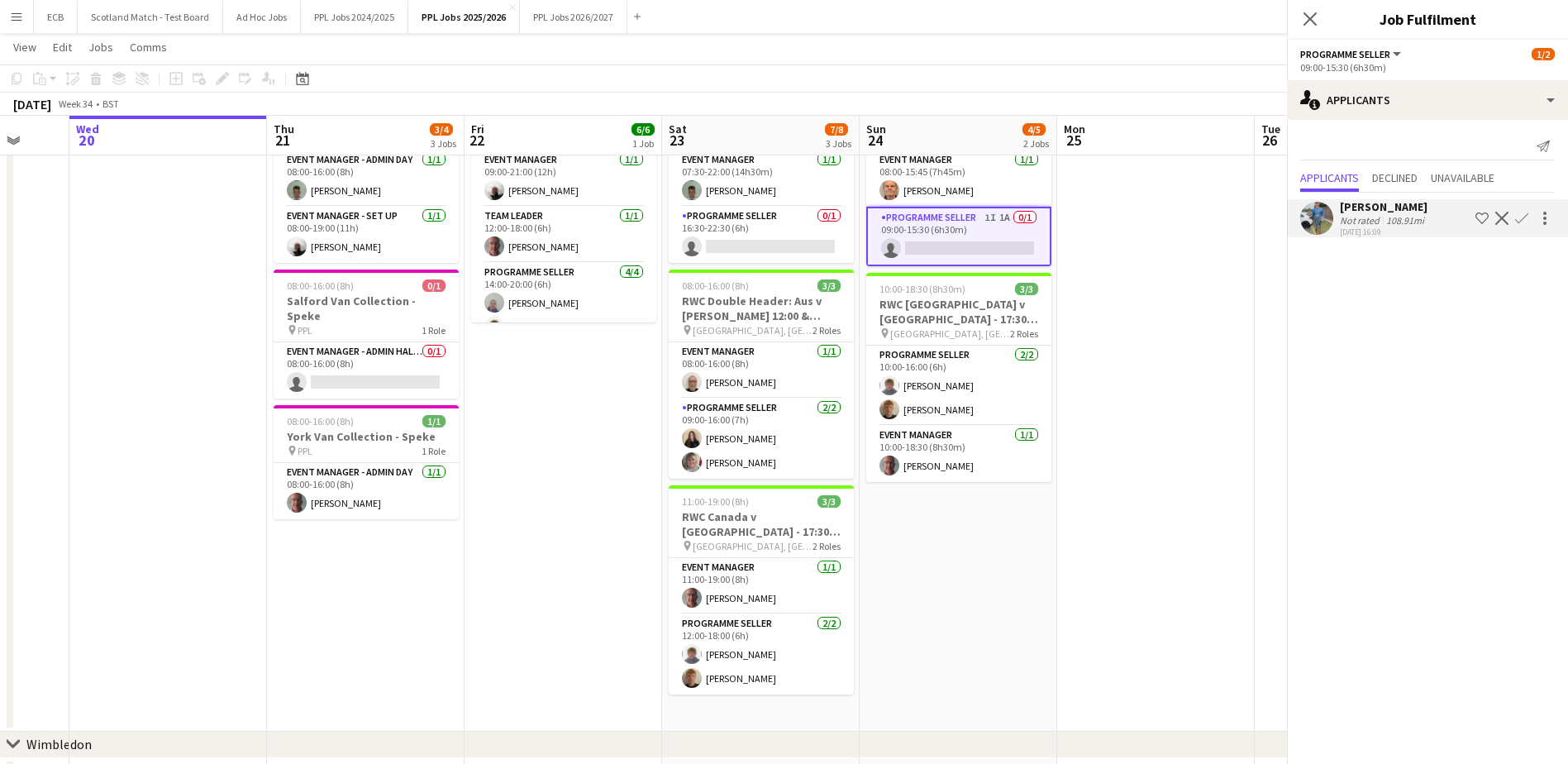
scroll to position [0, 0]
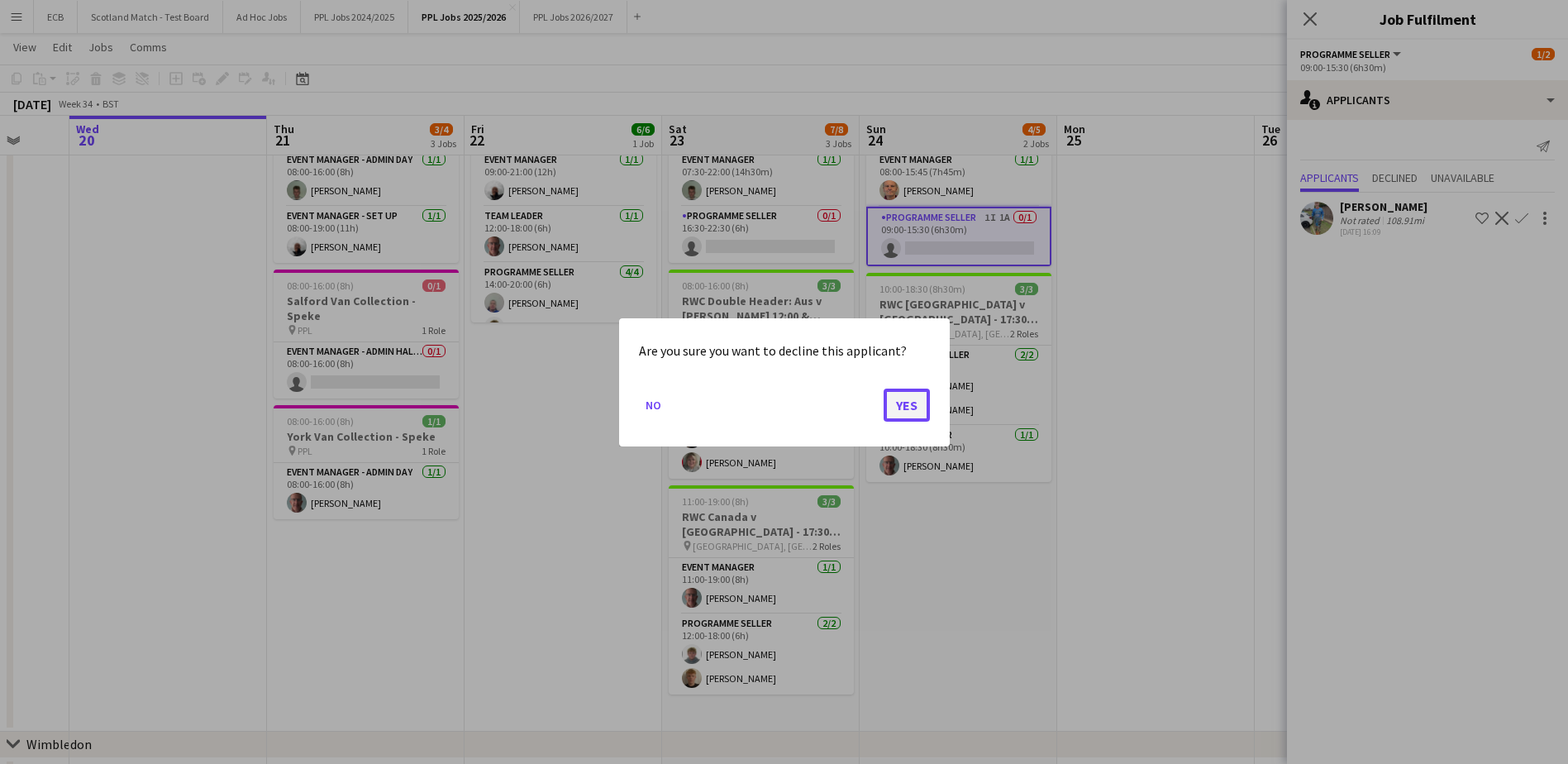
click at [902, 403] on button "Yes" at bounding box center [906, 404] width 46 height 33
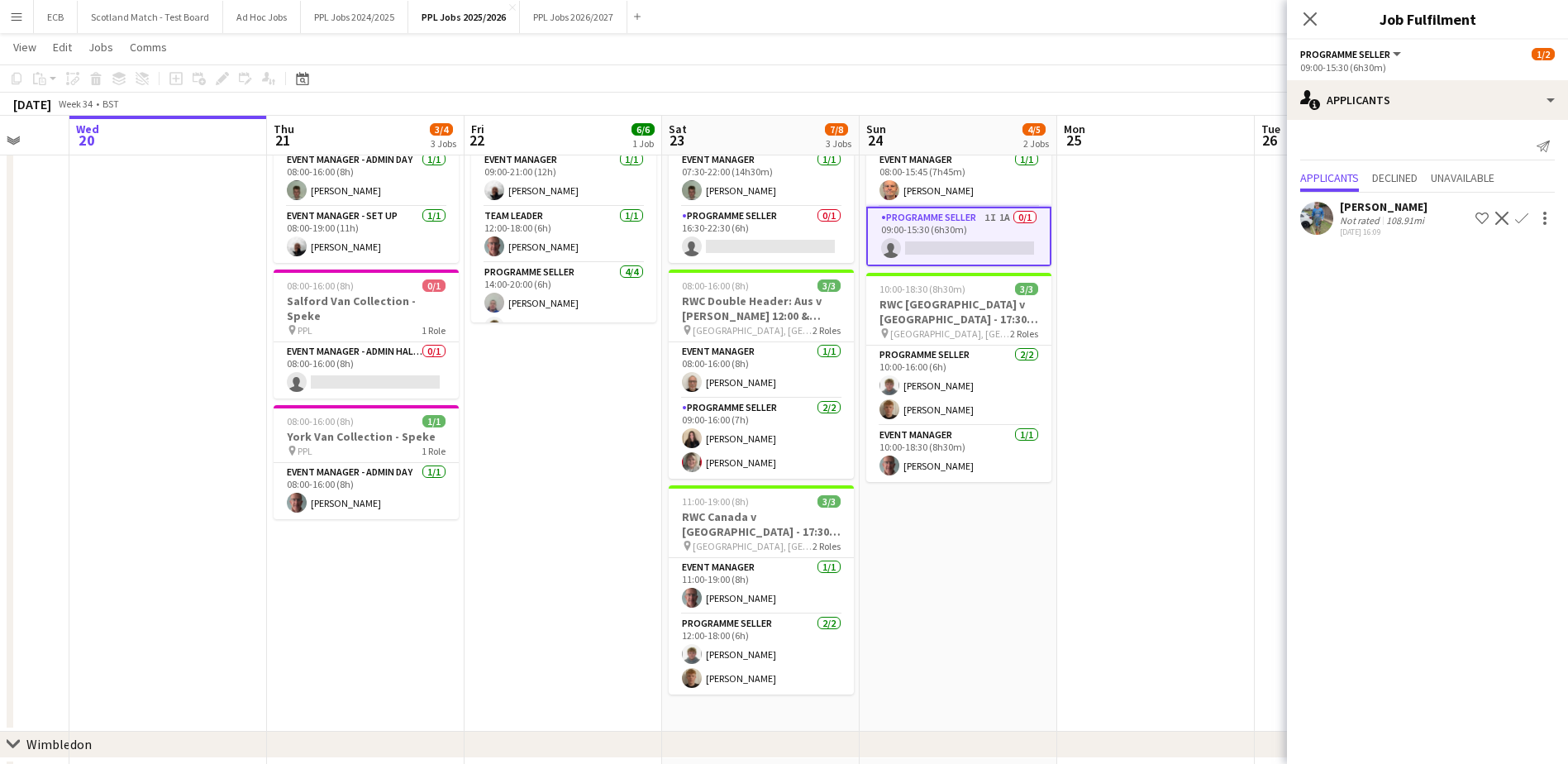
scroll to position [342, 0]
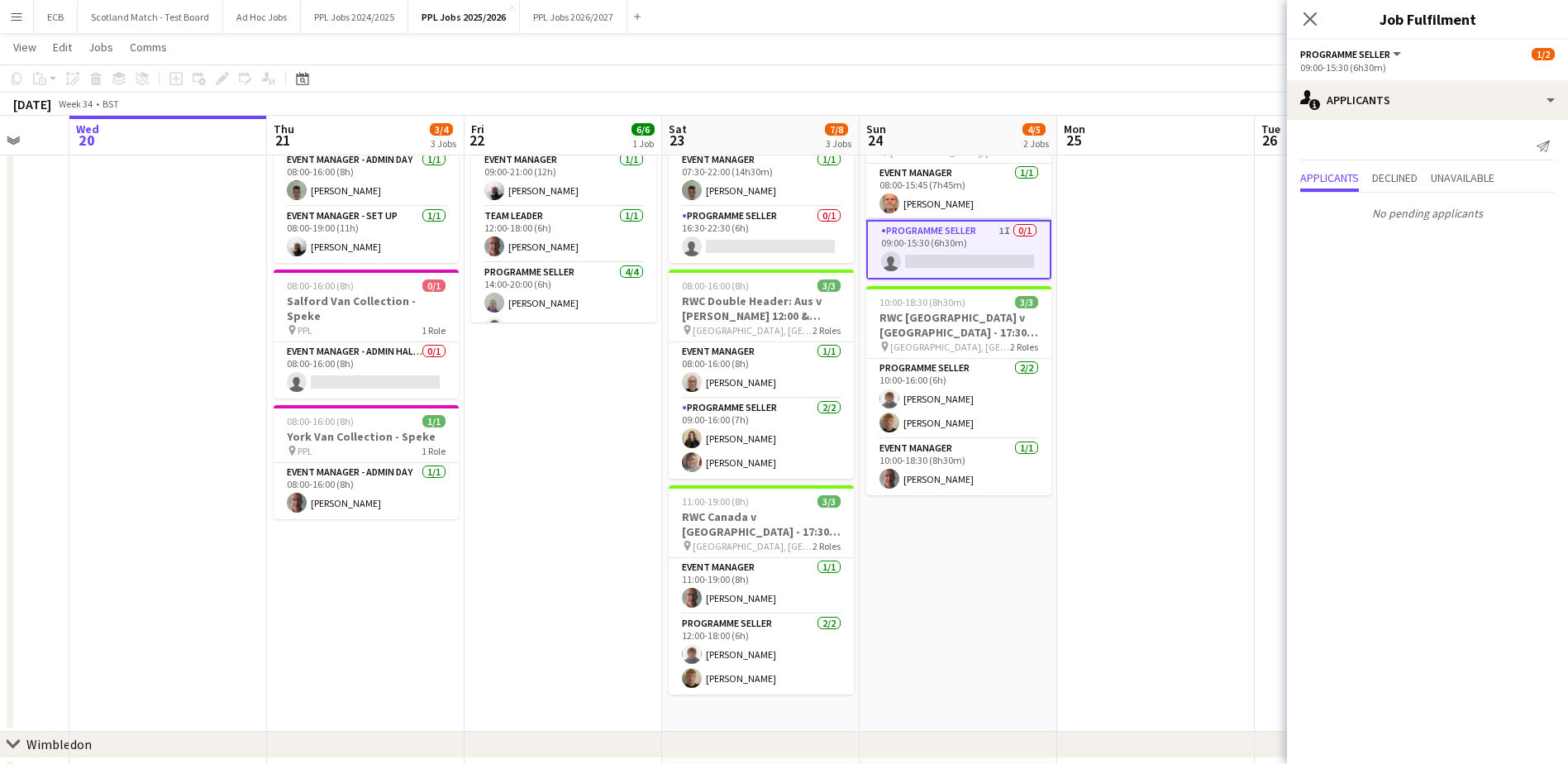
click at [959, 252] on app-card-role "Programme Seller 1I 0/1 09:00-15:30 (6h30m) single-neutral-actions" at bounding box center [958, 249] width 185 height 60
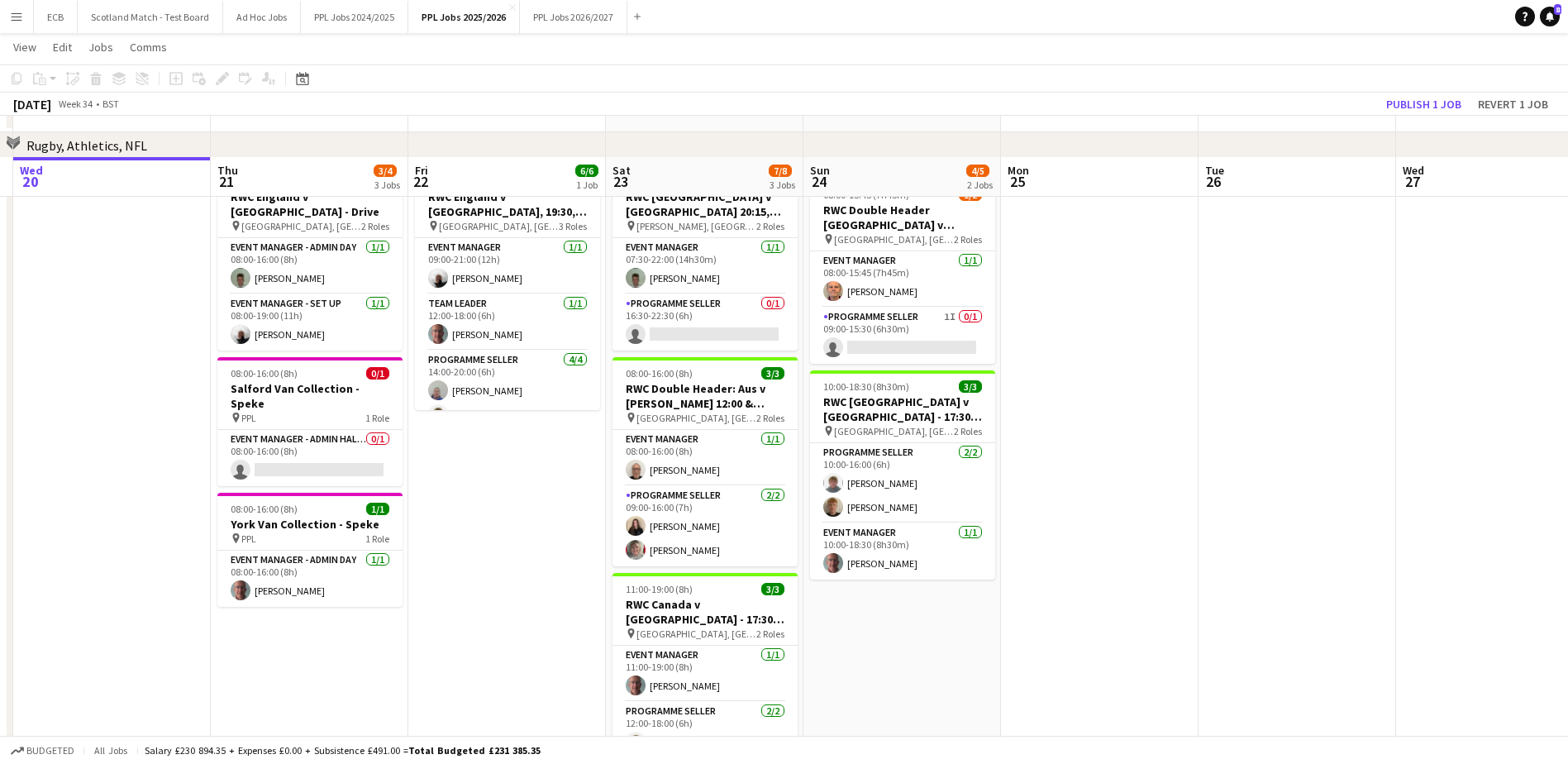
scroll to position [480, 0]
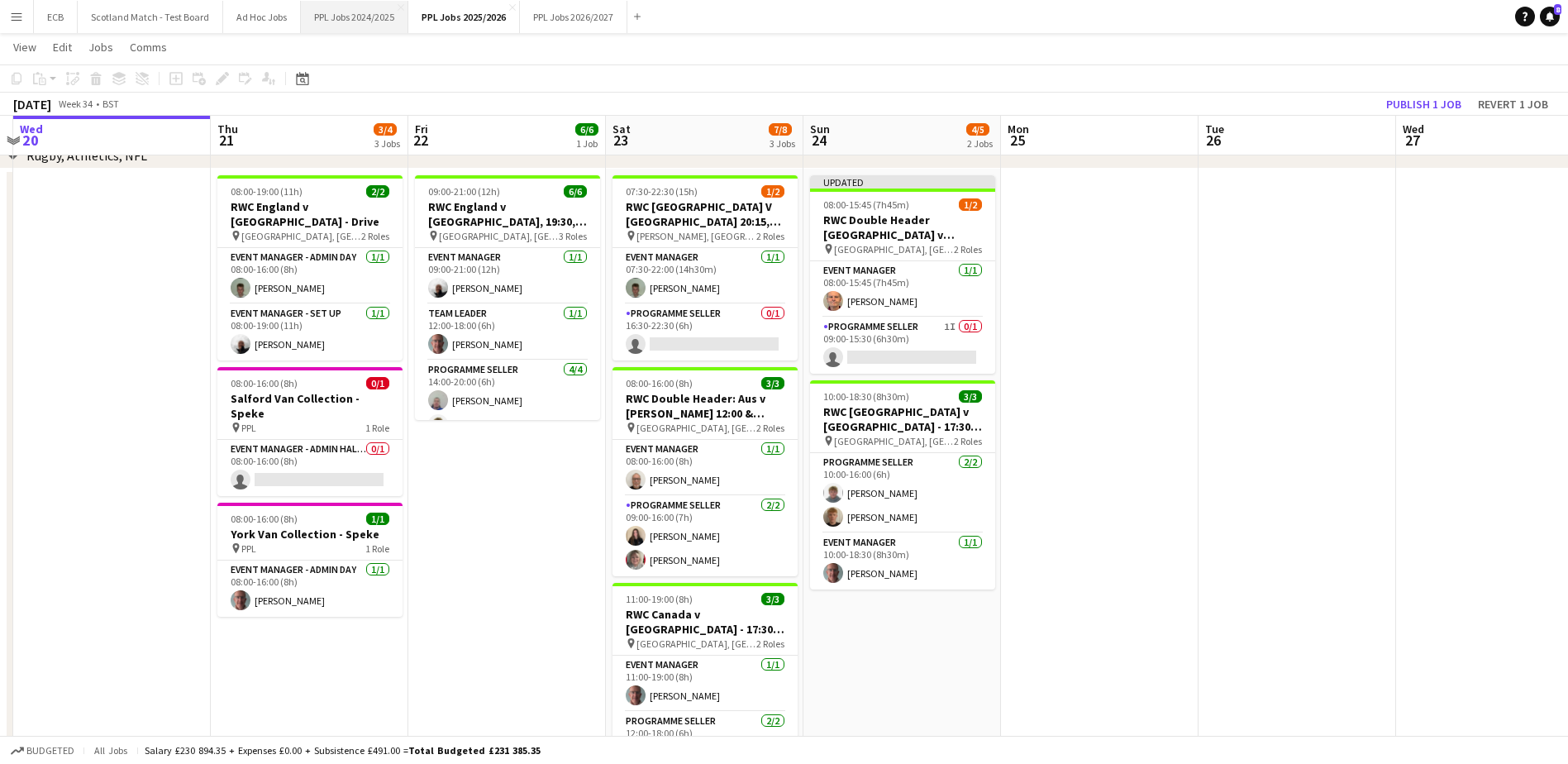
click at [360, 15] on button "PPL Jobs 2024/2025 Close" at bounding box center [354, 17] width 107 height 32
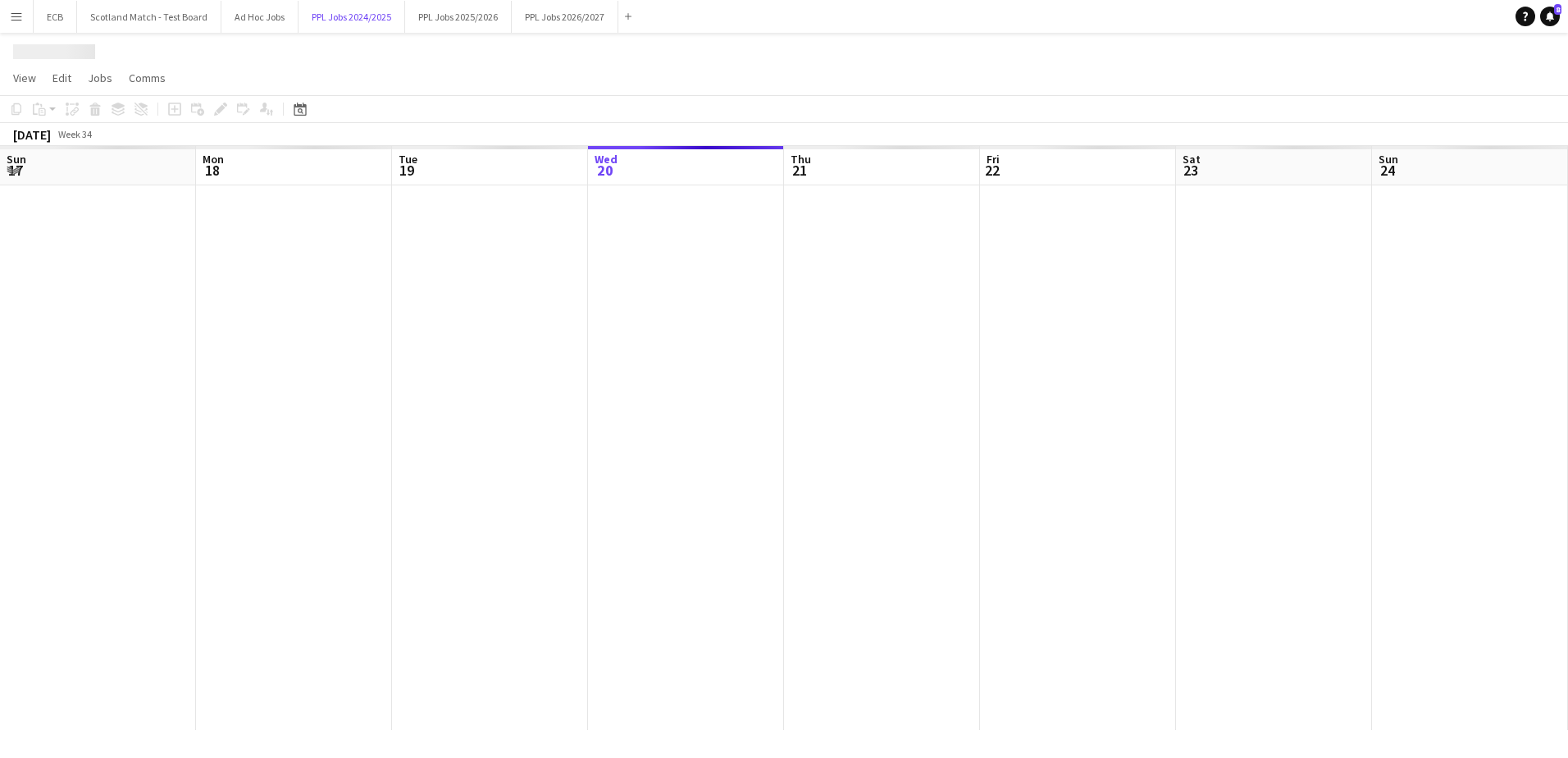
scroll to position [0, 392]
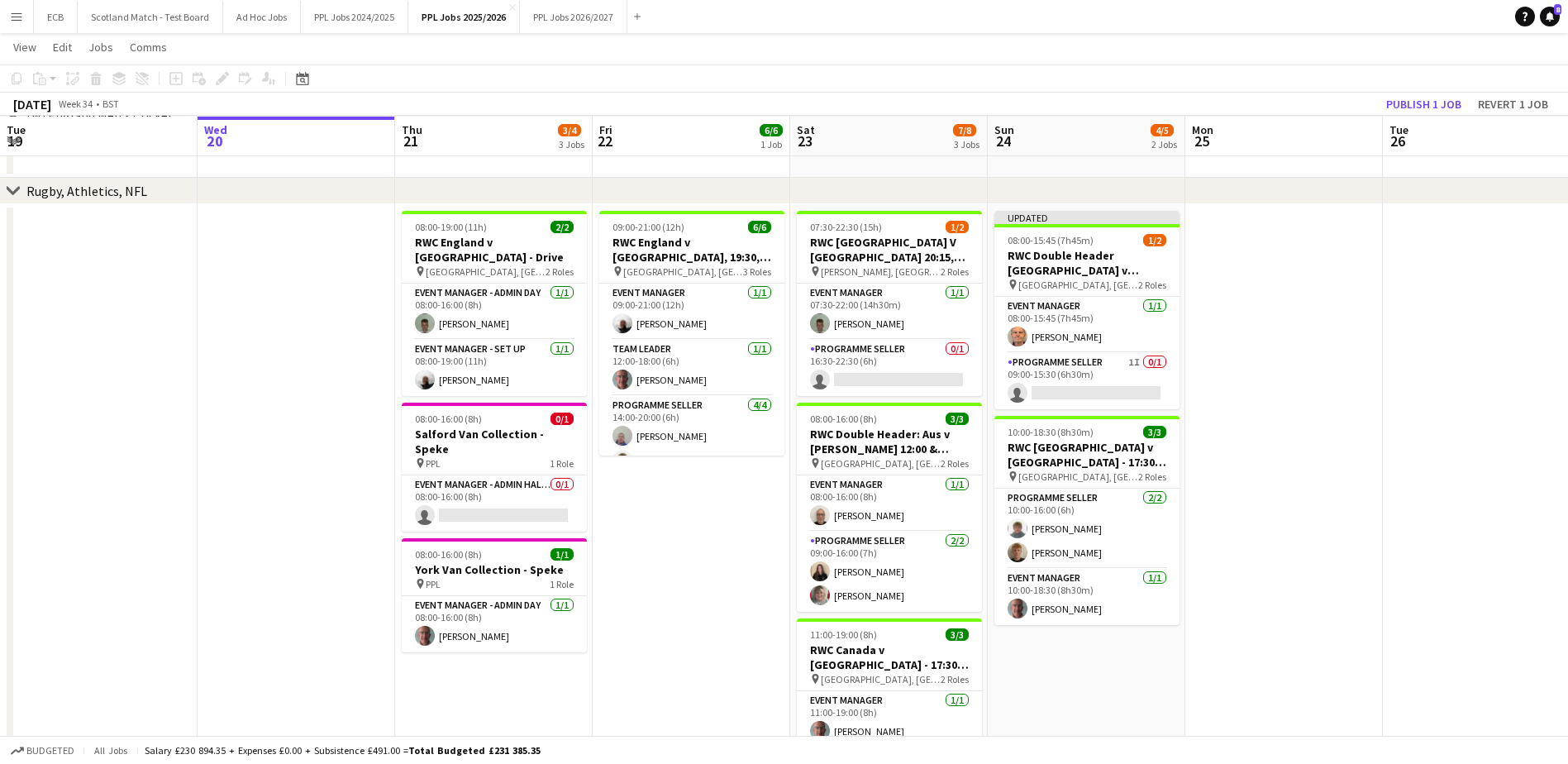
scroll to position [210, 0]
click at [1128, 379] on app-card-role "Programme Seller 1I 0/1 09:00-15:30 (6h30m) single-neutral-actions" at bounding box center [1086, 380] width 185 height 56
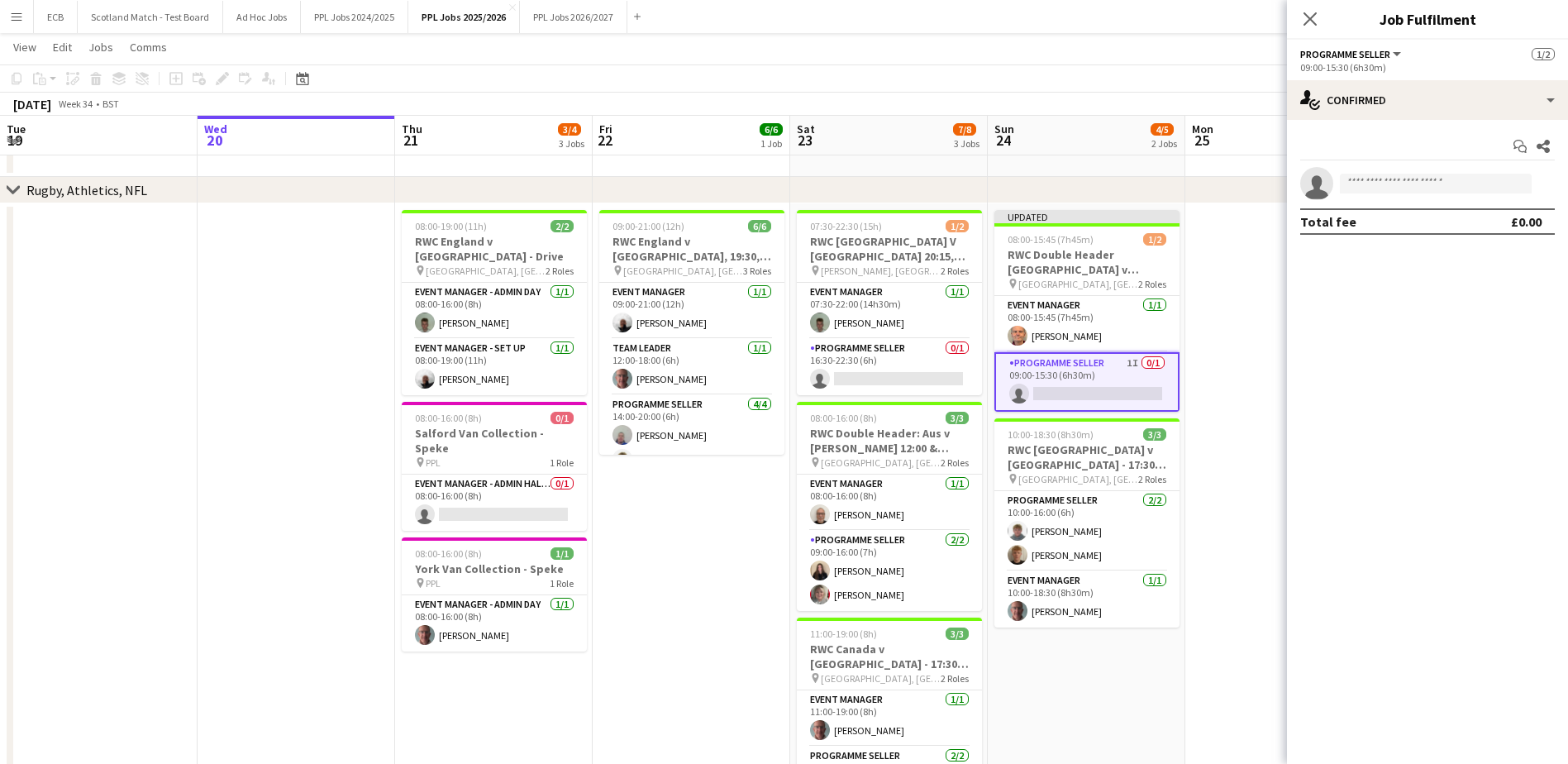
click at [944, 72] on app-toolbar "Copy Paste Paste Ctrl+V Paste with crew Ctrl+Shift+V Paste linked Job Delete Gr…" at bounding box center [784, 79] width 1568 height 28
